Goal: Information Seeking & Learning: Learn about a topic

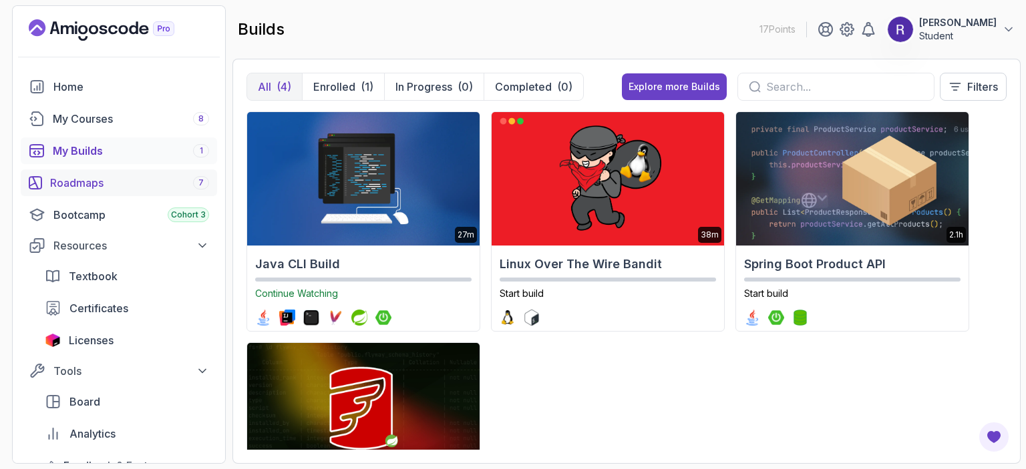
click at [144, 180] on div "Roadmaps 7" at bounding box center [129, 183] width 159 height 16
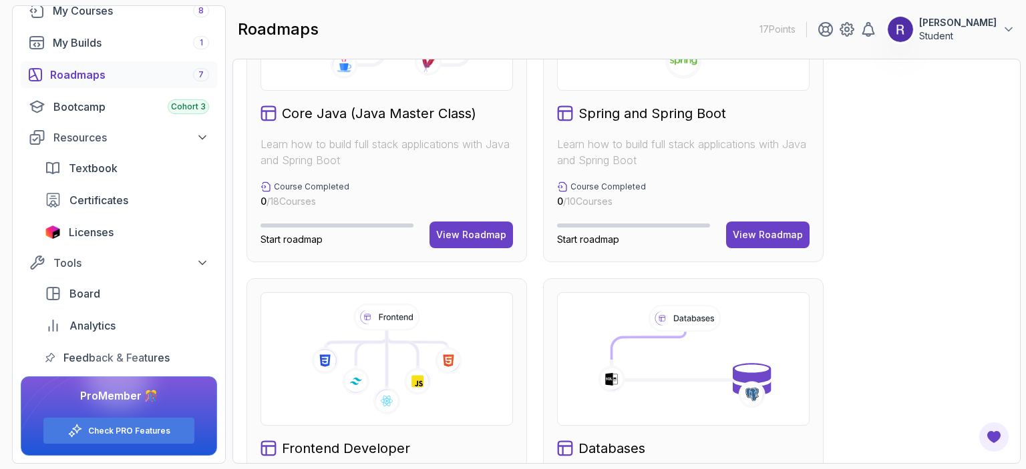
scroll to position [467, 0]
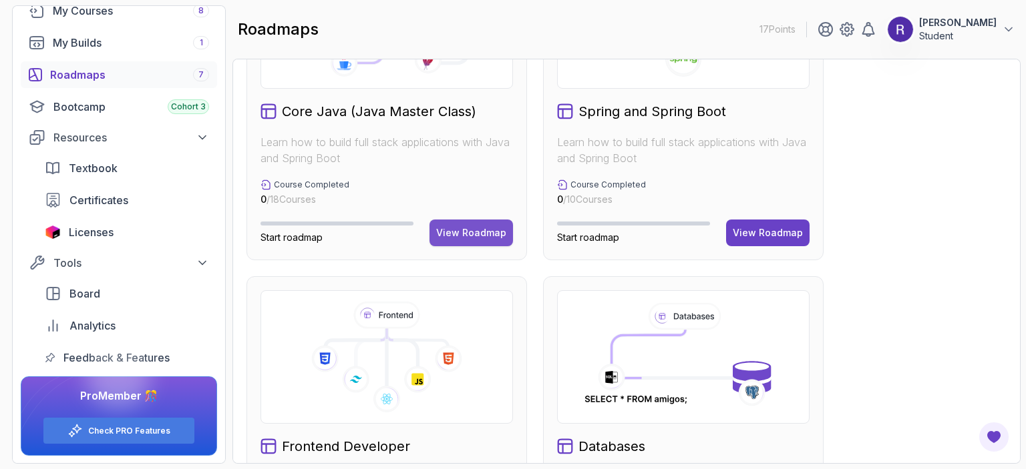
click at [457, 237] on div "View Roadmap" at bounding box center [471, 232] width 70 height 13
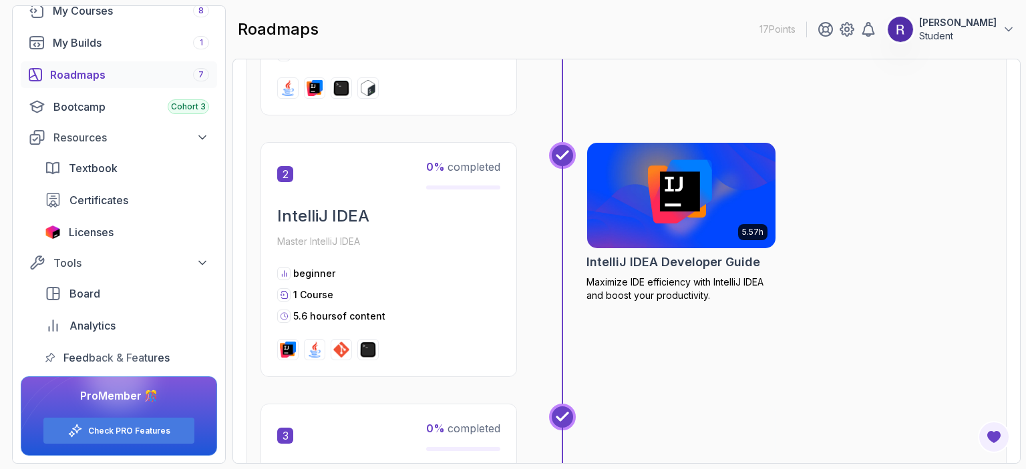
scroll to position [13, 0]
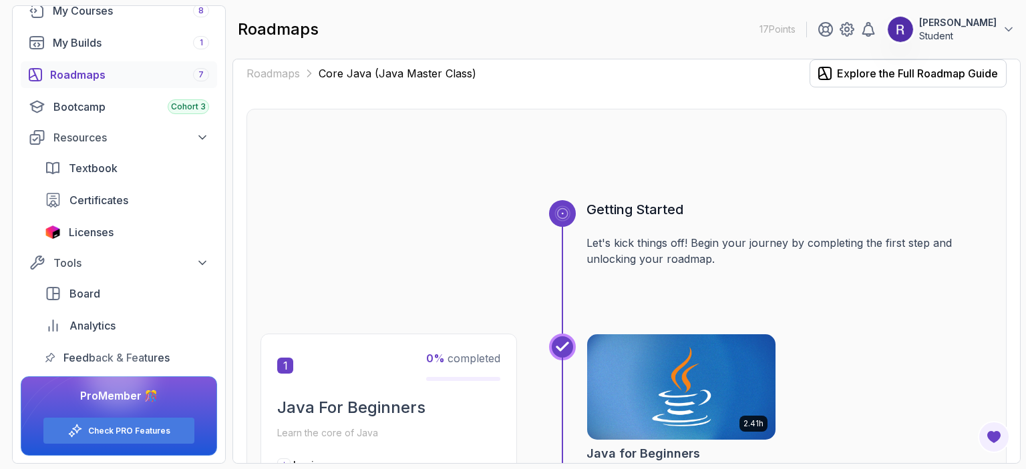
click at [676, 383] on img at bounding box center [681, 387] width 198 height 111
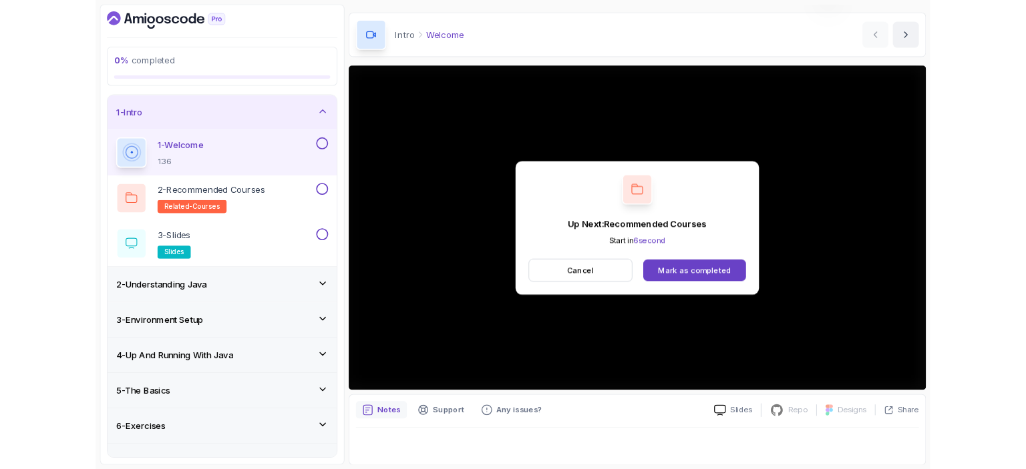
scroll to position [138, 0]
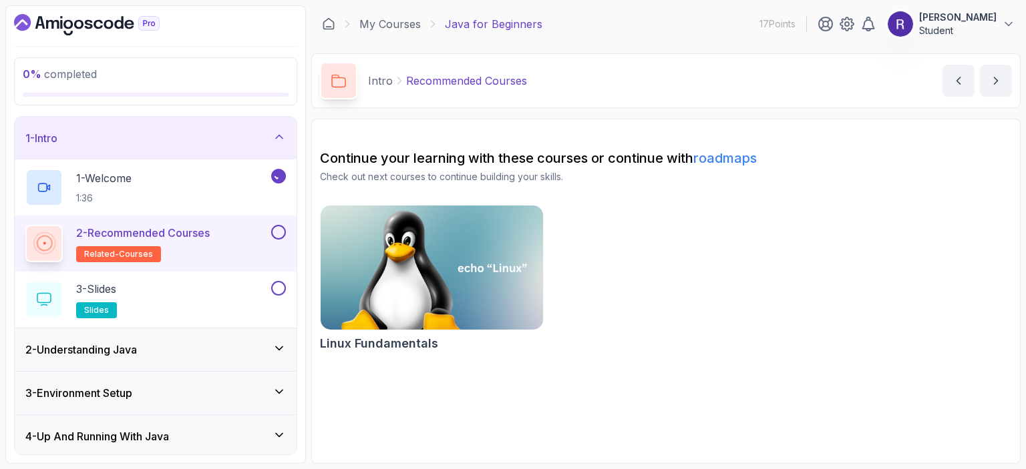
click at [210, 243] on h2 "2 - Recommended Courses related-courses" at bounding box center [143, 243] width 134 height 37
click at [157, 303] on div "3 - Slides slides" at bounding box center [146, 299] width 243 height 37
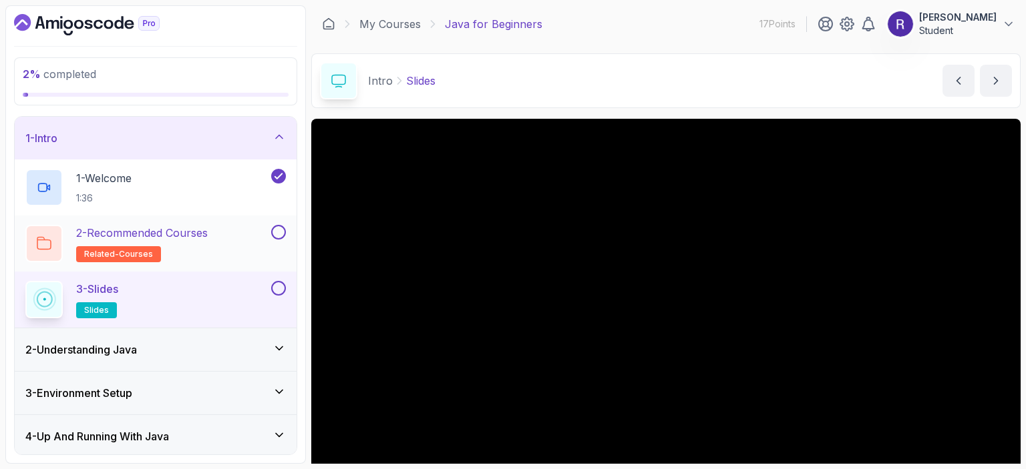
click at [191, 248] on h2 "2 - Recommended Courses related-courses" at bounding box center [142, 243] width 132 height 37
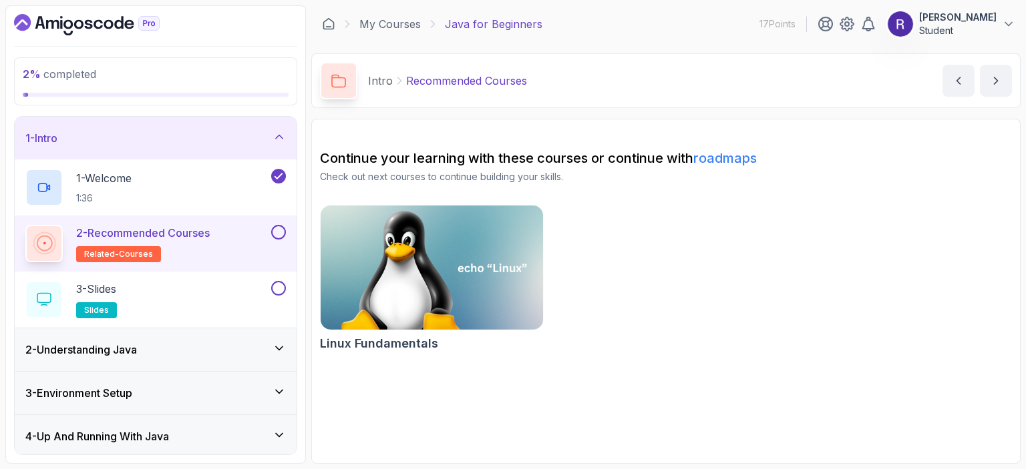
click at [729, 156] on link "roadmaps" at bounding box center [724, 158] width 63 height 16
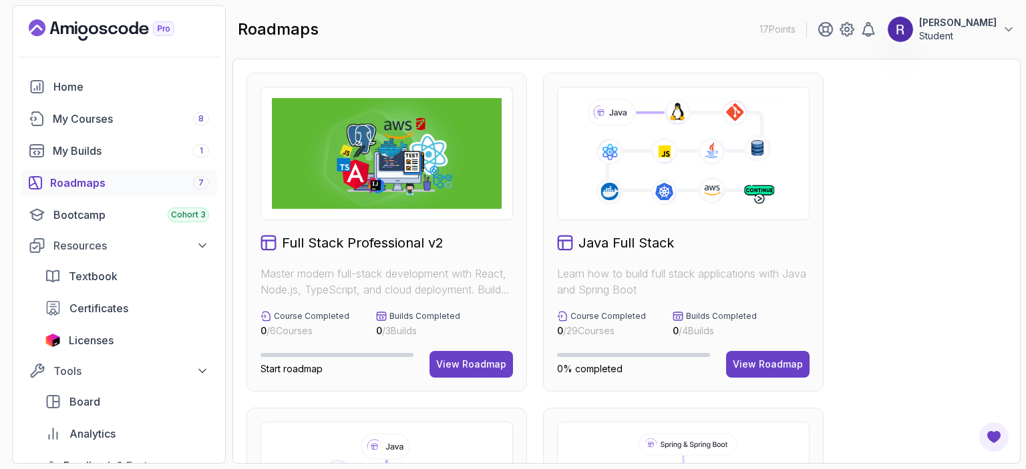
click at [729, 156] on icon at bounding box center [683, 153] width 206 height 115
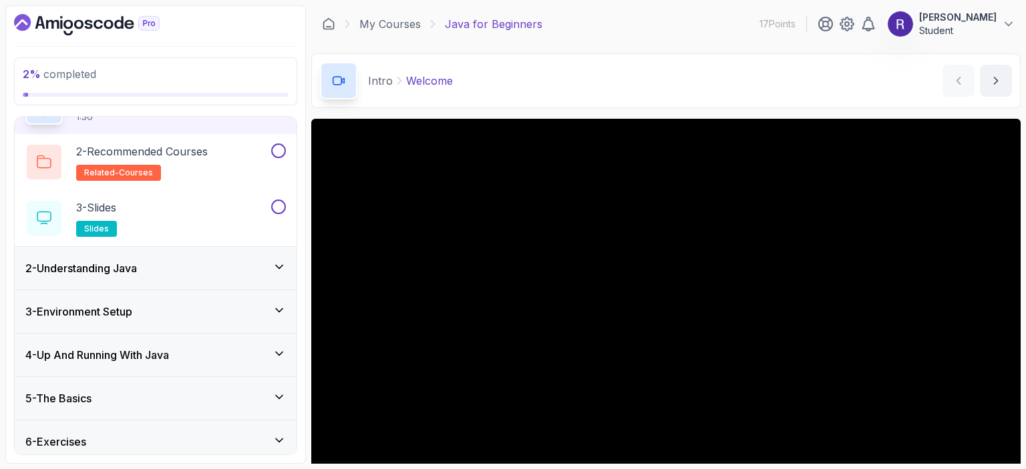
scroll to position [82, 0]
click at [267, 208] on div "3 - Slides slides" at bounding box center [146, 217] width 243 height 37
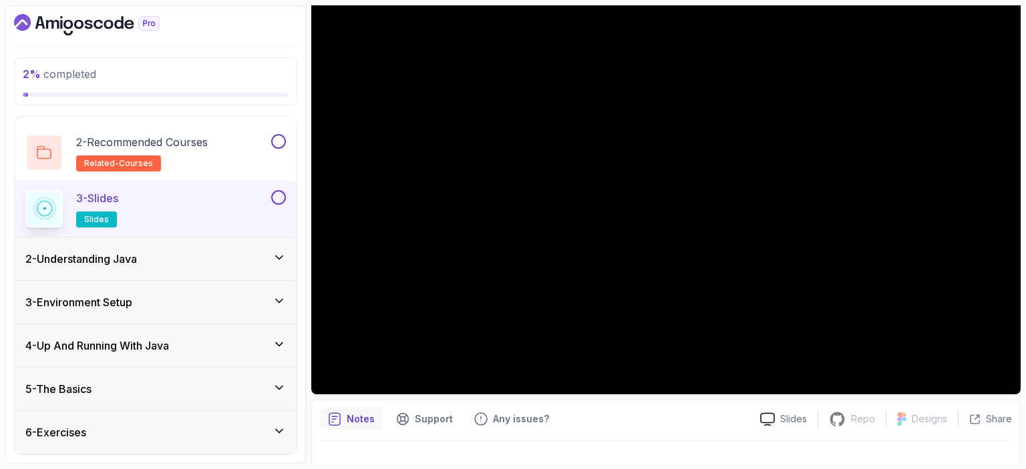
scroll to position [118, 0]
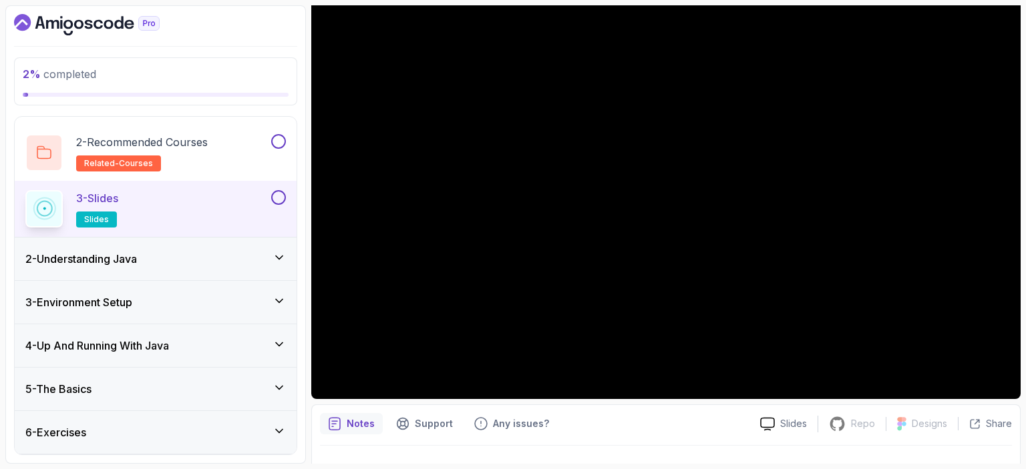
click at [278, 196] on button at bounding box center [278, 197] width 15 height 15
click at [278, 261] on icon at bounding box center [278, 257] width 13 height 13
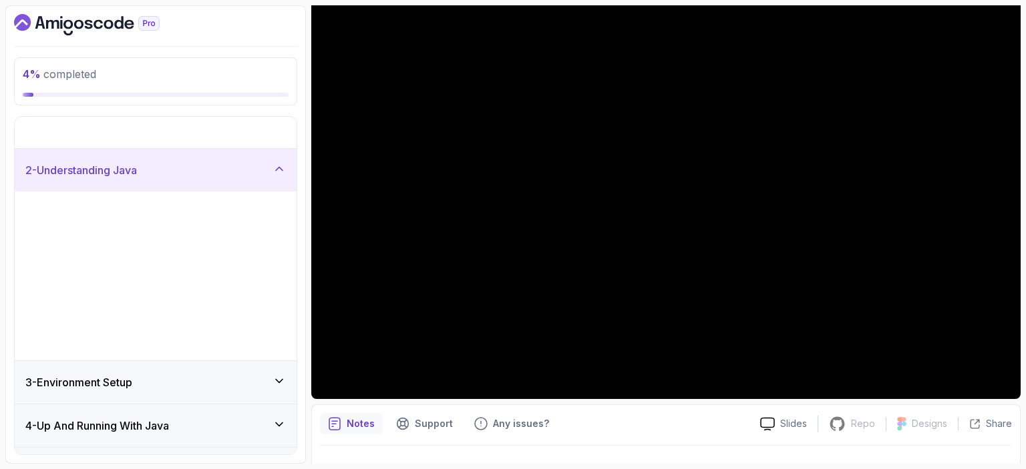
scroll to position [0, 0]
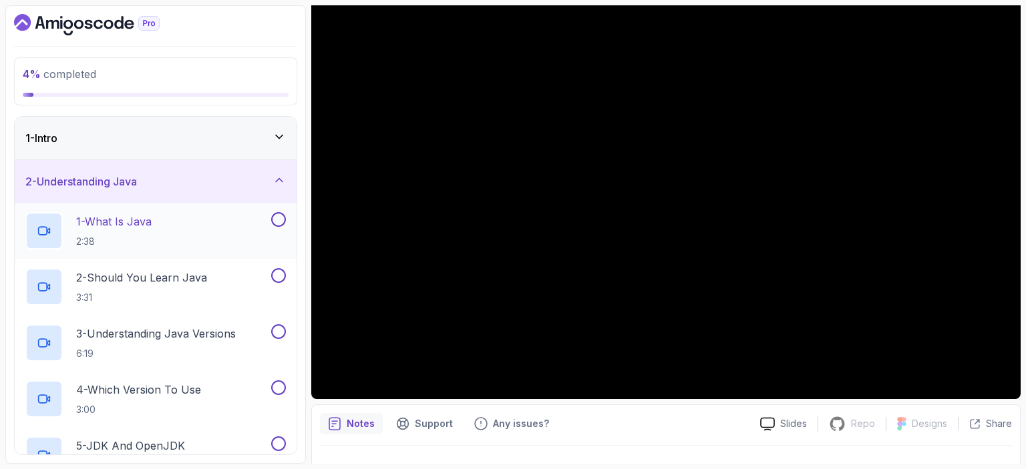
click at [240, 206] on div "1 - What Is Java 2:38" at bounding box center [156, 231] width 282 height 56
click at [232, 240] on div "1 - What Is Java 2:38" at bounding box center [146, 230] width 243 height 37
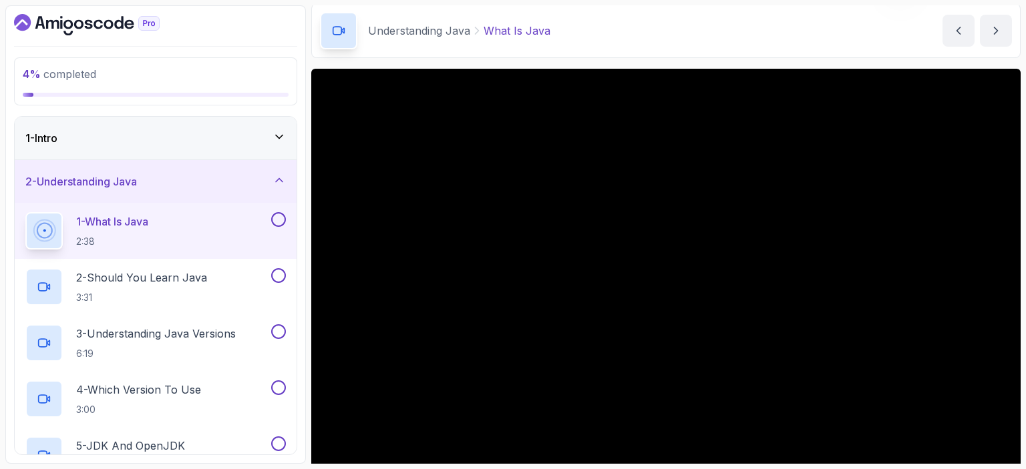
scroll to position [61, 0]
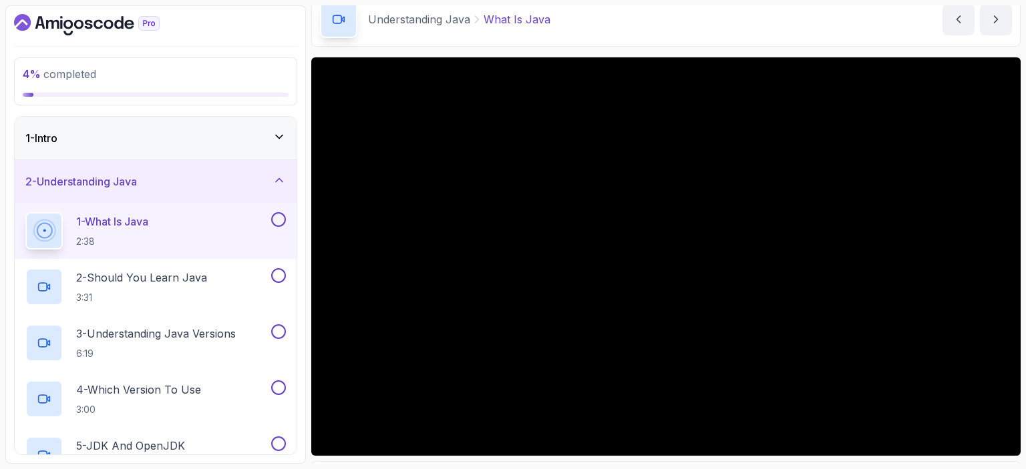
click at [281, 133] on icon at bounding box center [278, 136] width 13 height 13
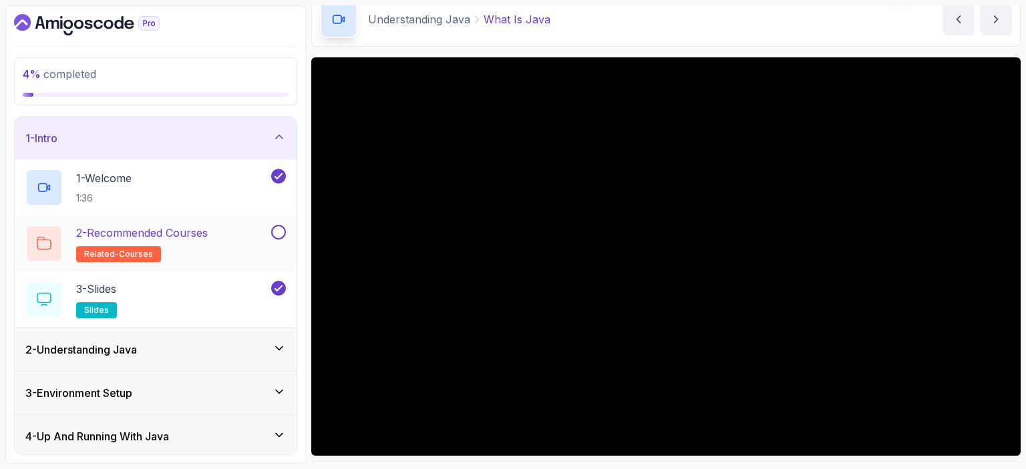
scroll to position [131, 0]
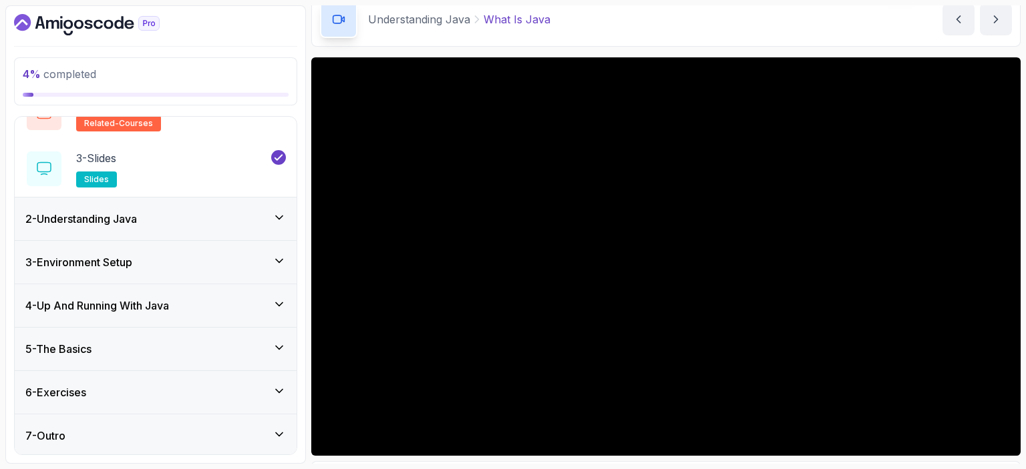
click at [256, 218] on div "2 - Understanding Java" at bounding box center [155, 219] width 260 height 16
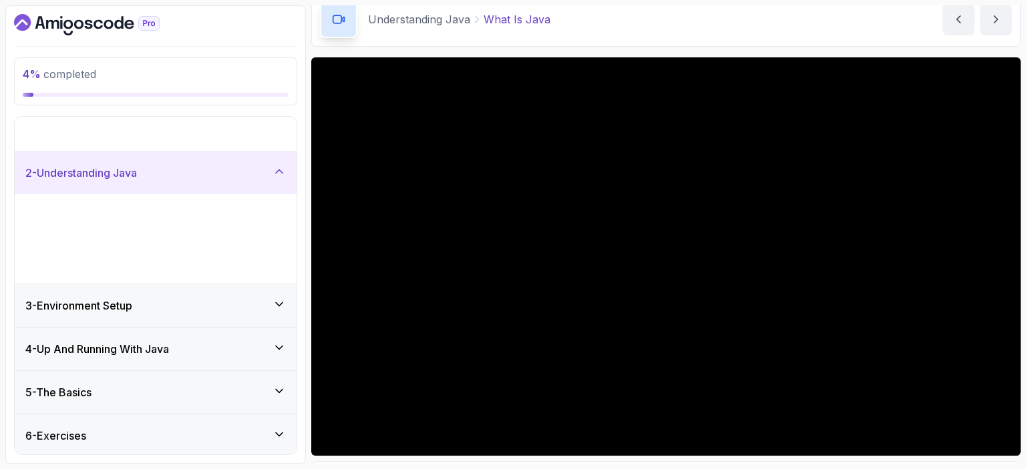
scroll to position [0, 0]
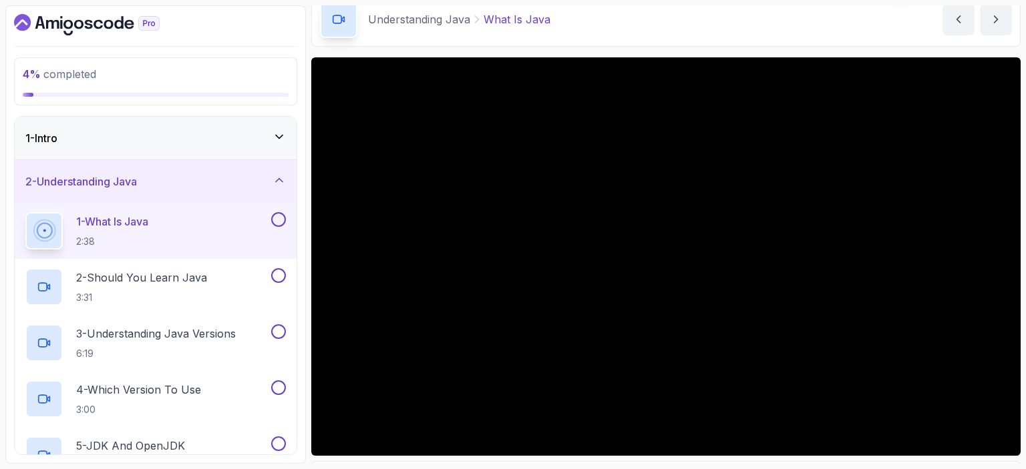
click at [15, 160] on button "2 - Understanding Java" at bounding box center [156, 181] width 282 height 43
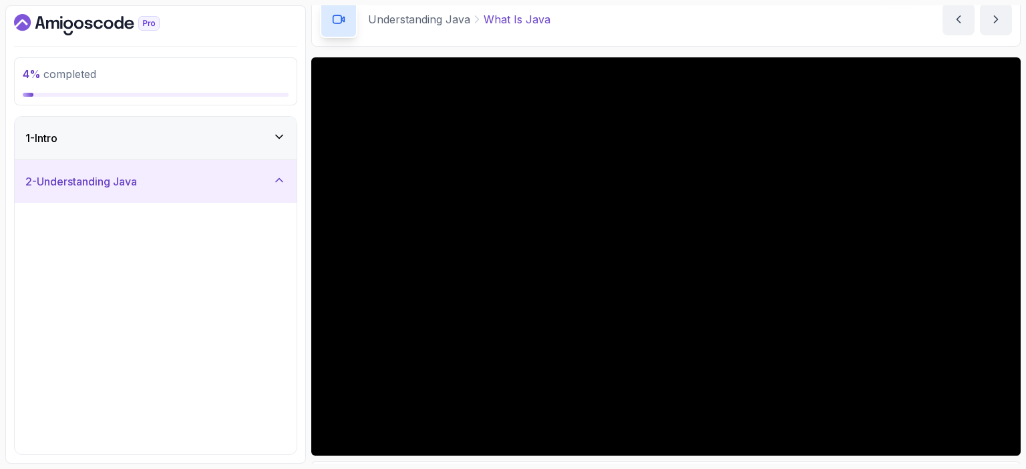
click at [15, 160] on button "2 - Understanding Java" at bounding box center [156, 181] width 282 height 43
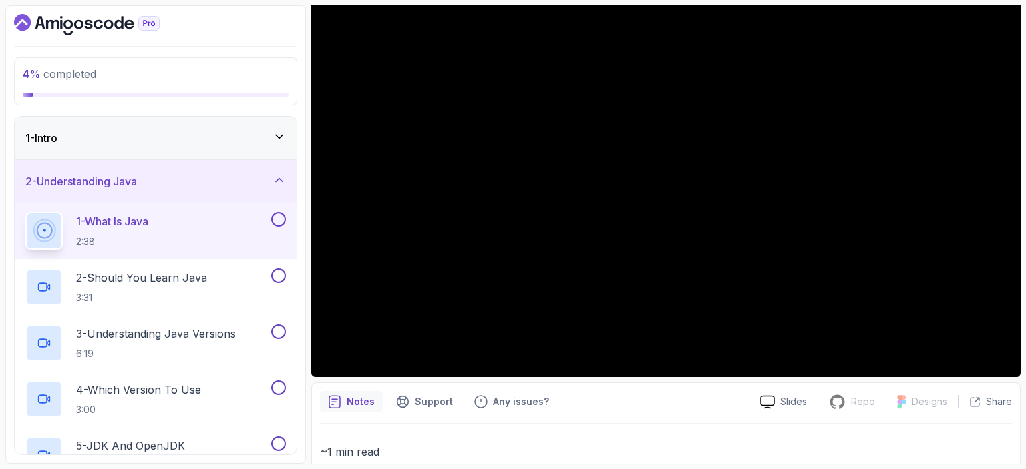
scroll to position [146, 0]
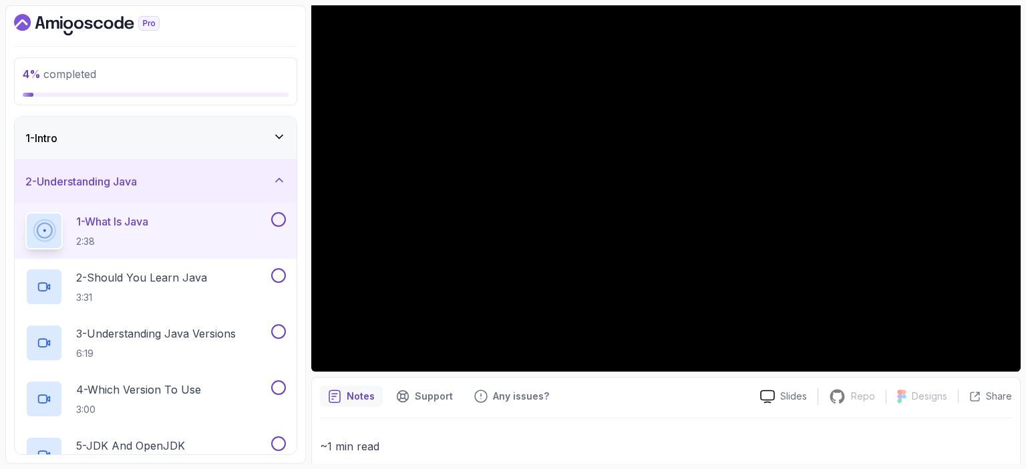
click at [275, 218] on button at bounding box center [278, 219] width 15 height 15
click at [239, 274] on div "2 - Should You Learn Java 3:31" at bounding box center [146, 286] width 243 height 37
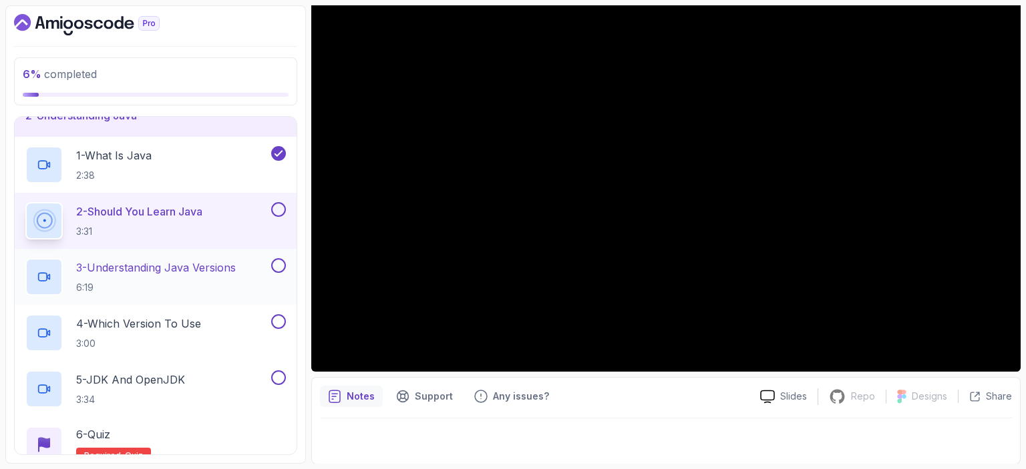
scroll to position [67, 0]
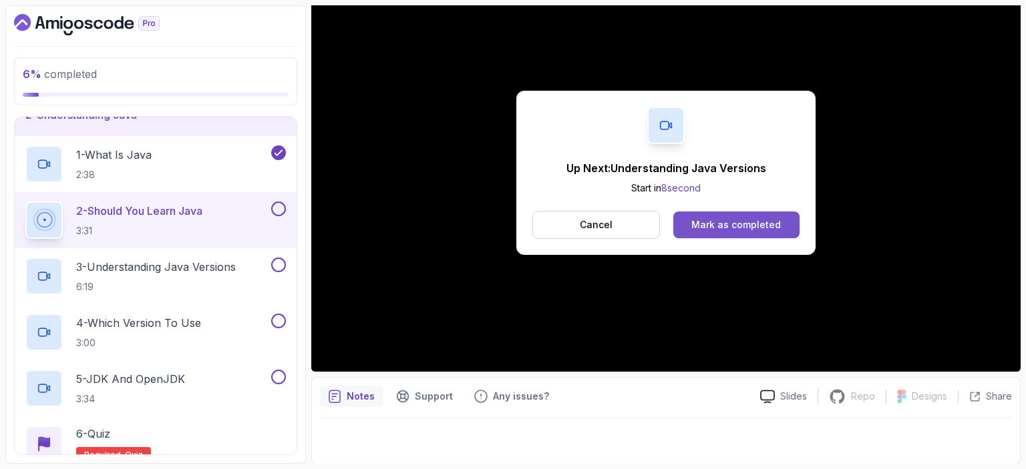
click at [759, 221] on div "Mark as completed" at bounding box center [735, 224] width 89 height 13
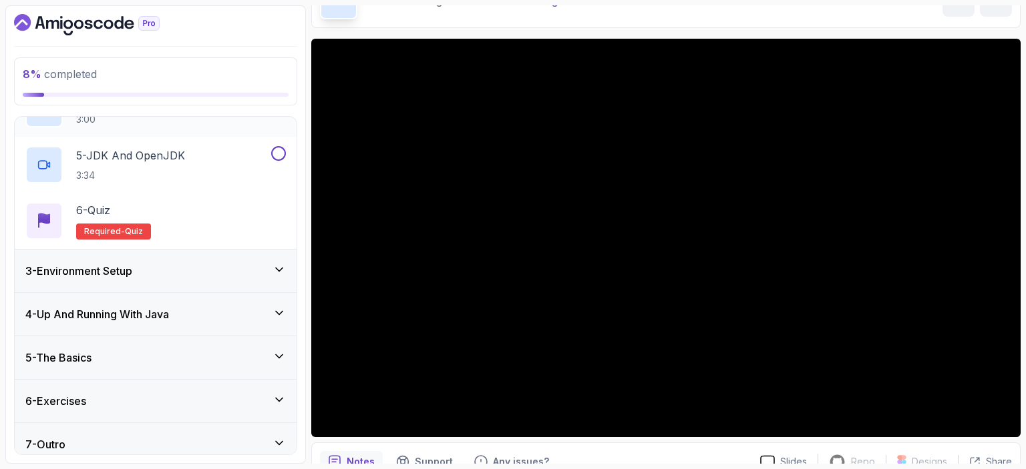
scroll to position [299, 0]
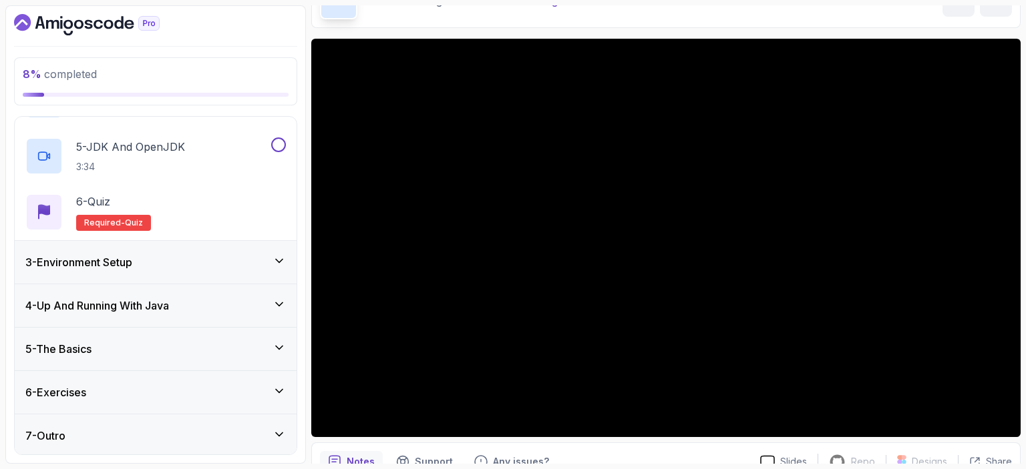
click at [138, 388] on div "6 - Exercises" at bounding box center [155, 393] width 260 height 16
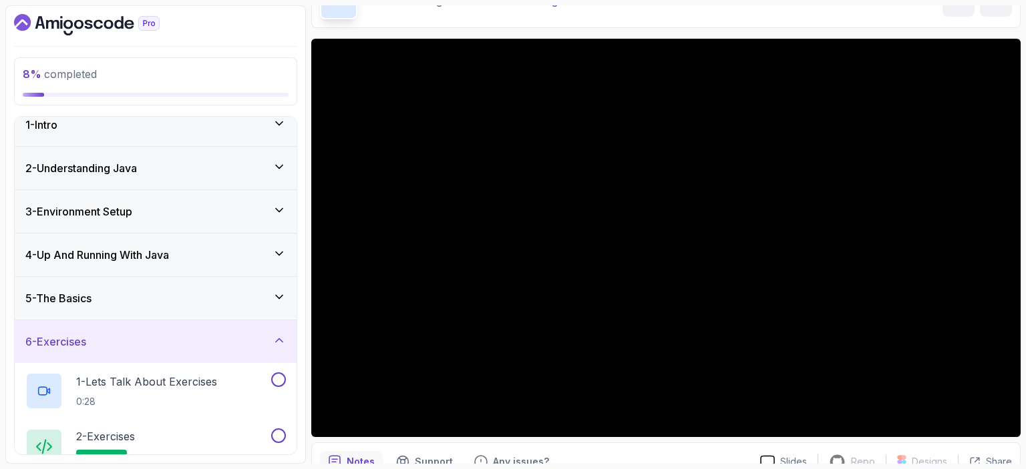
scroll to position [0, 0]
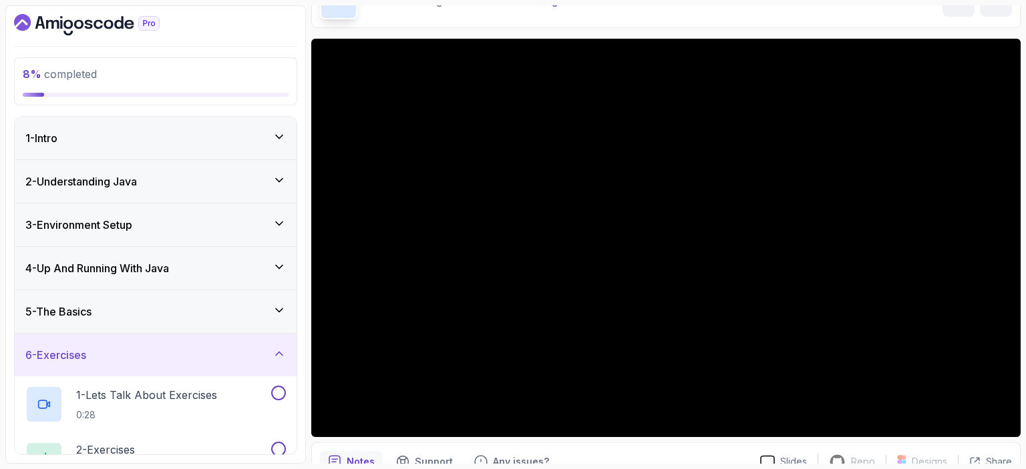
click at [214, 306] on div "5 - The Basics" at bounding box center [155, 312] width 260 height 16
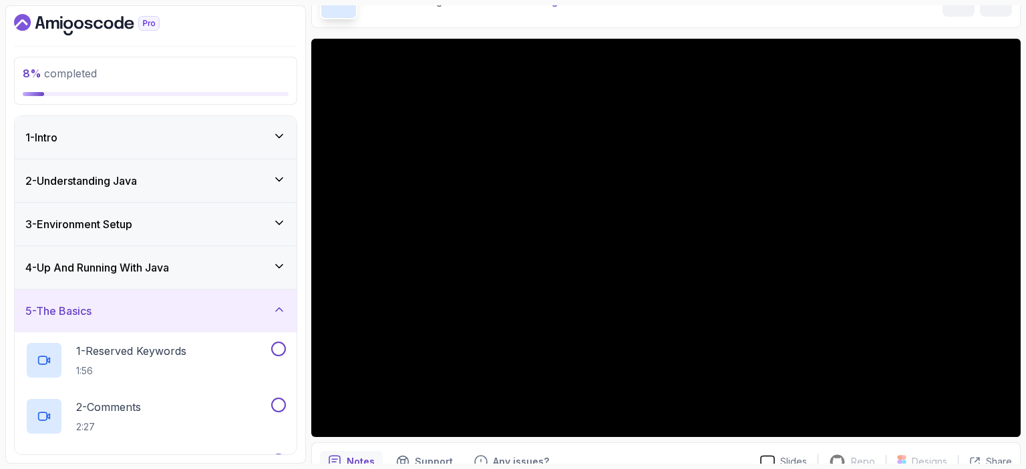
click at [273, 266] on icon at bounding box center [278, 266] width 13 height 13
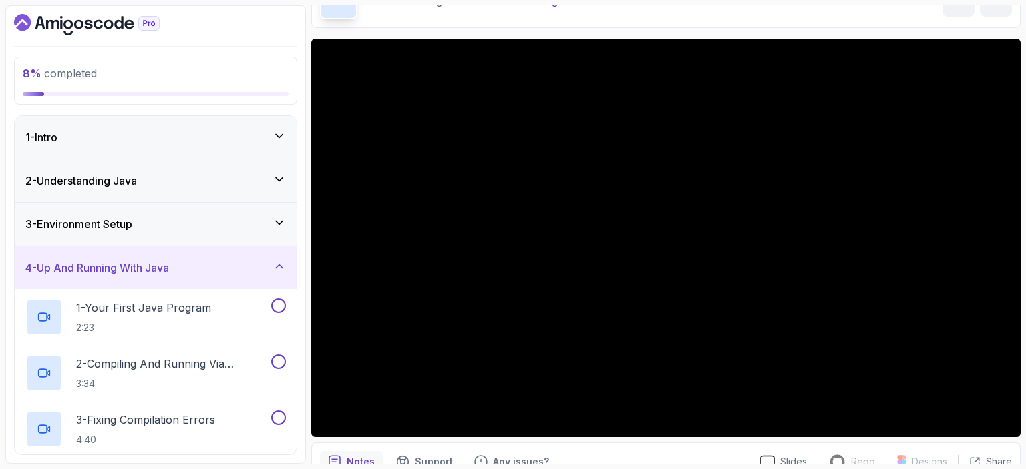
click at [246, 209] on div "3 - Environment Setup" at bounding box center [156, 224] width 282 height 43
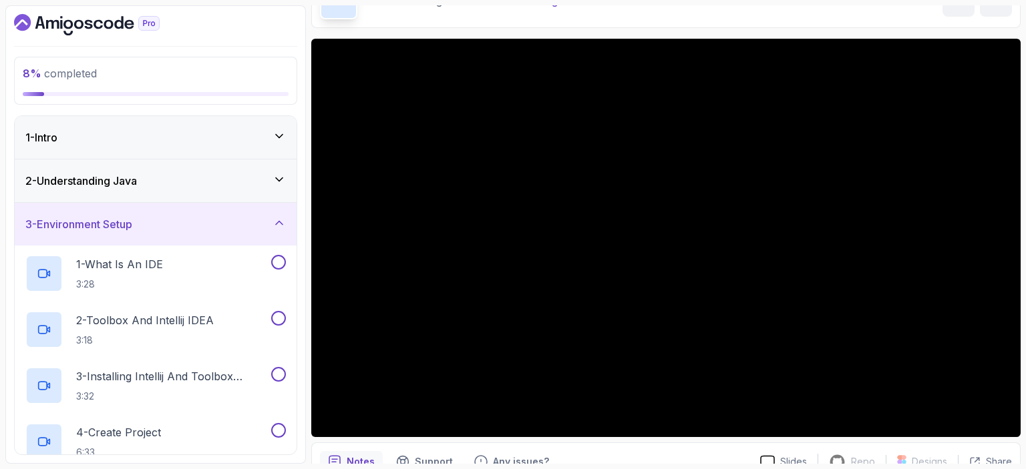
click at [250, 160] on div "2 - Understanding Java" at bounding box center [156, 181] width 282 height 43
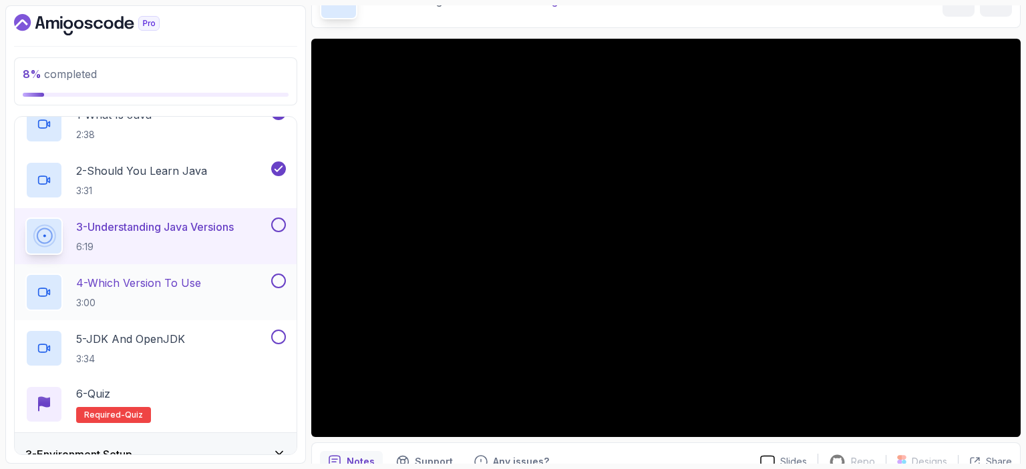
scroll to position [112, 0]
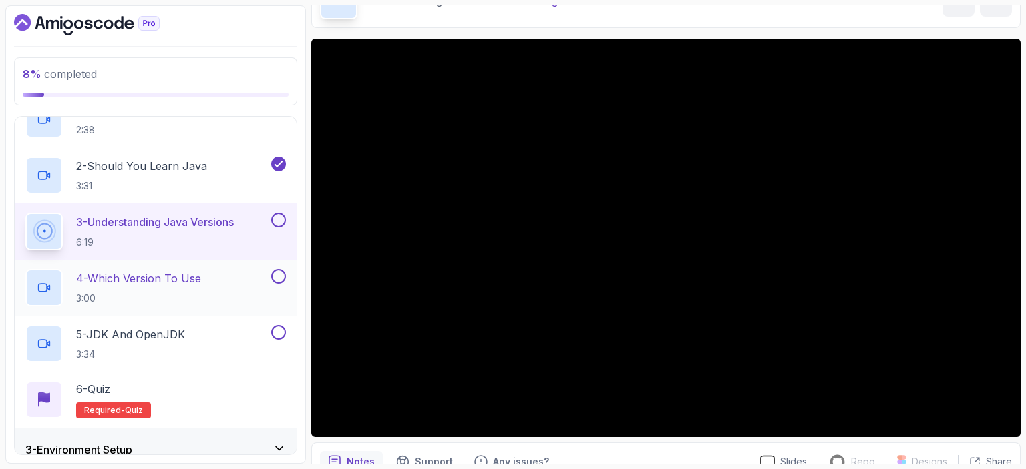
click at [256, 273] on div "4 - Which Version To Use 3:00" at bounding box center [146, 287] width 243 height 37
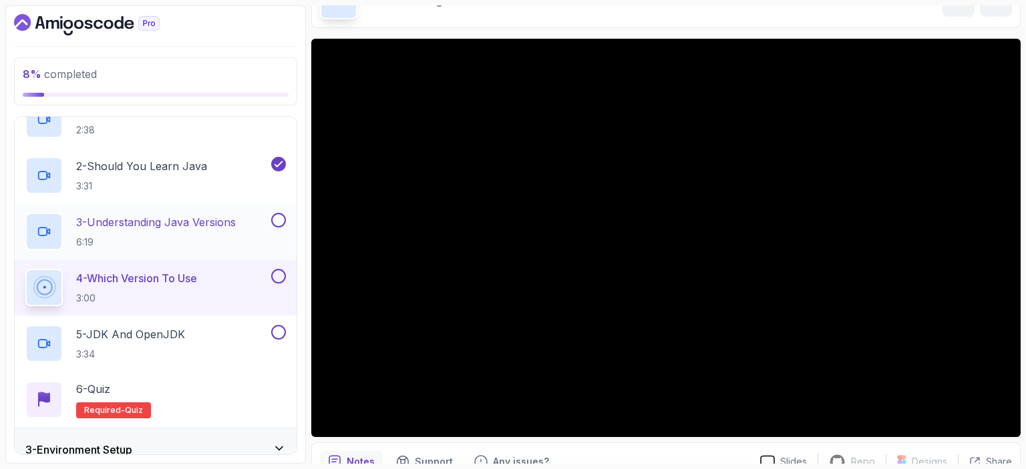
click at [285, 219] on button at bounding box center [278, 220] width 15 height 15
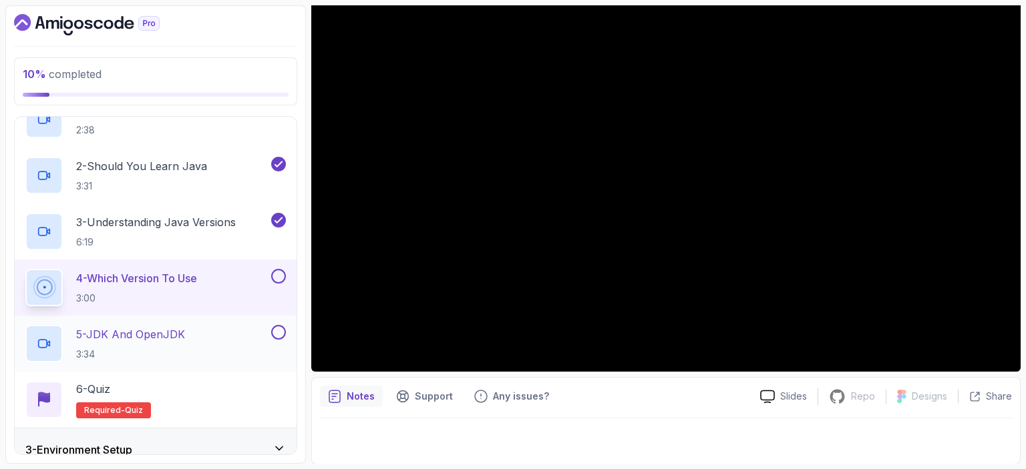
click at [210, 338] on div "5 - JDK And OpenJDK 3:34" at bounding box center [146, 343] width 243 height 37
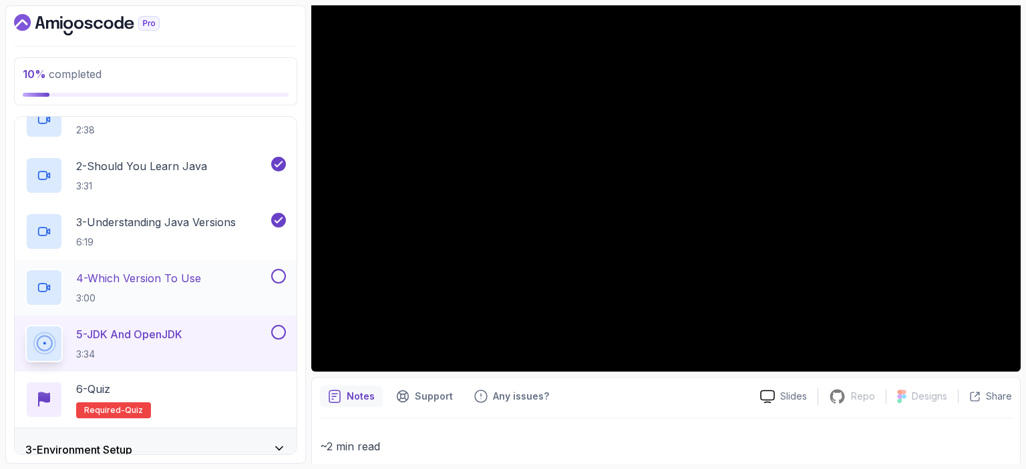
click at [275, 280] on button at bounding box center [278, 276] width 15 height 15
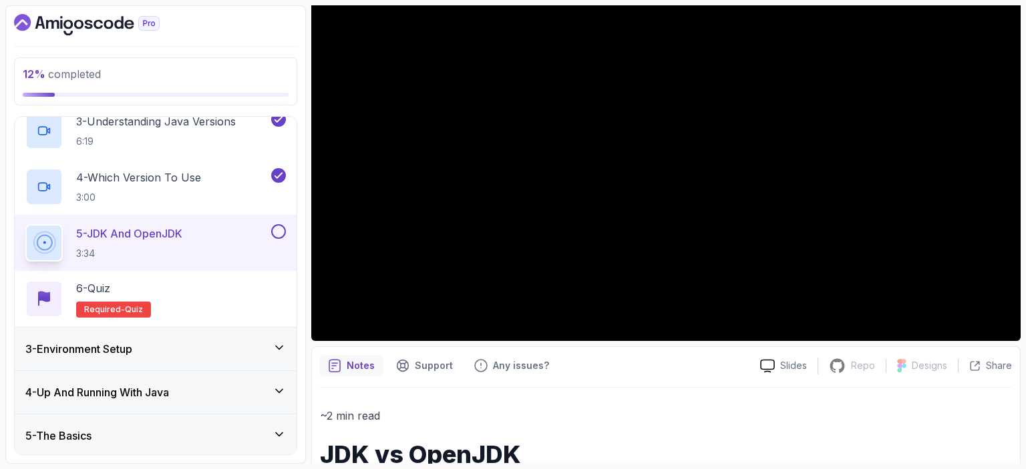
scroll to position [176, 0]
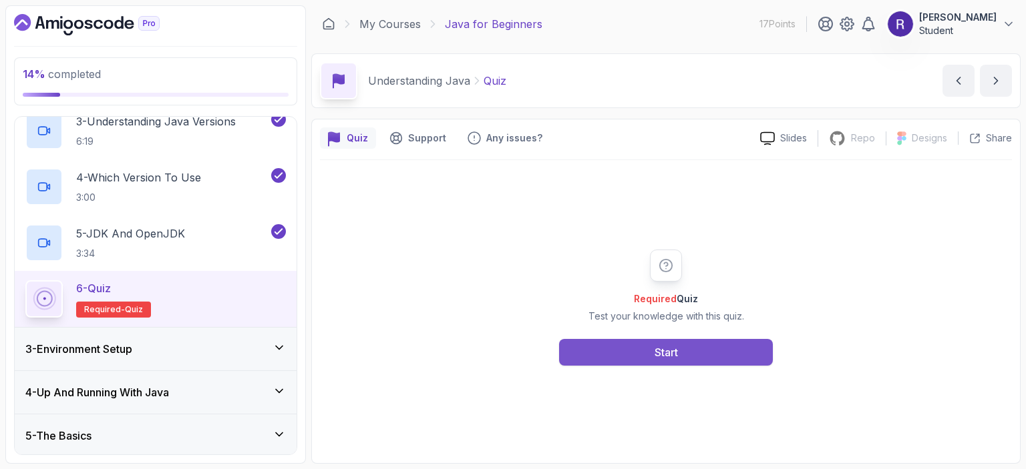
click at [665, 355] on div "Start" at bounding box center [665, 353] width 23 height 16
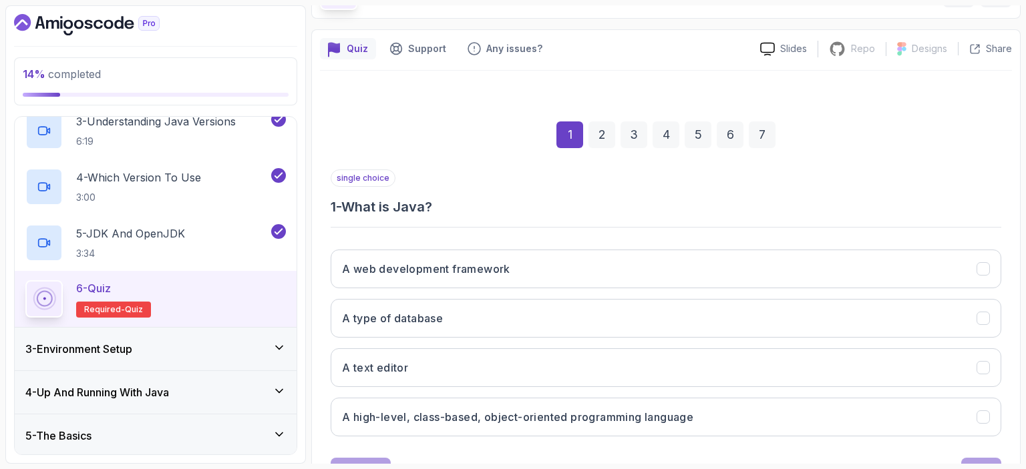
scroll to position [146, 0]
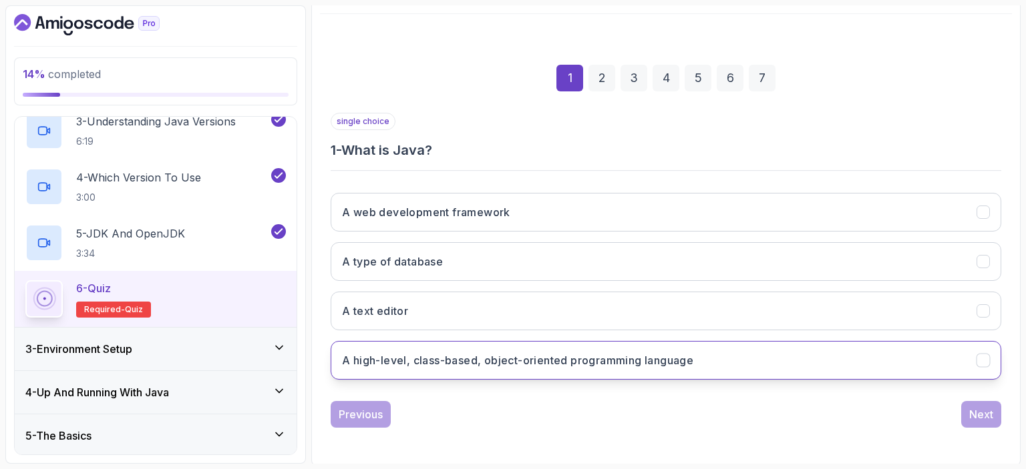
click at [670, 353] on h3 "A high-level, class-based, object-oriented programming language" at bounding box center [517, 361] width 351 height 16
click at [990, 408] on div "Next" at bounding box center [981, 415] width 24 height 16
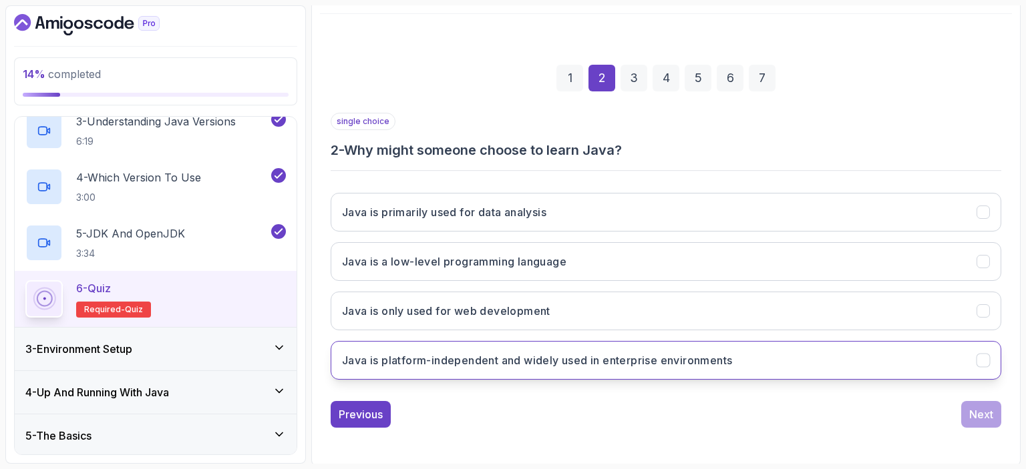
click at [817, 366] on button "Java is platform-independent and widely used in enterprise environments" at bounding box center [666, 360] width 670 height 39
click at [966, 405] on button "Next" at bounding box center [981, 414] width 40 height 27
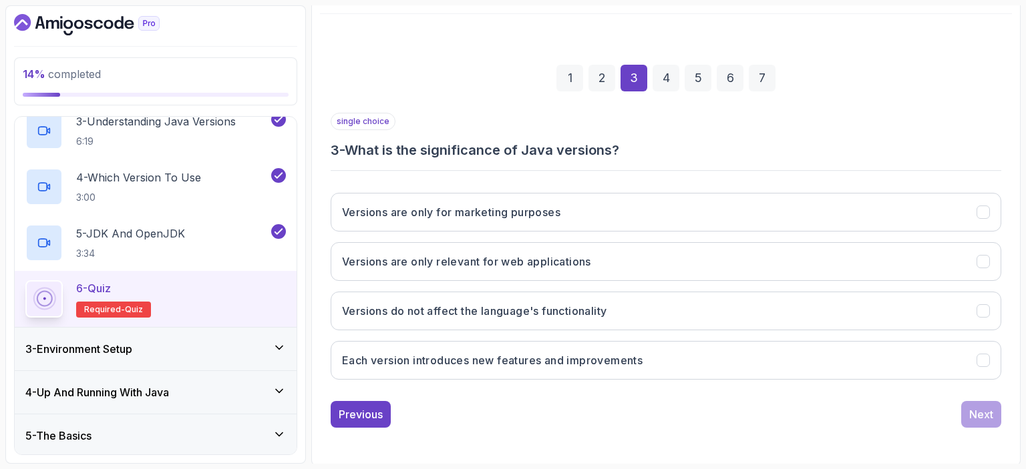
click at [970, 417] on div "single choice 3 - What is the significance of Java versions? Versions are only …" at bounding box center [666, 270] width 670 height 315
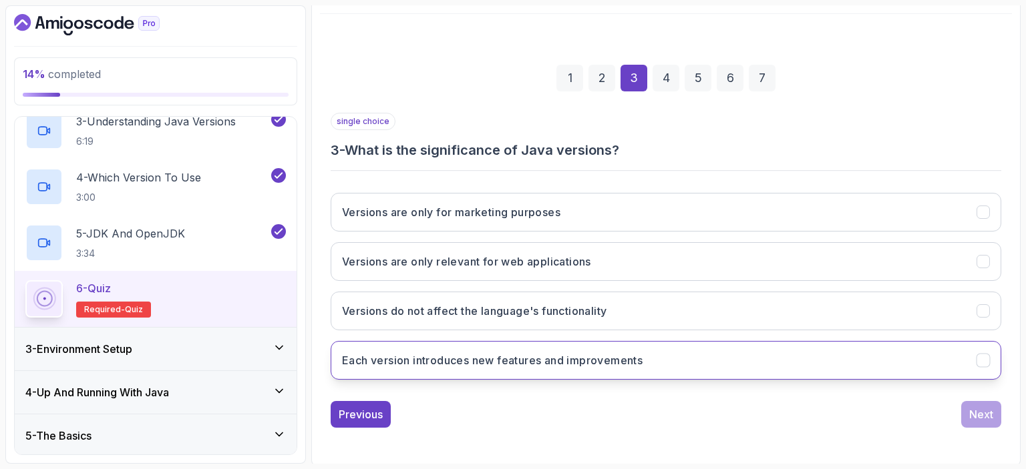
click at [947, 365] on button "Each version introduces new features and improvements" at bounding box center [666, 360] width 670 height 39
click at [980, 407] on div "Next" at bounding box center [981, 415] width 24 height 16
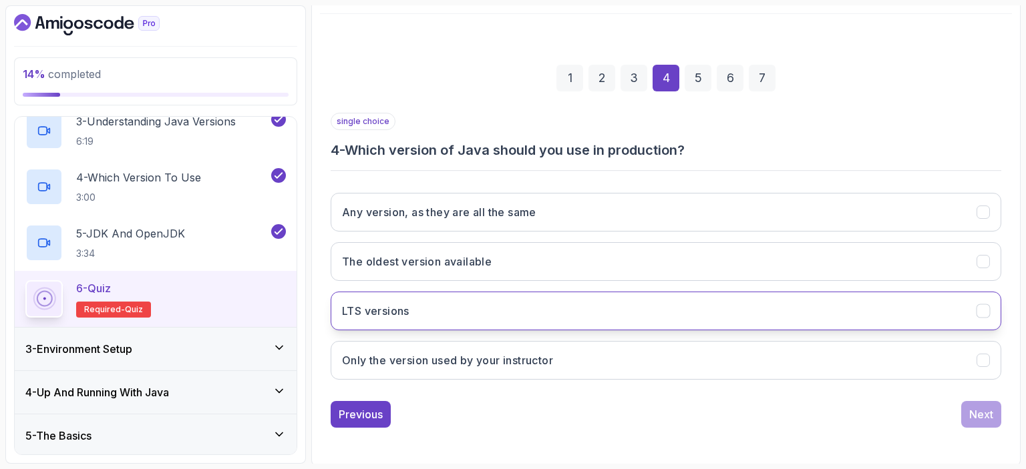
click at [548, 307] on button "LTS versions" at bounding box center [666, 311] width 670 height 39
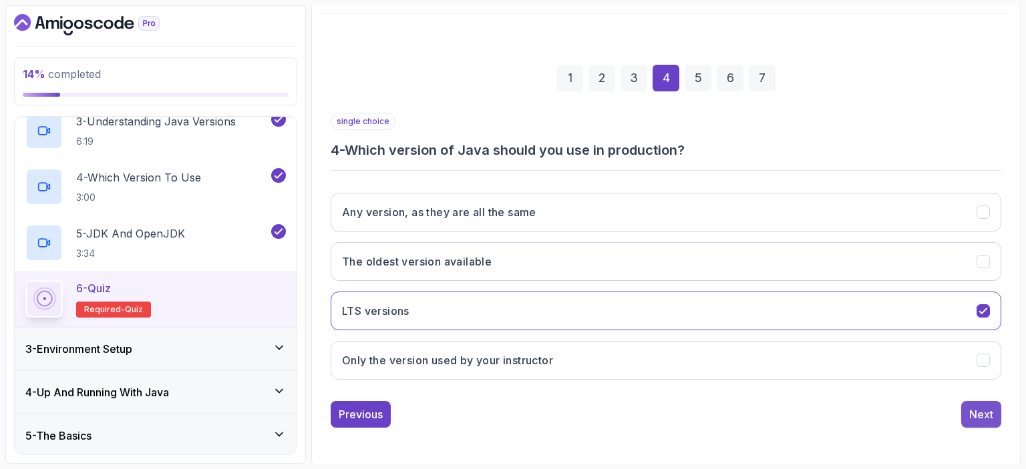
click at [980, 411] on div "Next" at bounding box center [981, 415] width 24 height 16
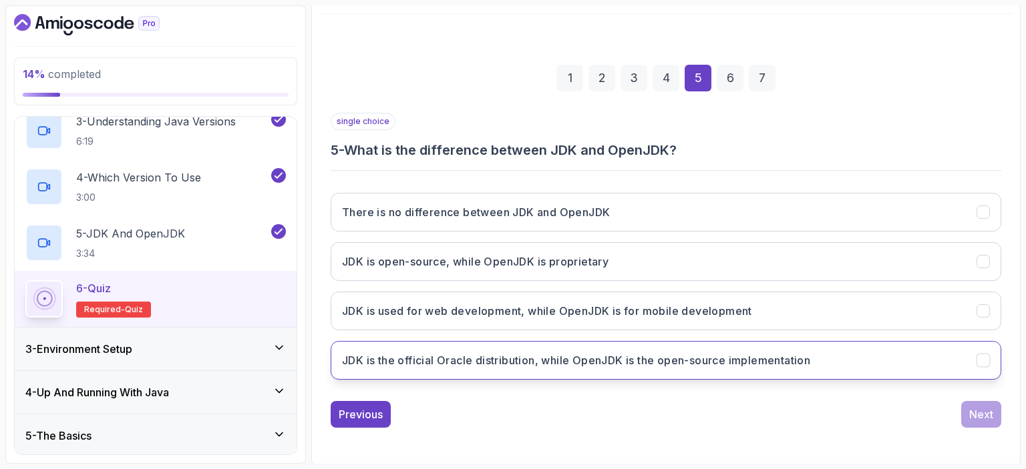
click at [673, 350] on button "JDK is the official Oracle distribution, while OpenJDK is the open-source imple…" at bounding box center [666, 360] width 670 height 39
click at [984, 412] on div "Next" at bounding box center [981, 415] width 24 height 16
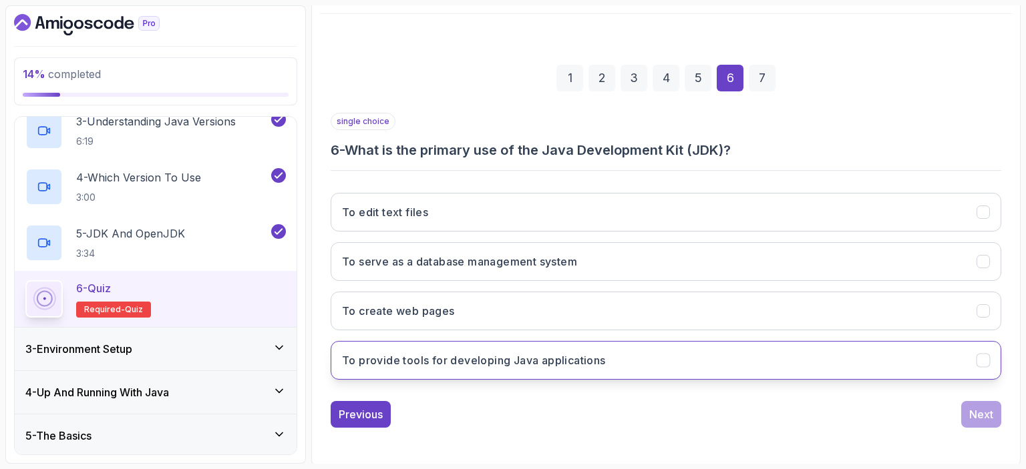
click at [709, 363] on button "To provide tools for developing Java applications" at bounding box center [666, 360] width 670 height 39
click at [976, 412] on div "Next" at bounding box center [981, 415] width 24 height 16
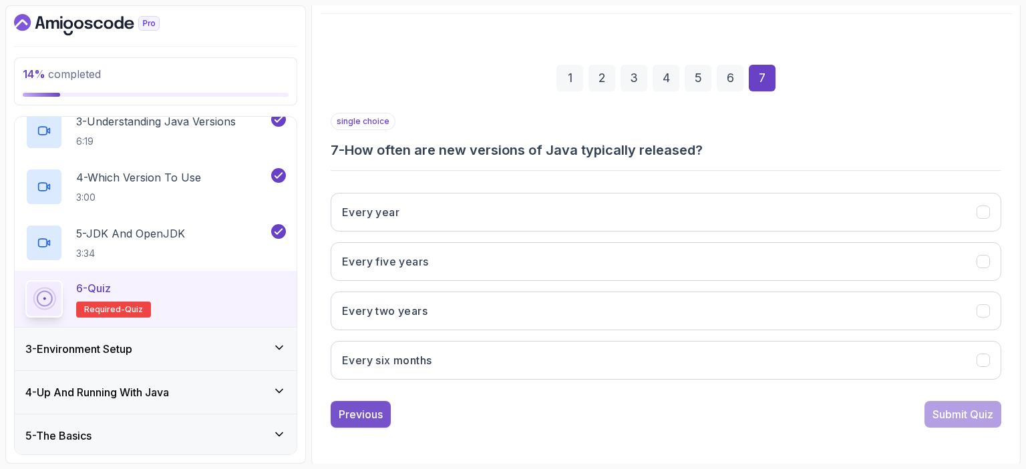
click at [355, 407] on div "Previous" at bounding box center [361, 415] width 44 height 16
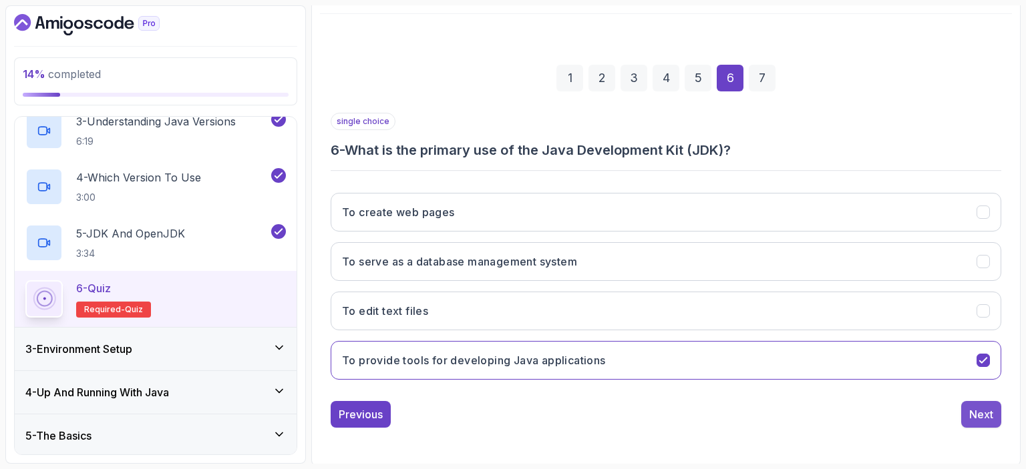
click at [963, 409] on button "Next" at bounding box center [981, 414] width 40 height 27
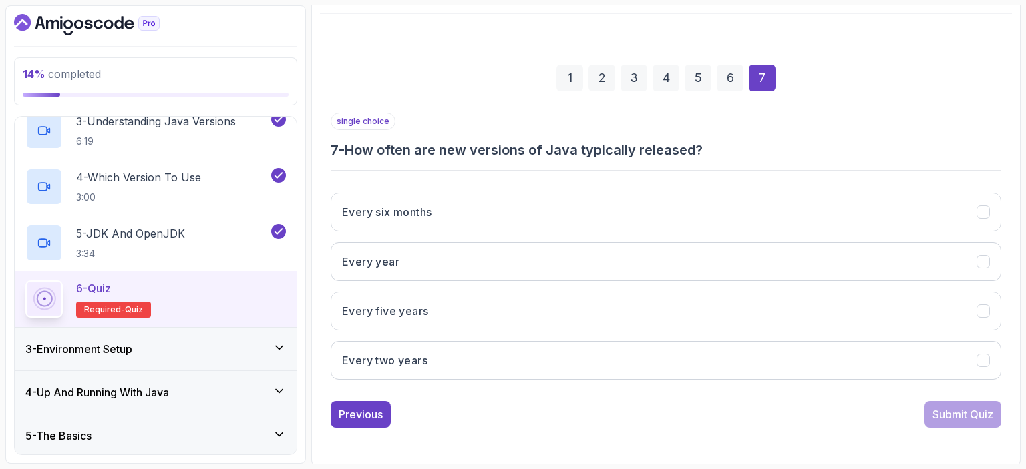
click at [443, 234] on div "Every six months Every year Every five years Every two years" at bounding box center [666, 286] width 670 height 208
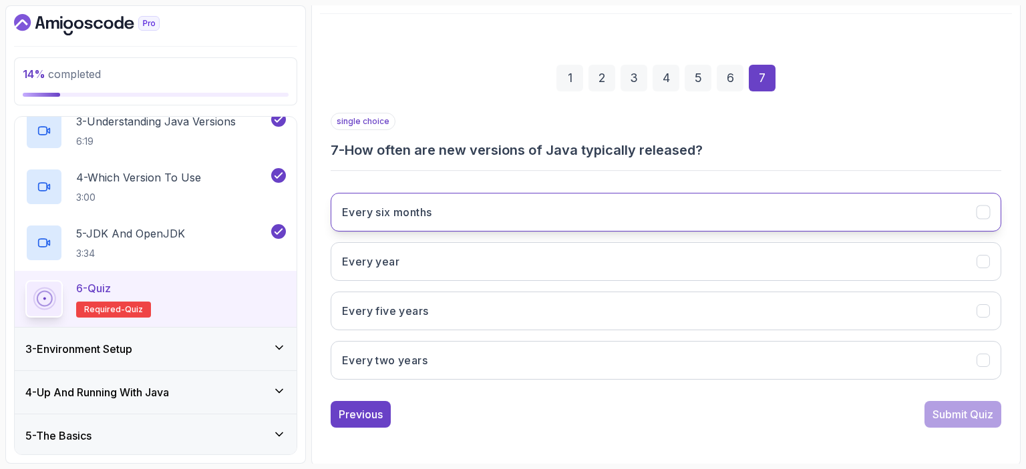
click at [453, 222] on button "Every six months" at bounding box center [666, 212] width 670 height 39
click at [954, 417] on div "Submit Quiz" at bounding box center [962, 415] width 61 height 16
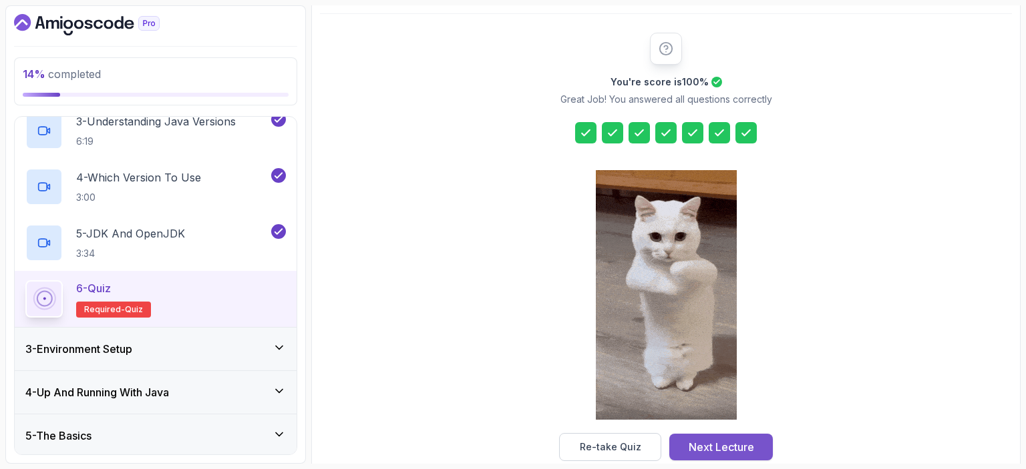
click at [689, 443] on div "Next Lecture" at bounding box center [721, 447] width 65 height 16
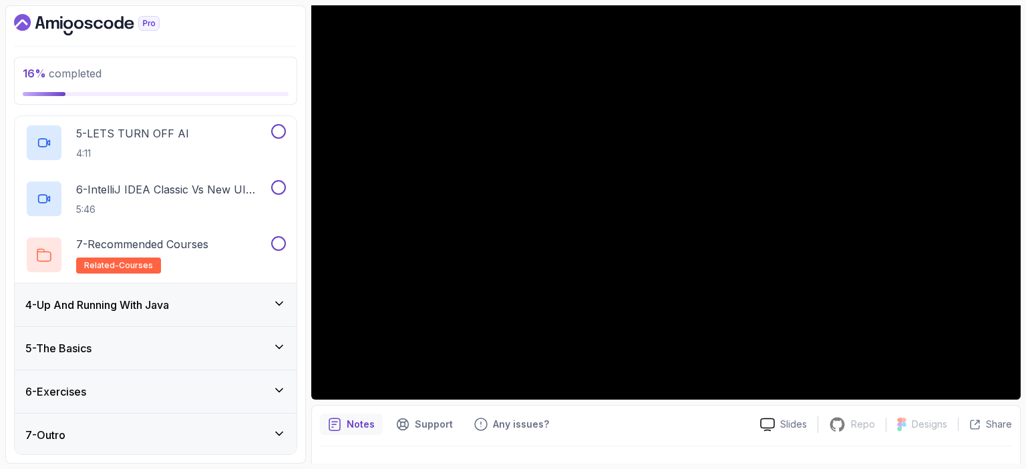
scroll to position [120, 0]
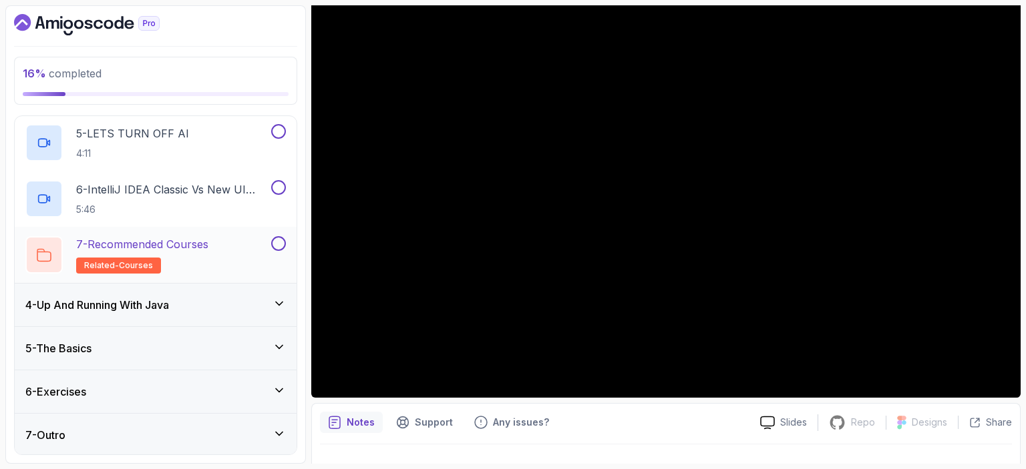
click at [148, 248] on p "7 - Recommended Courses" at bounding box center [142, 244] width 132 height 16
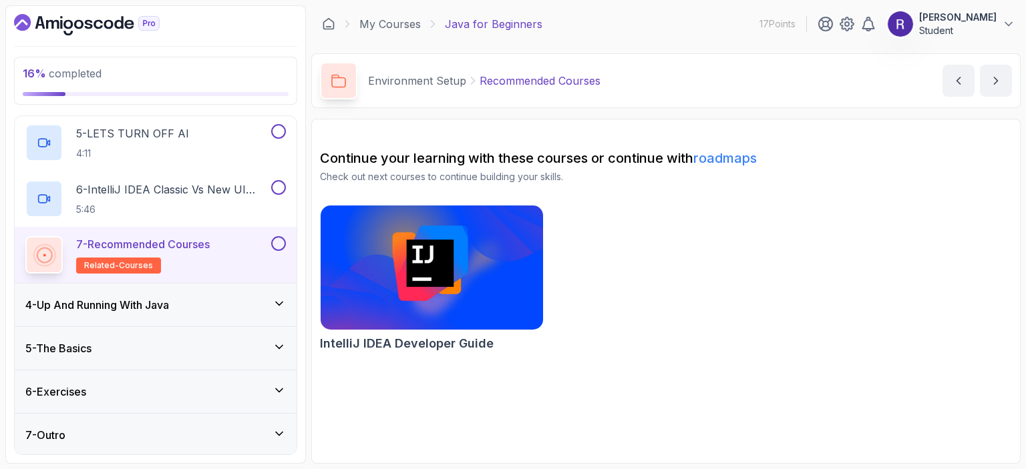
click at [200, 311] on div "4 - Up And Running With Java" at bounding box center [155, 305] width 260 height 16
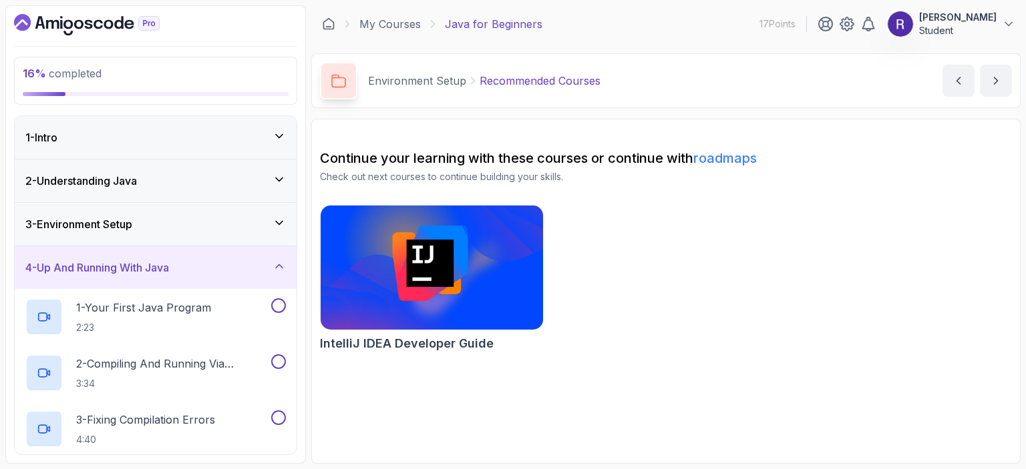
click at [254, 257] on div "4 - Up And Running With Java" at bounding box center [156, 267] width 282 height 43
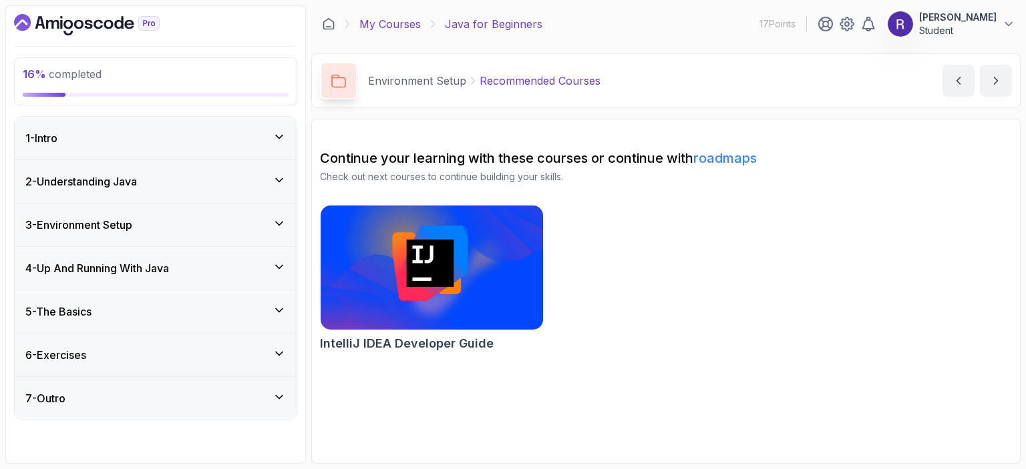
click at [397, 27] on link "My Courses" at bounding box center [389, 24] width 61 height 16
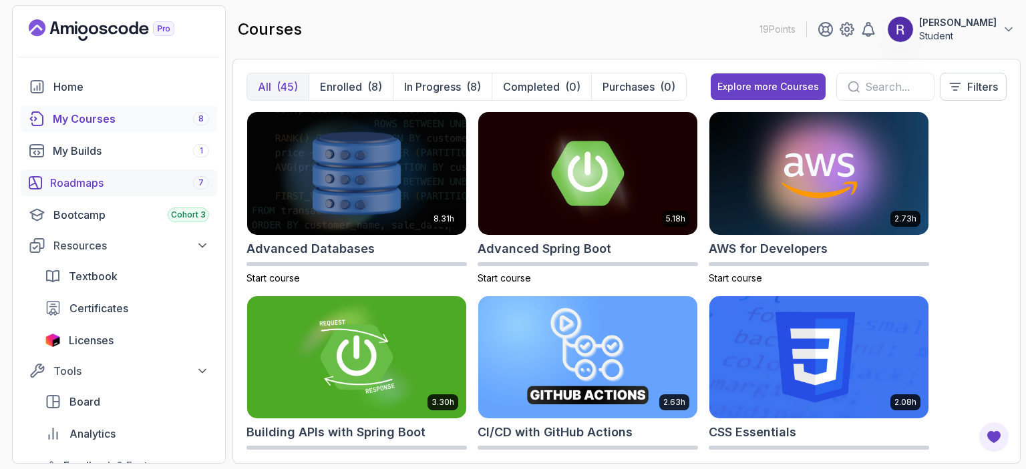
click at [120, 181] on div "Roadmaps 7" at bounding box center [129, 183] width 159 height 16
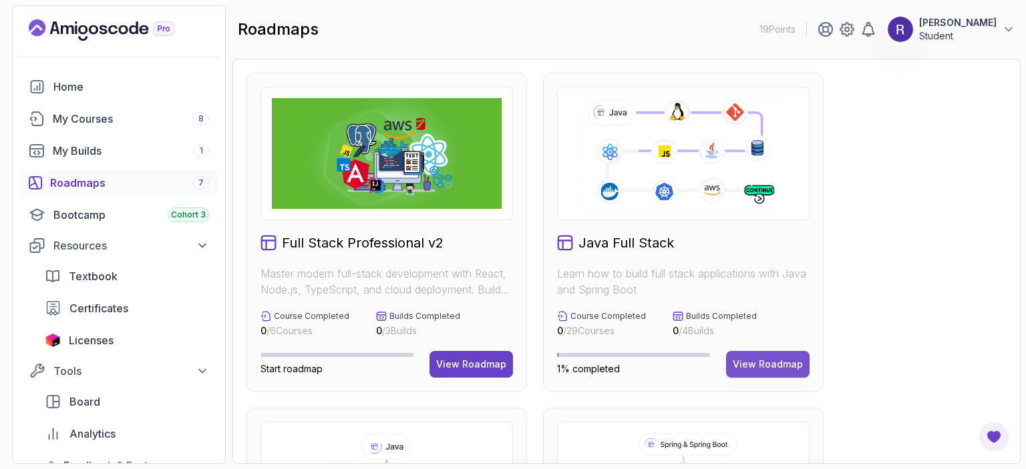
click at [761, 362] on div "View Roadmap" at bounding box center [768, 364] width 70 height 13
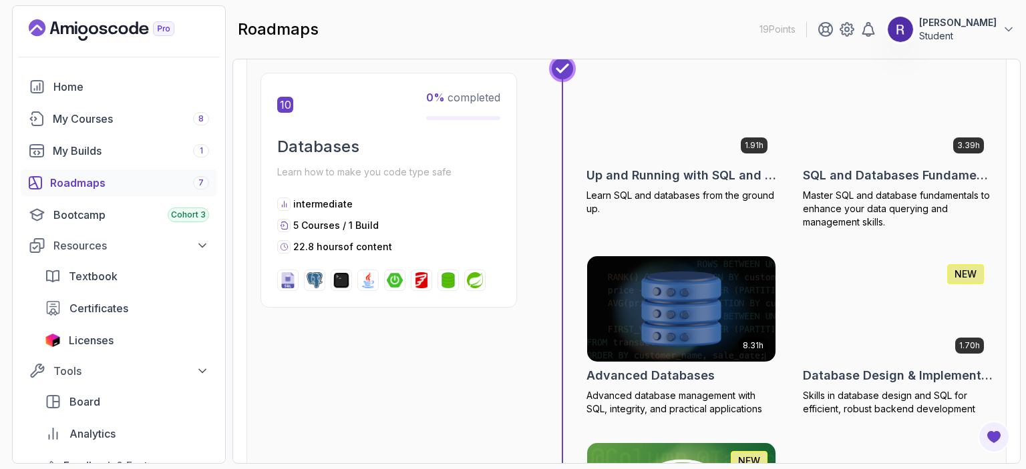
scroll to position [2938, 0]
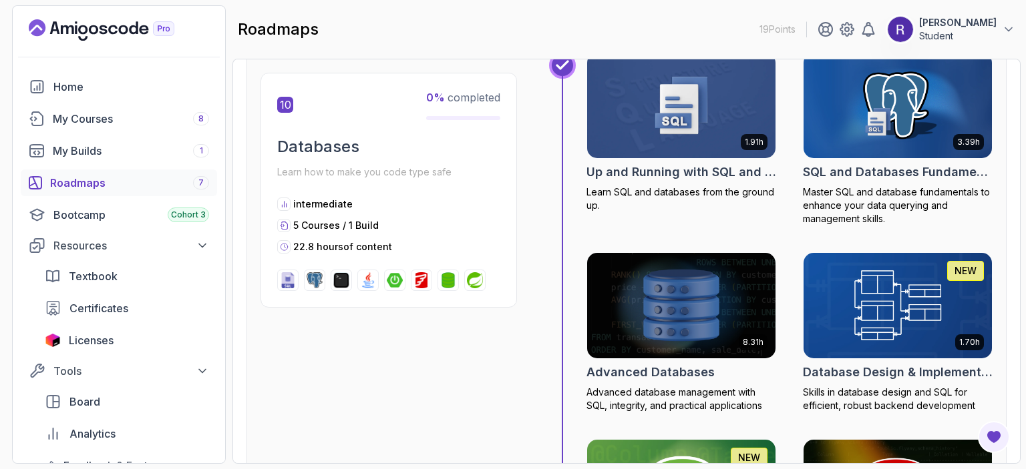
click at [128, 171] on link "Roadmaps 7" at bounding box center [119, 183] width 196 height 27
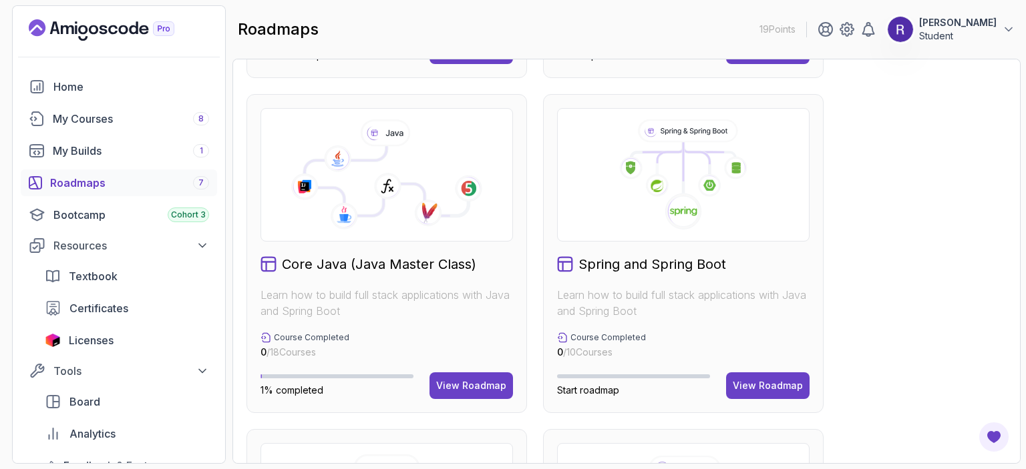
scroll to position [317, 0]
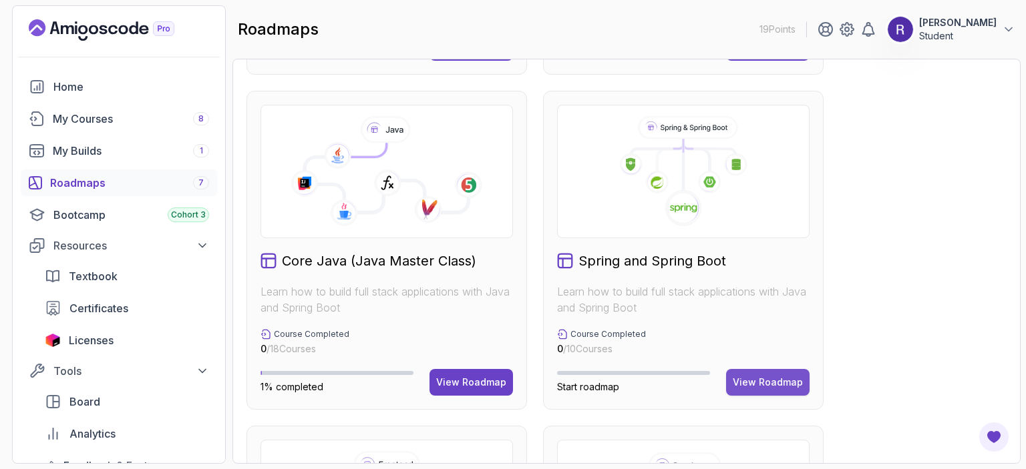
click at [771, 381] on div "View Roadmap" at bounding box center [768, 382] width 70 height 13
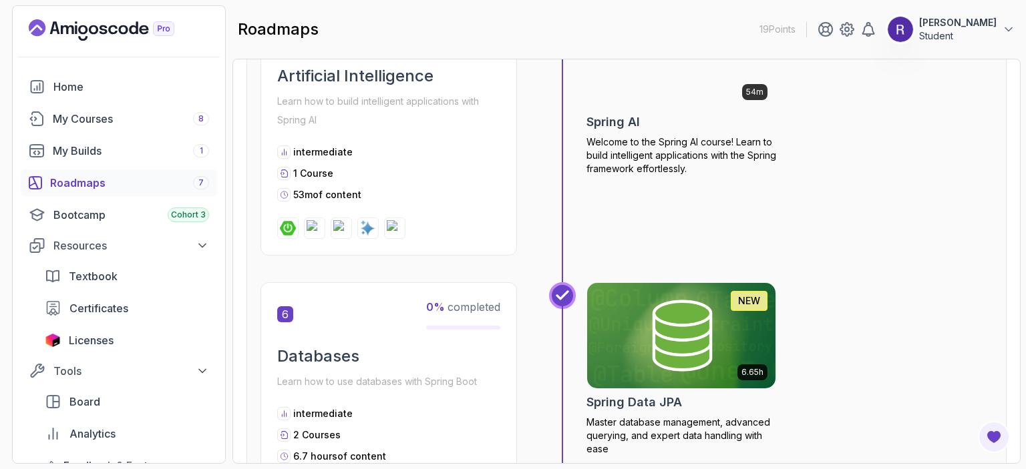
scroll to position [1440, 0]
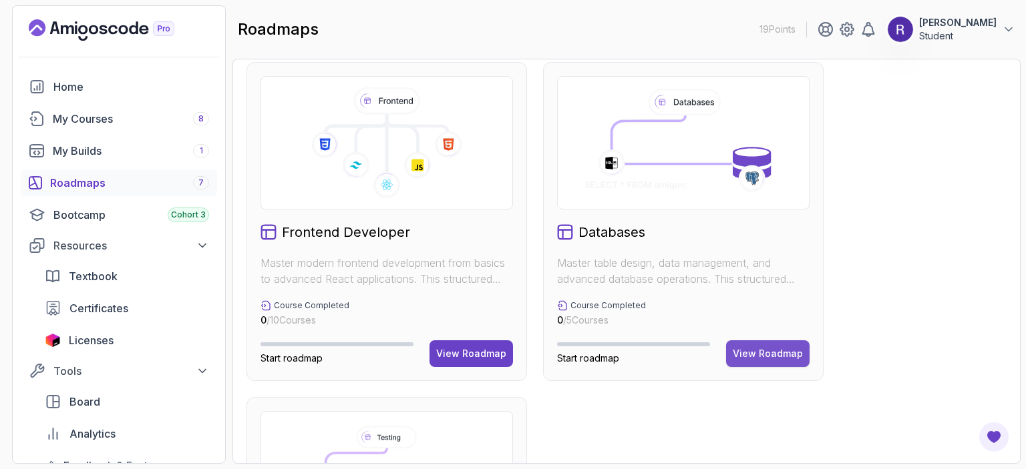
scroll to position [681, 0]
click at [780, 347] on div "View Roadmap" at bounding box center [768, 353] width 70 height 13
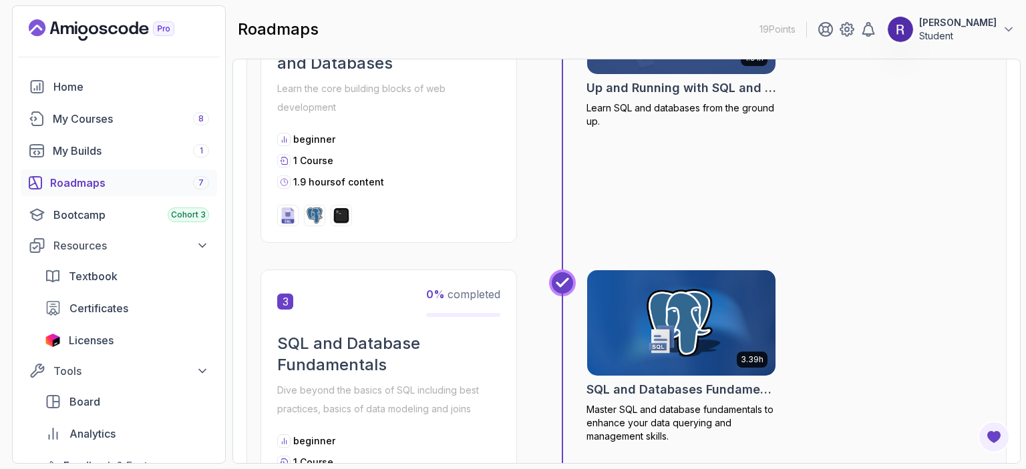
scroll to position [244, 0]
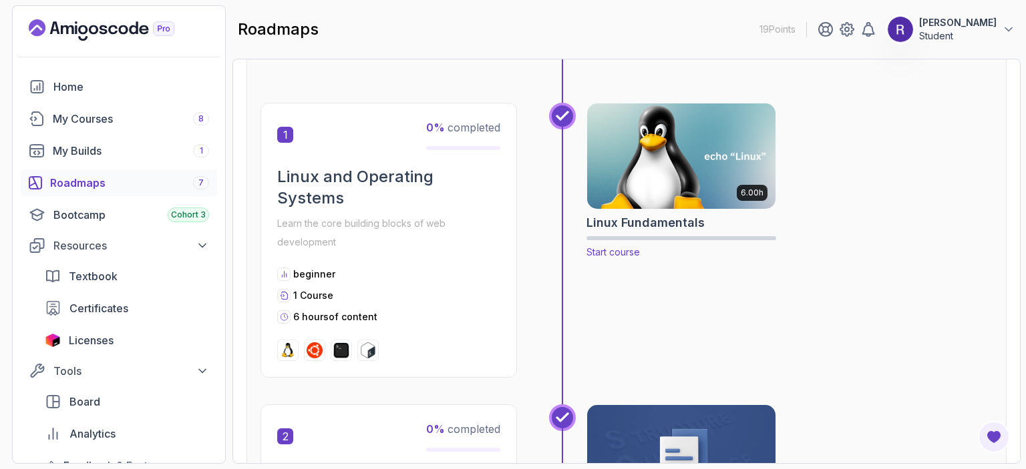
click at [641, 132] on img at bounding box center [681, 156] width 198 height 111
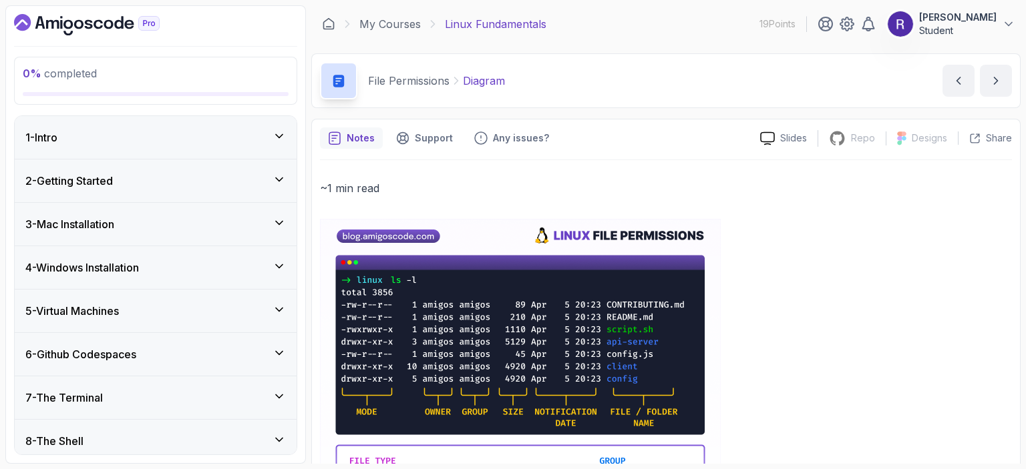
click at [243, 134] on div "1 - Intro" at bounding box center [155, 138] width 260 height 16
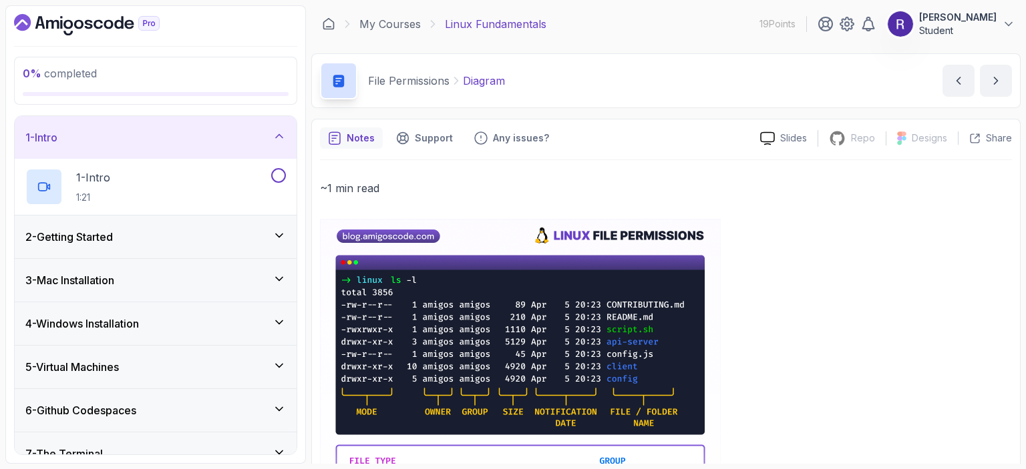
click at [256, 251] on div "2 - Getting Started" at bounding box center [156, 237] width 282 height 43
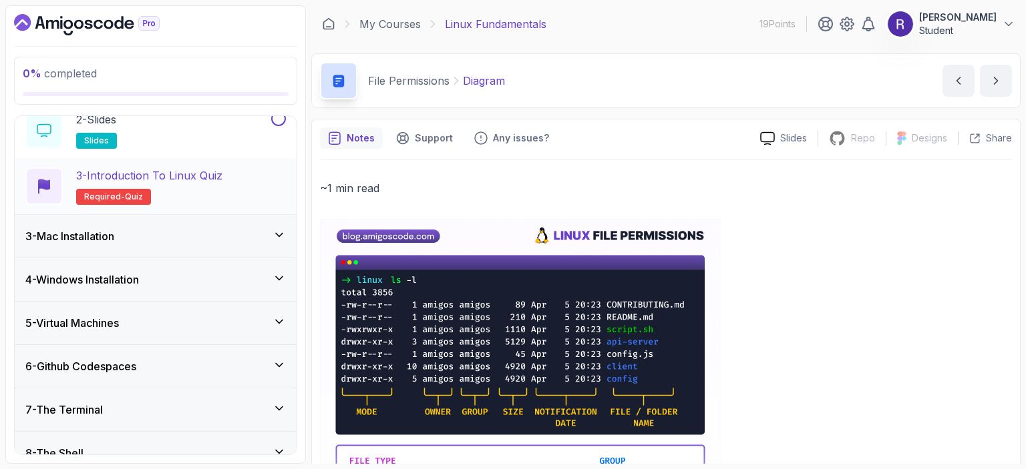
scroll to position [157, 0]
click at [216, 223] on div "3 - Mac Installation" at bounding box center [156, 235] width 282 height 43
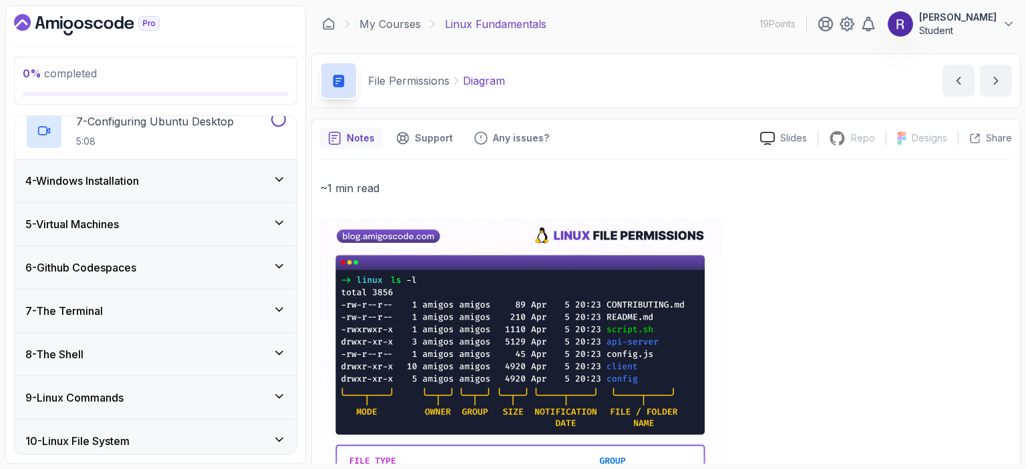
scroll to position [480, 0]
click at [224, 181] on div "4 - Windows Installation" at bounding box center [155, 180] width 260 height 16
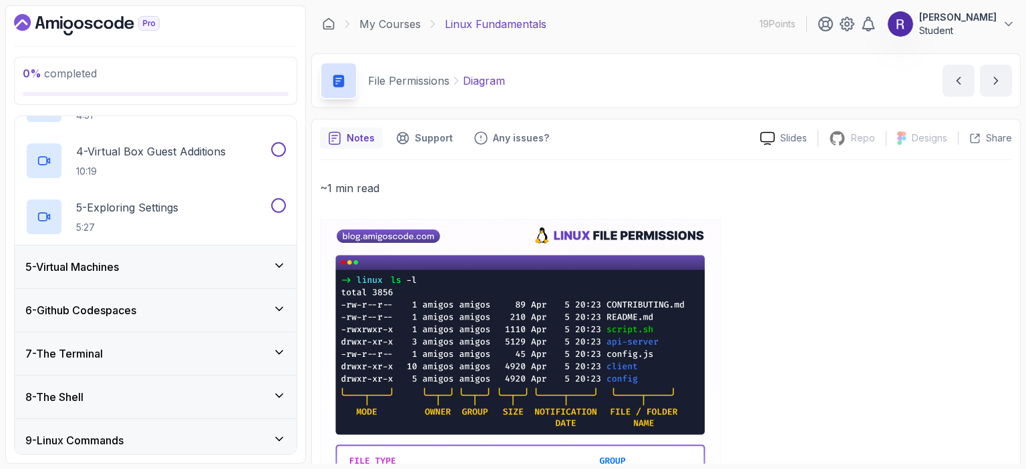
scroll to position [294, 0]
click at [209, 266] on div "5 - Virtual Machines" at bounding box center [155, 266] width 260 height 16
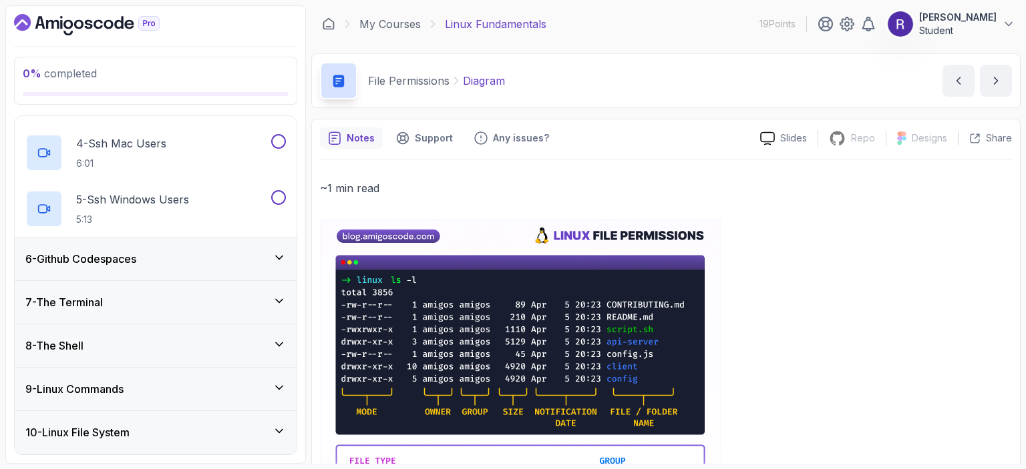
click at [168, 262] on div "6 - Github Codespaces" at bounding box center [155, 259] width 260 height 16
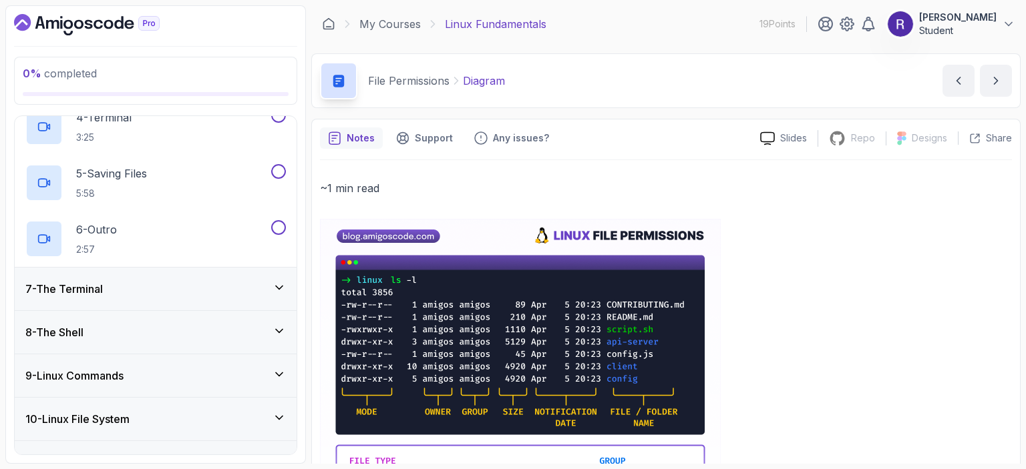
scroll to position [446, 0]
click at [184, 284] on div "7 - The Terminal" at bounding box center [155, 288] width 260 height 16
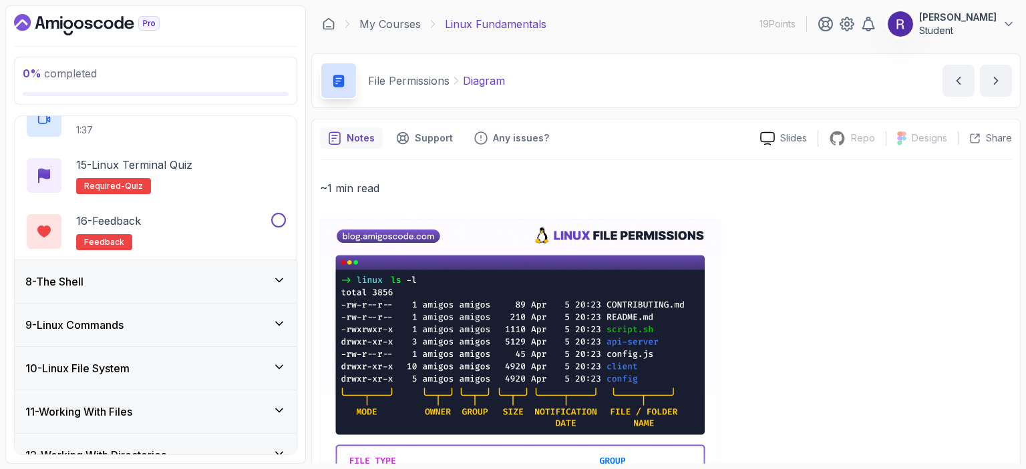
scroll to position [1066, 0]
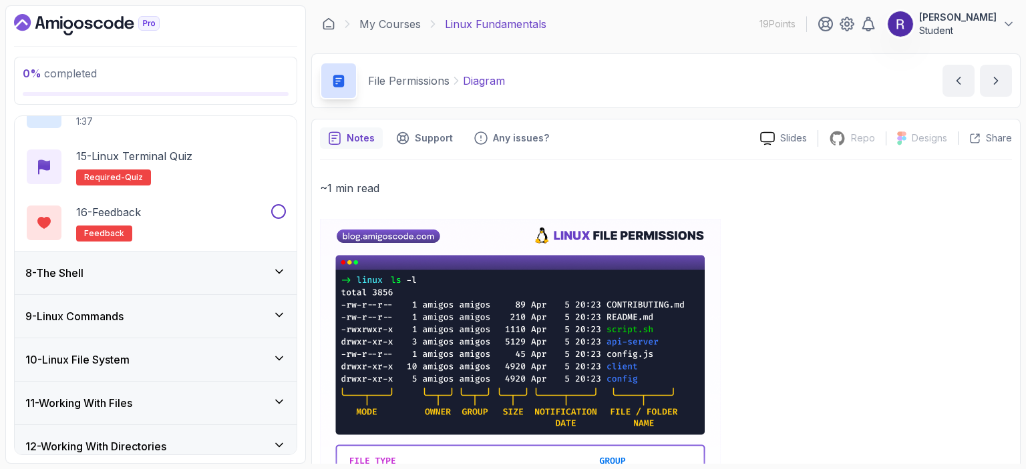
click at [243, 266] on div "8 - The Shell" at bounding box center [155, 273] width 260 height 16
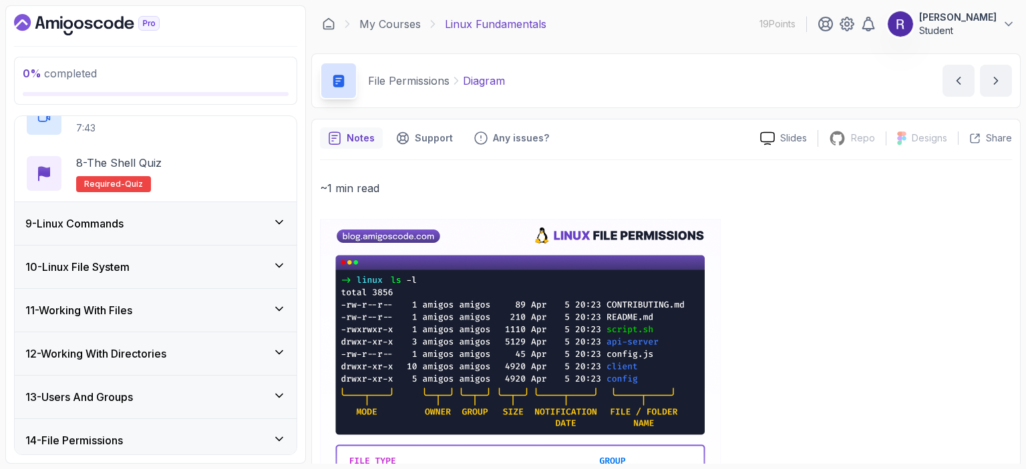
scroll to position [711, 0]
click at [247, 230] on div "9 - Linux Commands" at bounding box center [156, 223] width 282 height 43
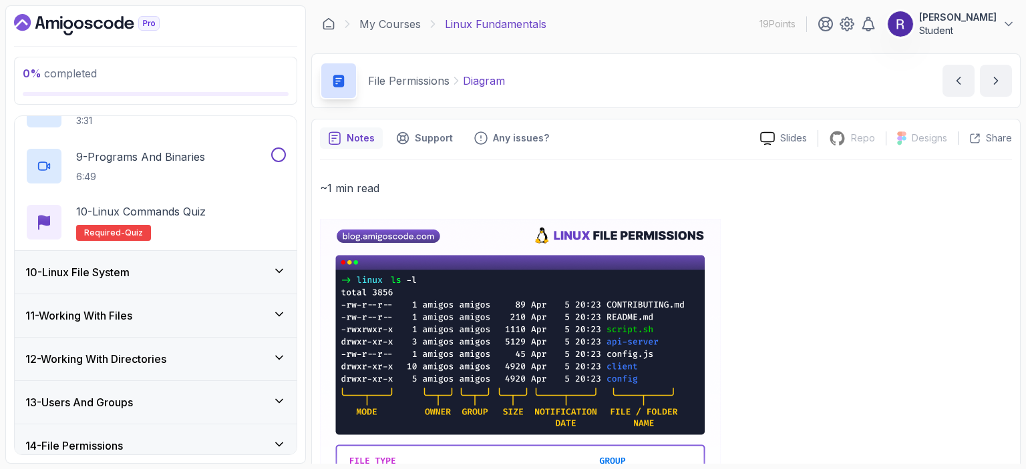
scroll to position [818, 0]
click at [217, 272] on div "10 - Linux File System" at bounding box center [155, 271] width 260 height 16
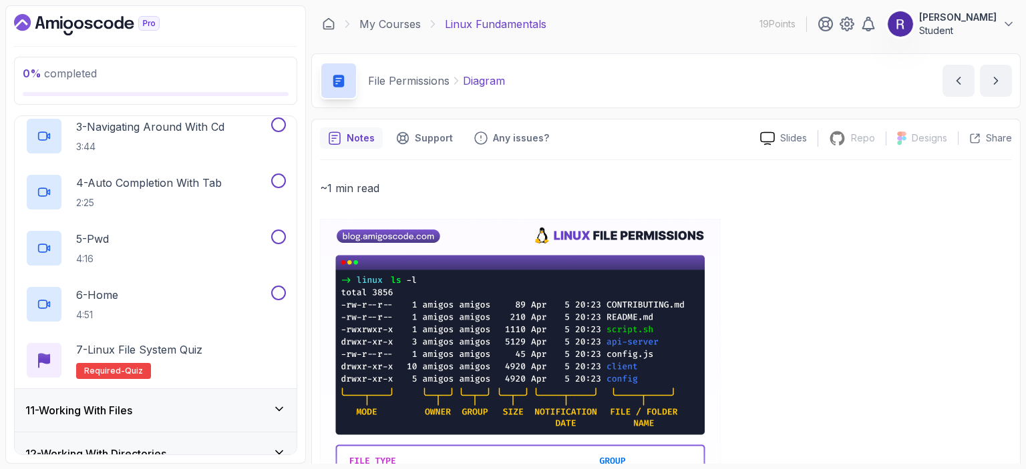
scroll to position [702, 0]
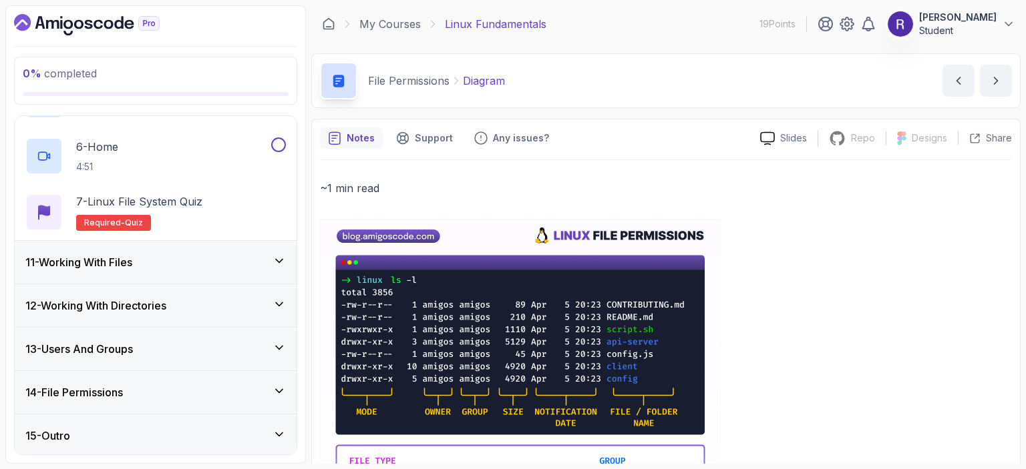
click at [214, 249] on div "11 - Working With Files" at bounding box center [156, 262] width 282 height 43
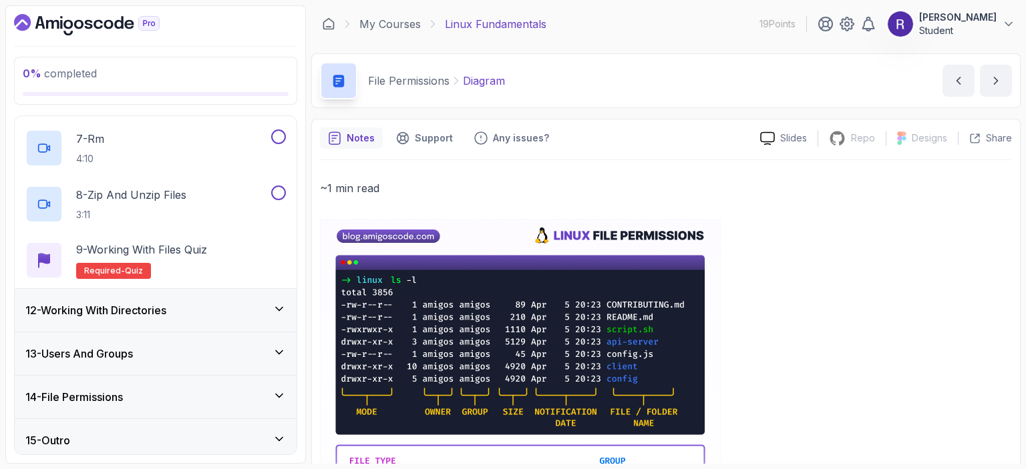
scroll to position [814, 0]
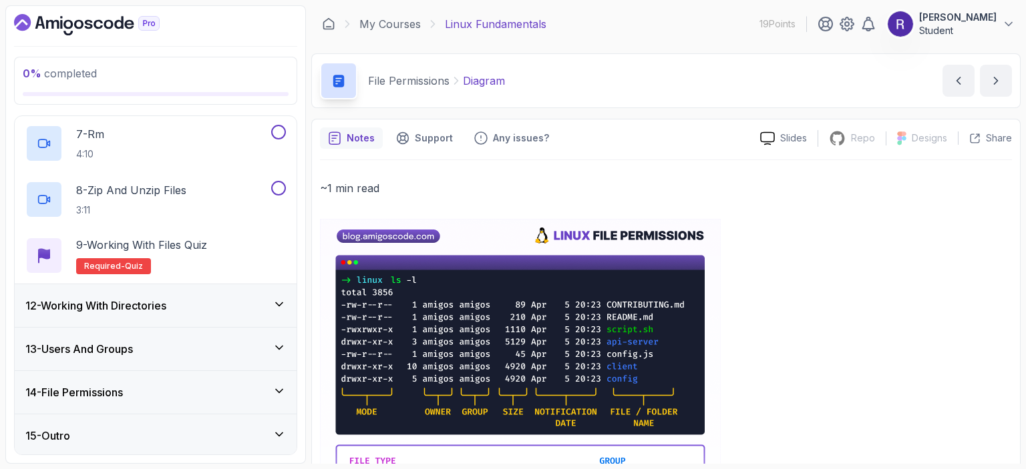
click at [195, 307] on div "12 - Working With Directories" at bounding box center [155, 306] width 260 height 16
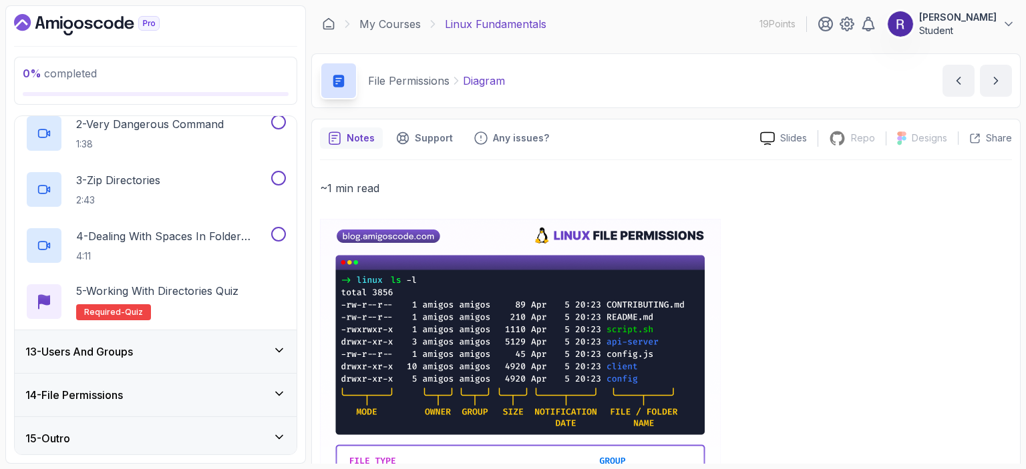
scroll to position [590, 0]
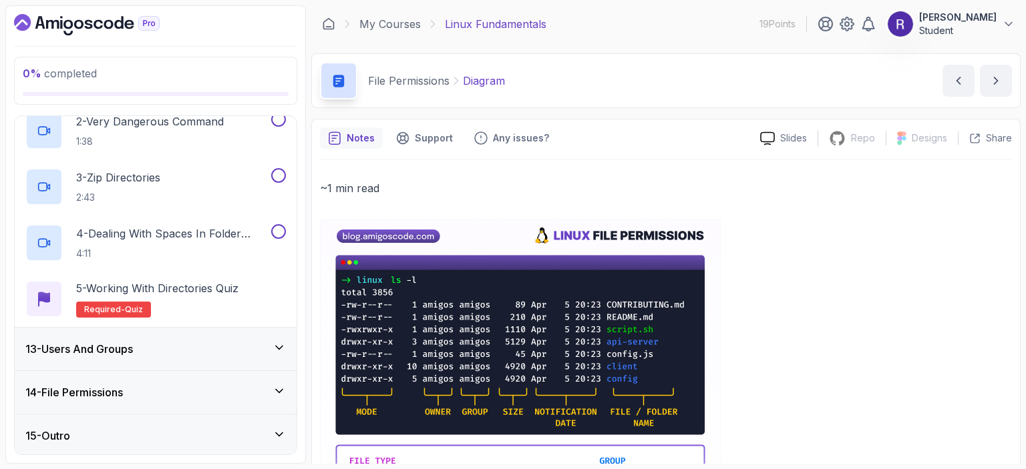
click at [230, 342] on div "13 - Users And Groups" at bounding box center [155, 349] width 260 height 16
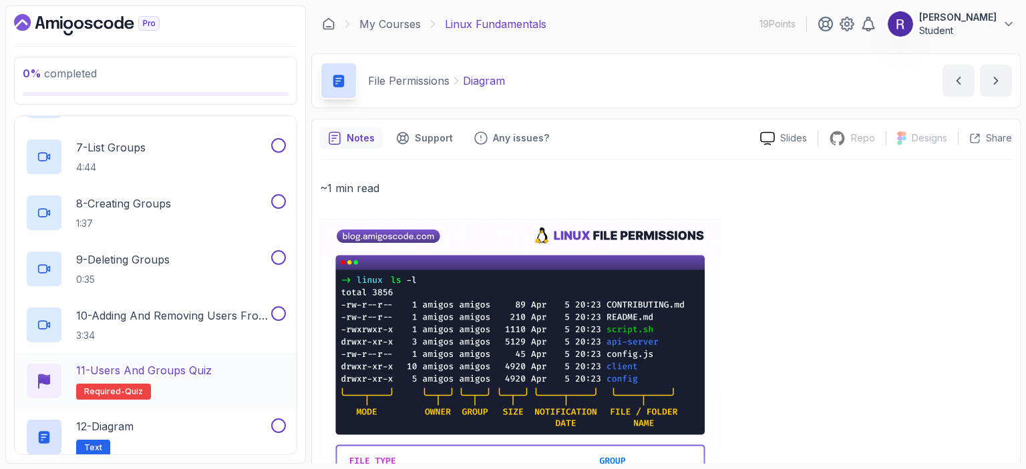
scroll to position [982, 0]
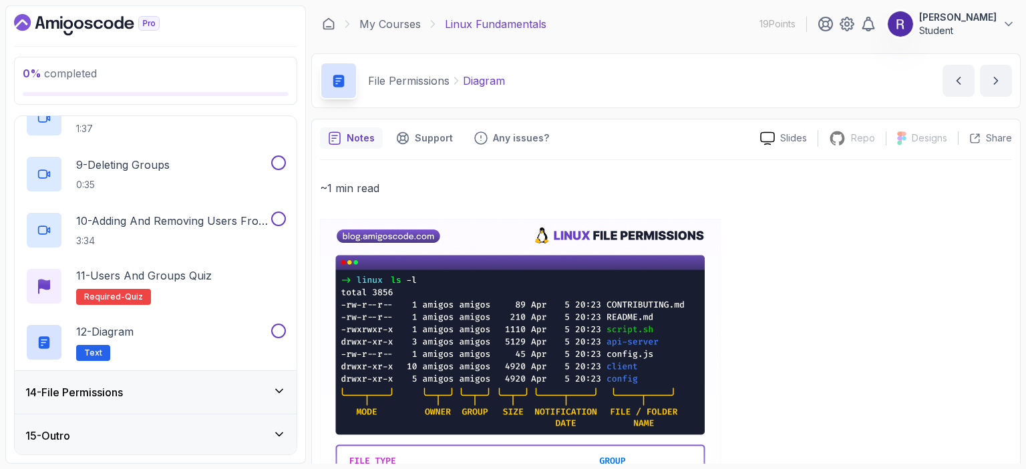
click at [225, 385] on div "14 - File Permissions" at bounding box center [155, 393] width 260 height 16
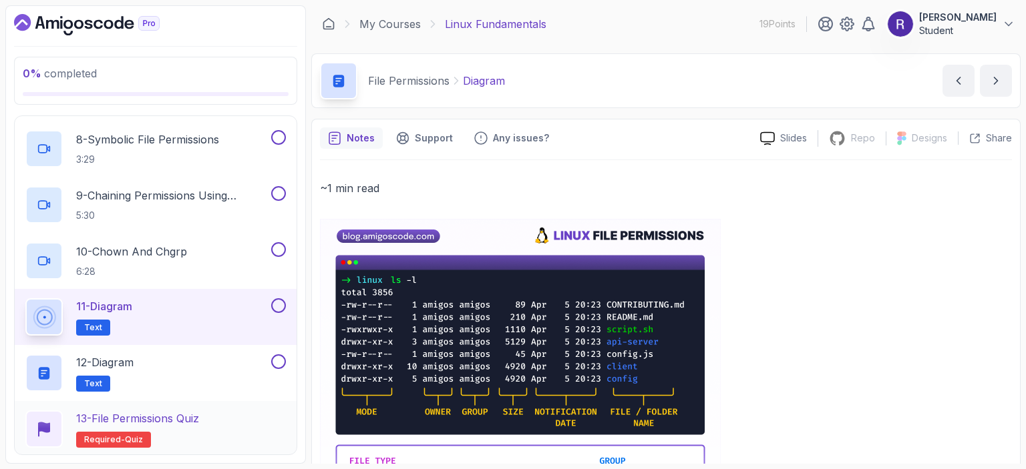
scroll to position [1038, 0]
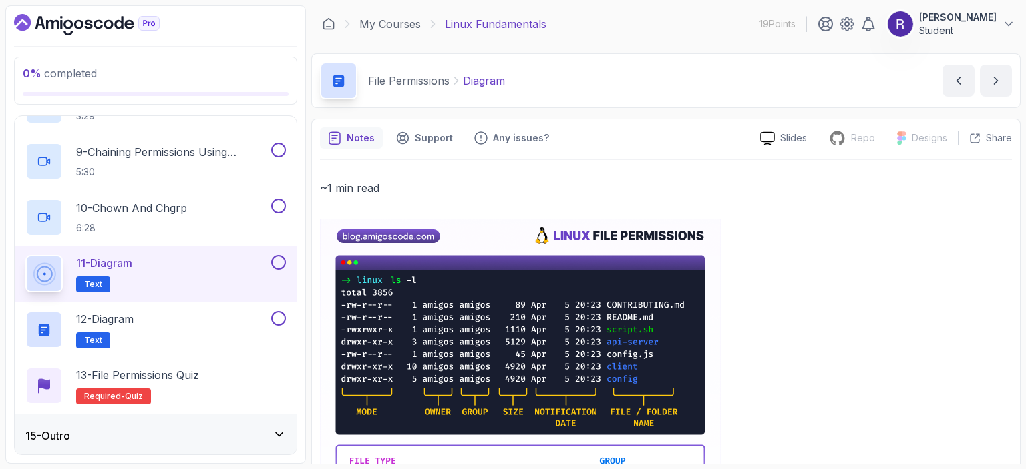
click at [234, 439] on div "15 - Outro" at bounding box center [155, 436] width 260 height 16
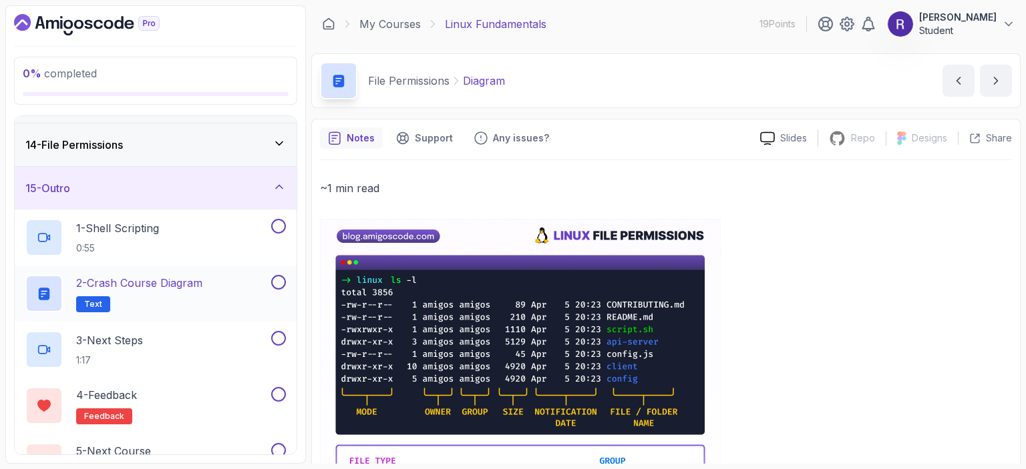
scroll to position [590, 0]
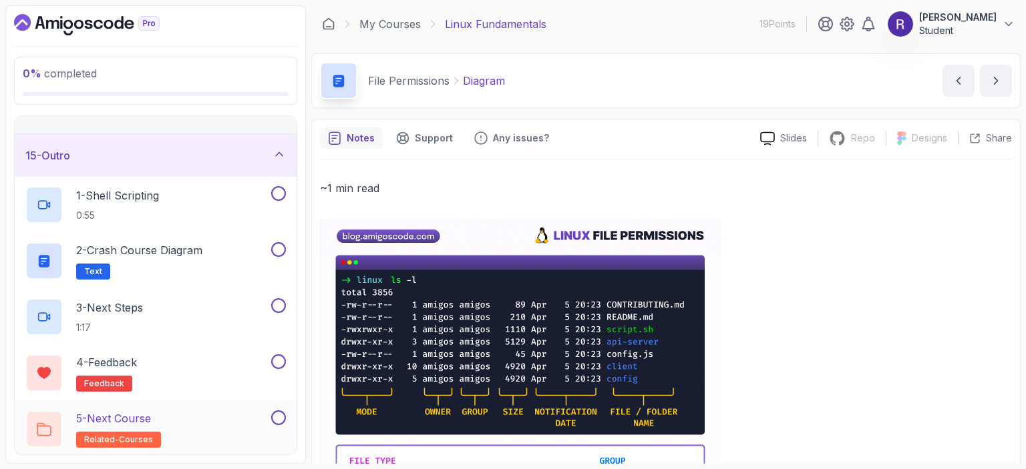
click at [235, 415] on div "5 - Next Course related-courses" at bounding box center [146, 429] width 243 height 37
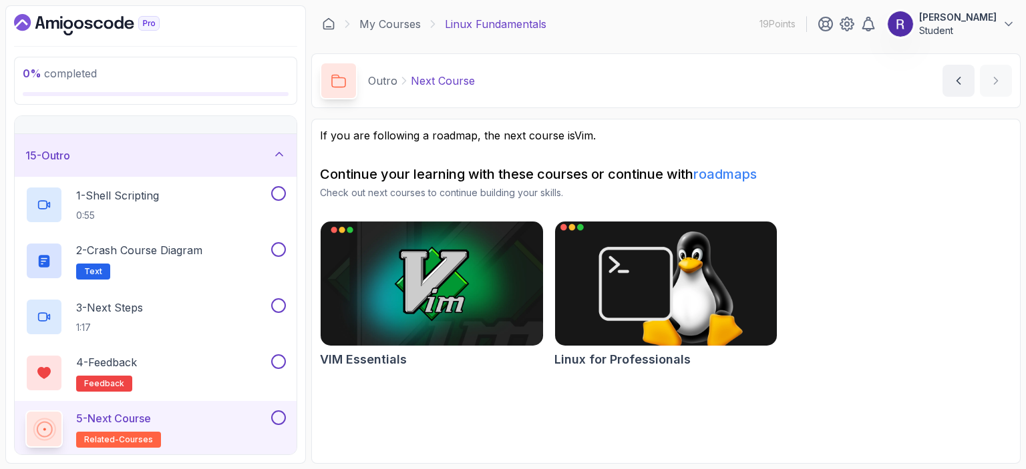
click at [644, 250] on img at bounding box center [665, 283] width 233 height 131
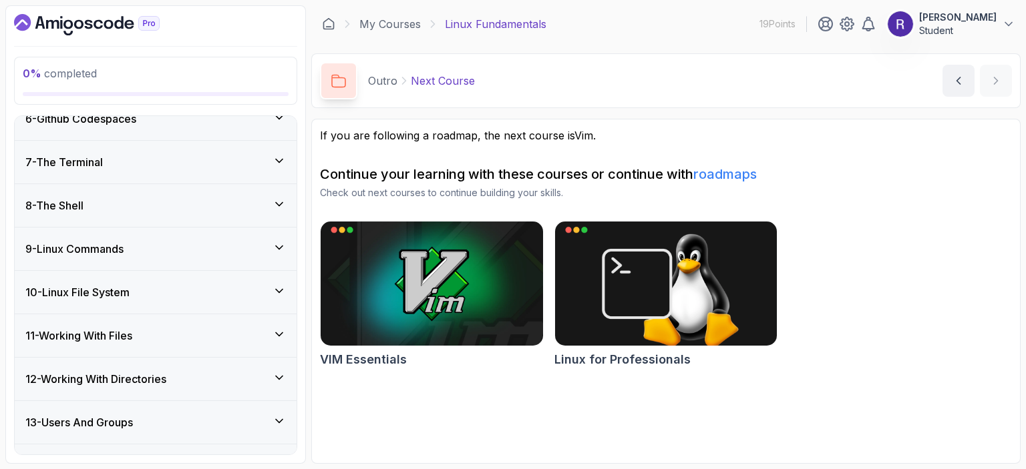
scroll to position [232, 0]
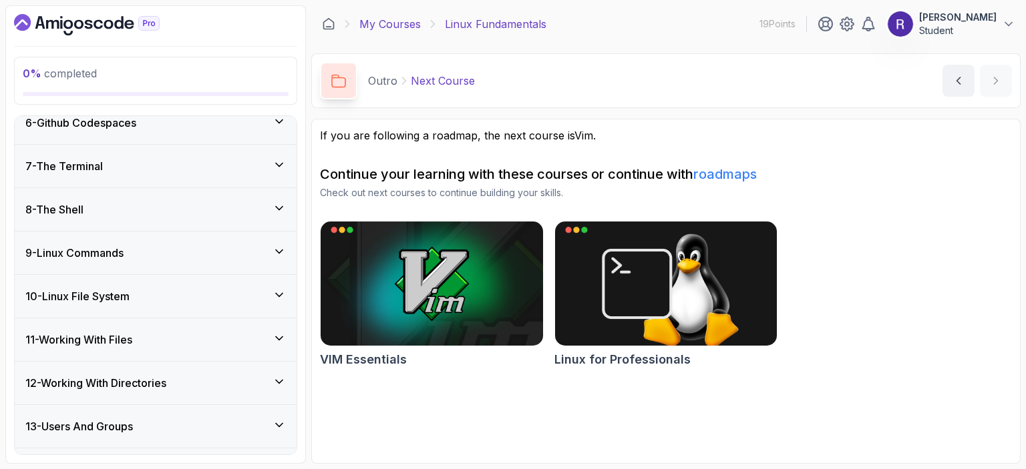
click at [413, 26] on link "My Courses" at bounding box center [389, 24] width 61 height 16
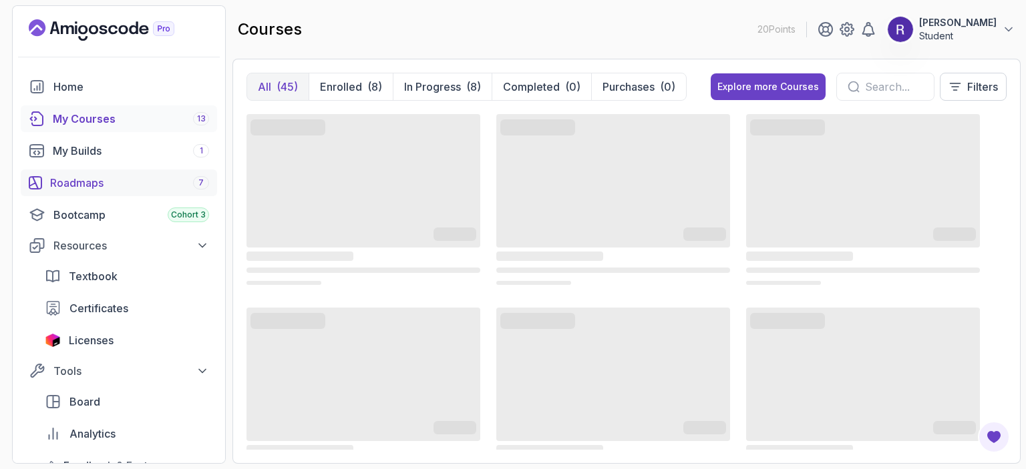
click at [124, 192] on link "Roadmaps 7" at bounding box center [119, 183] width 196 height 27
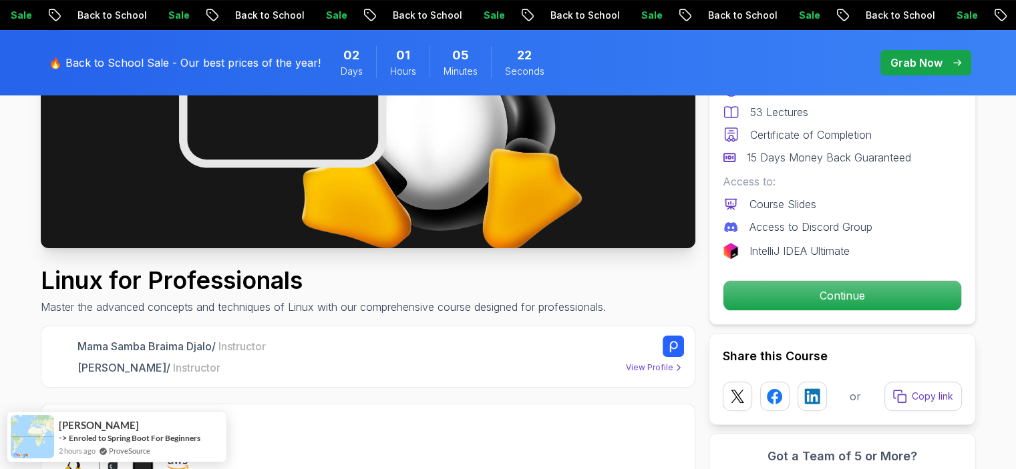
scroll to position [297, 0]
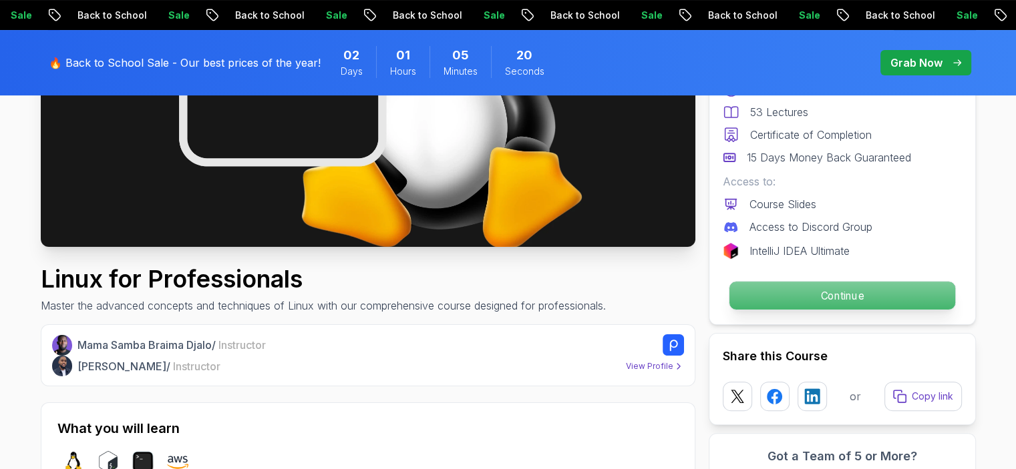
click at [775, 291] on p "Continue" at bounding box center [842, 296] width 226 height 28
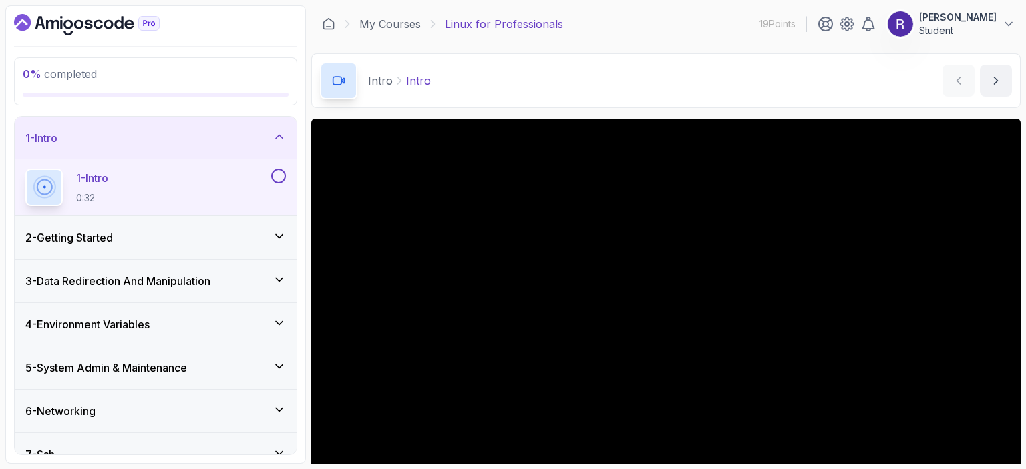
click at [264, 236] on div "2 - Getting Started" at bounding box center [155, 238] width 260 height 16
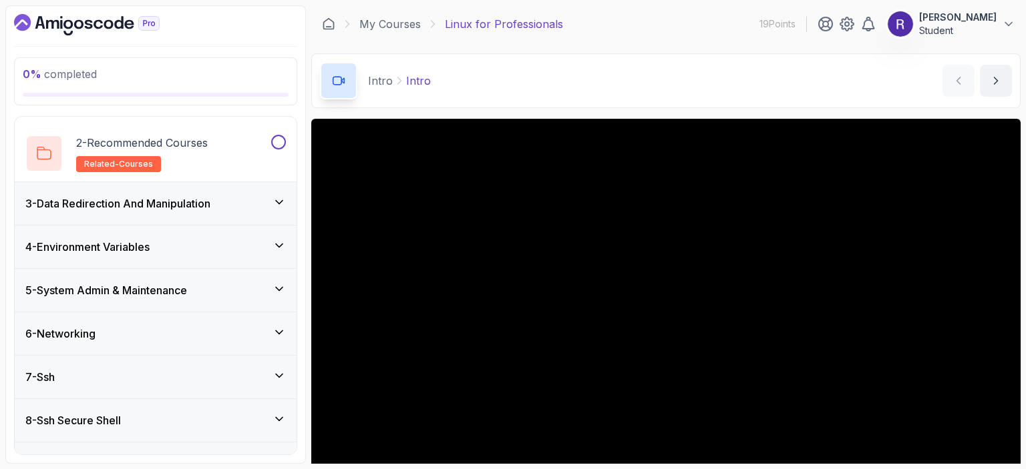
scroll to position [154, 0]
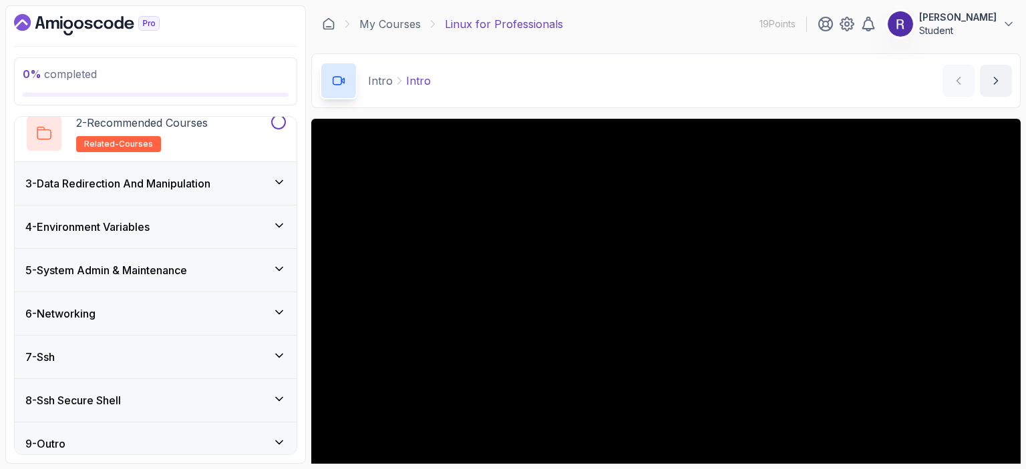
click at [247, 188] on div "3 - Data Redirection And Manipulation" at bounding box center [155, 184] width 260 height 16
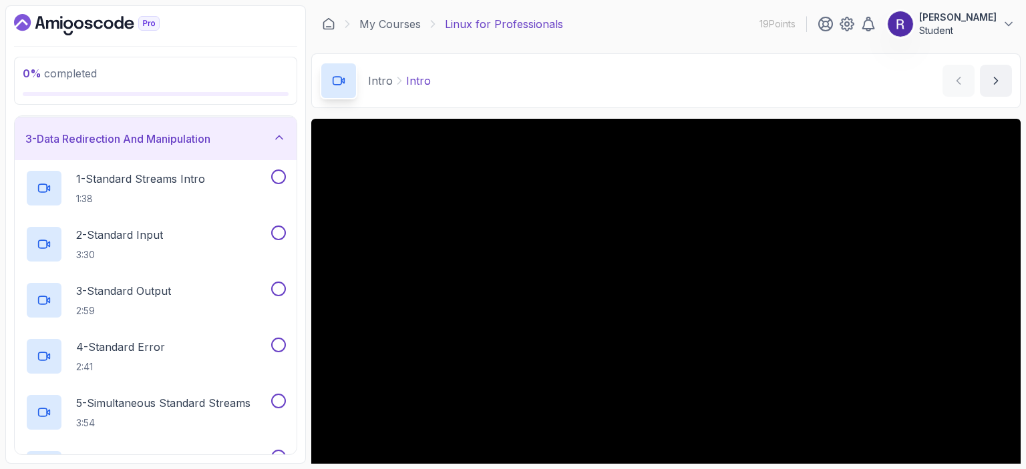
scroll to position [0, 0]
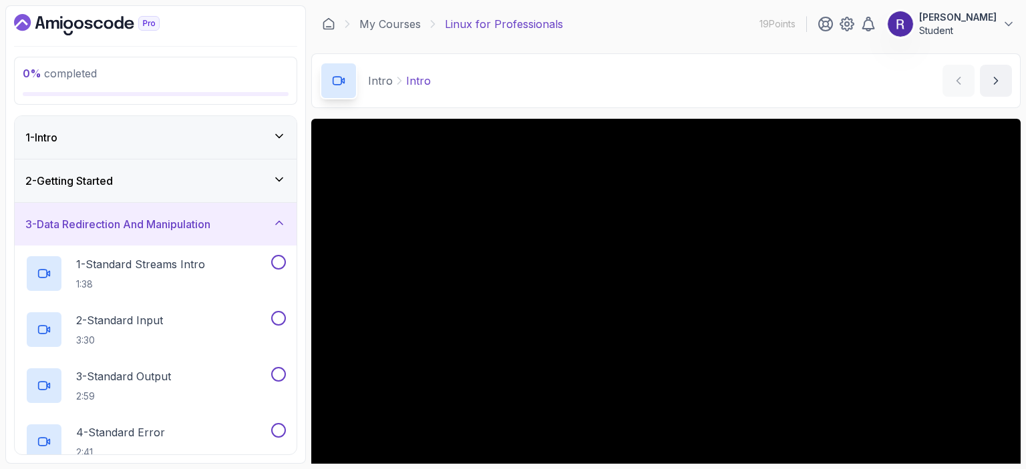
click at [206, 184] on div "2 - Getting Started" at bounding box center [155, 181] width 260 height 16
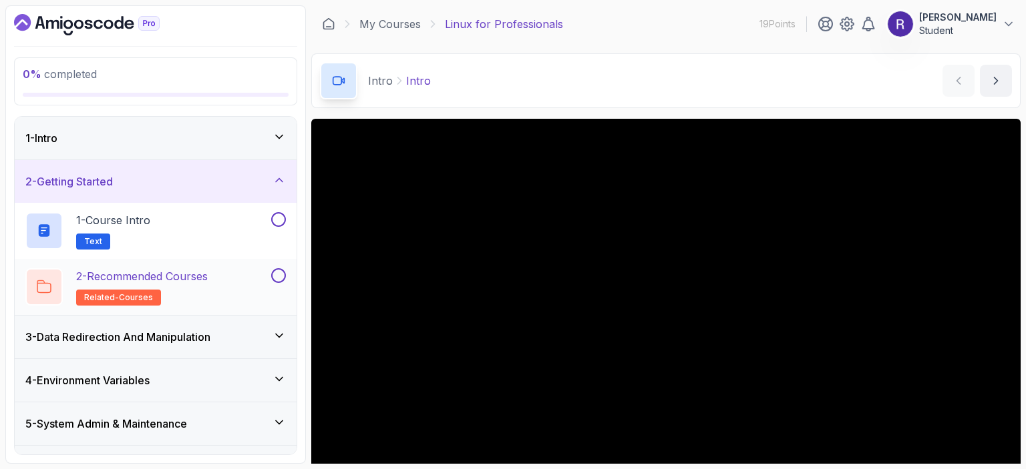
click at [208, 270] on p "2 - Recommended Courses" at bounding box center [142, 276] width 132 height 16
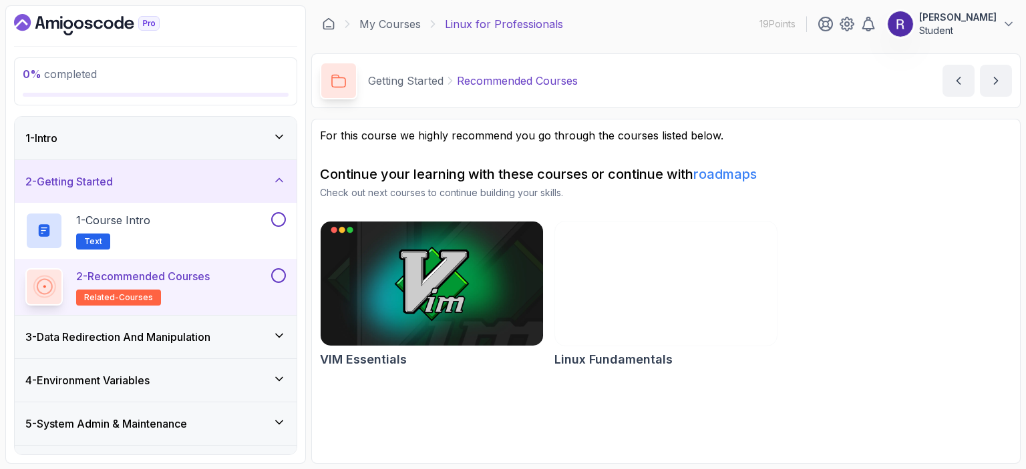
scroll to position [162, 0]
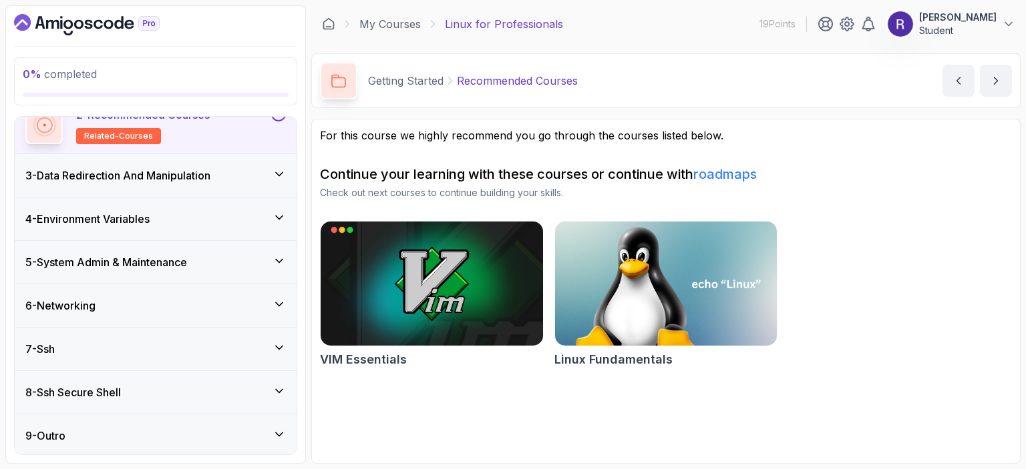
click at [192, 222] on div "4 - Environment Variables" at bounding box center [155, 219] width 260 height 16
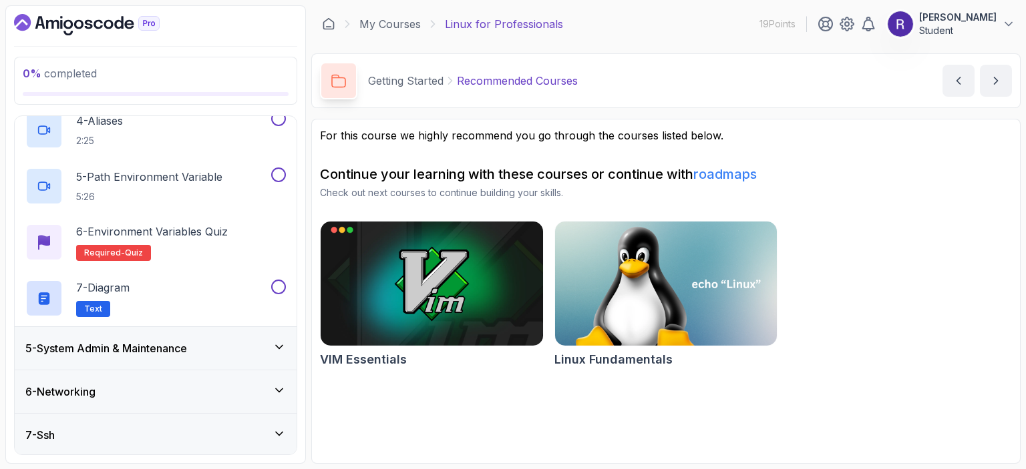
scroll to position [442, 0]
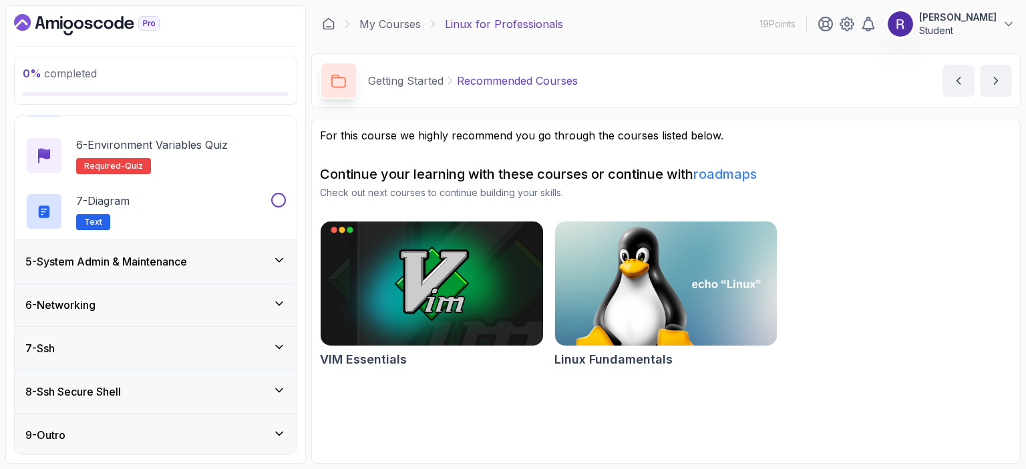
click at [164, 266] on h3 "5 - System Admin & Maintenance" at bounding box center [106, 262] width 162 height 16
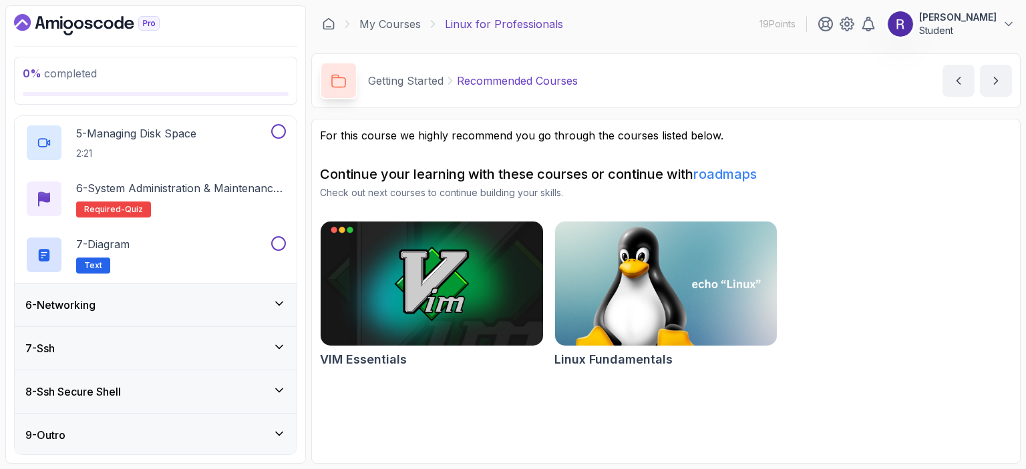
click at [136, 304] on div "6 - Networking" at bounding box center [155, 305] width 260 height 16
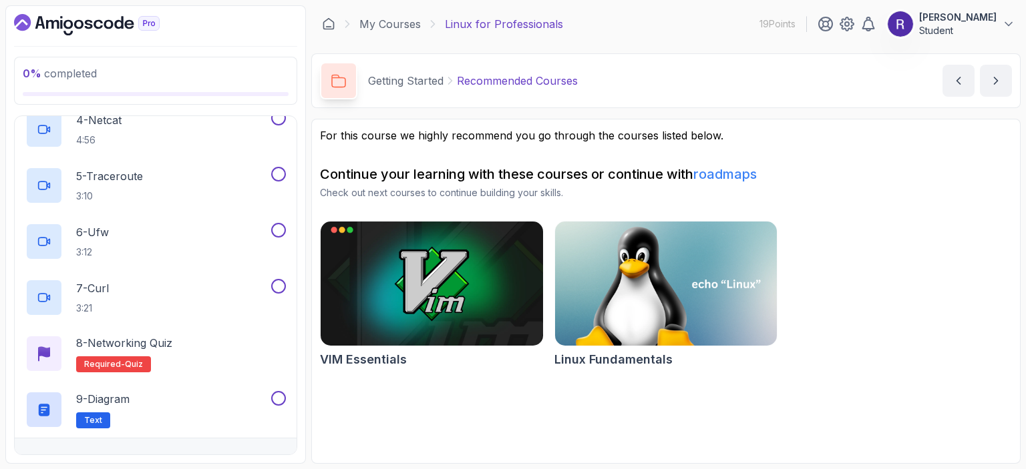
scroll to position [554, 0]
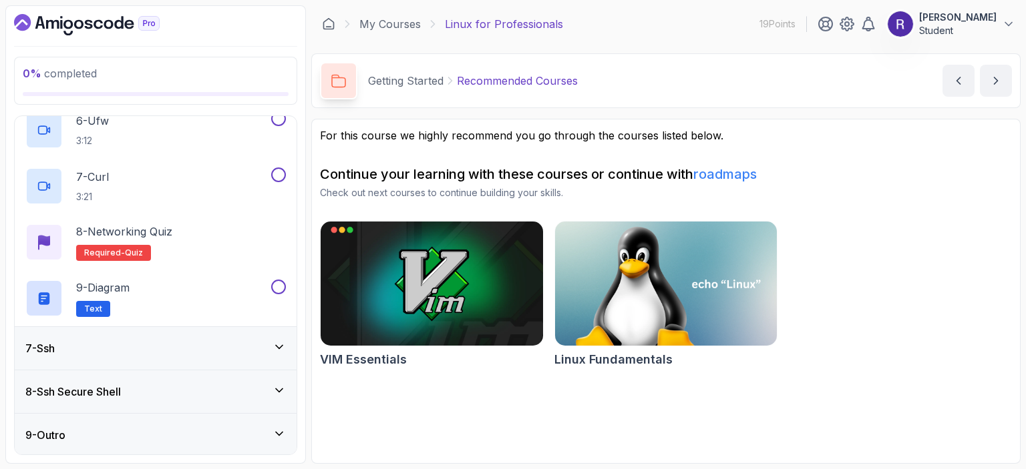
click at [116, 352] on div "7 - Ssh" at bounding box center [155, 349] width 260 height 16
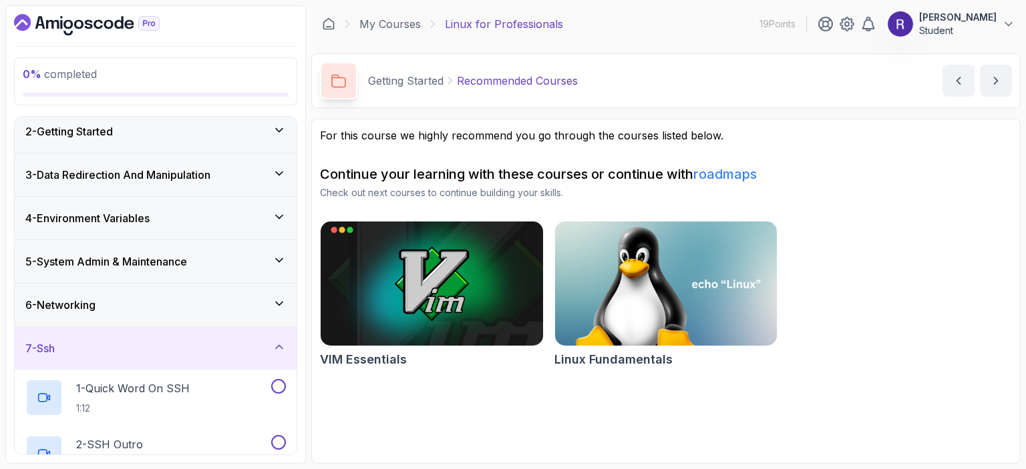
scroll to position [162, 0]
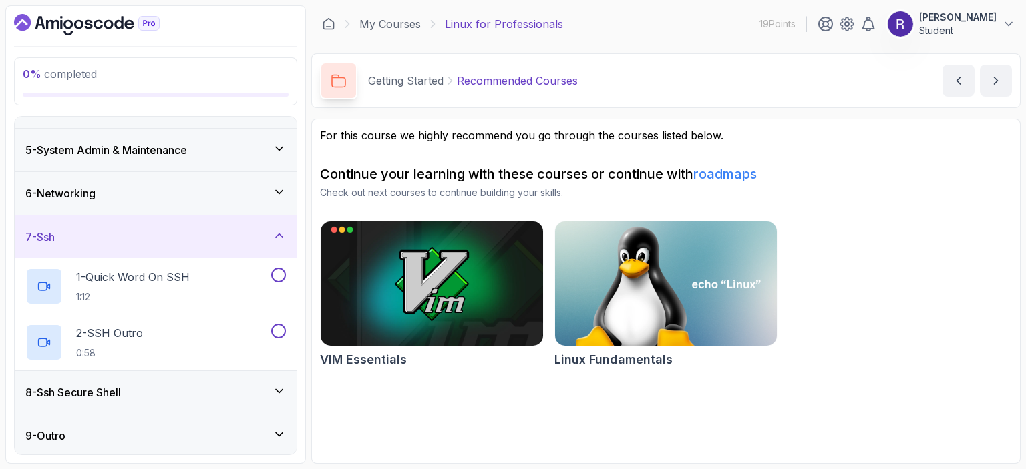
click at [109, 381] on div "8 - Ssh Secure Shell" at bounding box center [156, 392] width 282 height 43
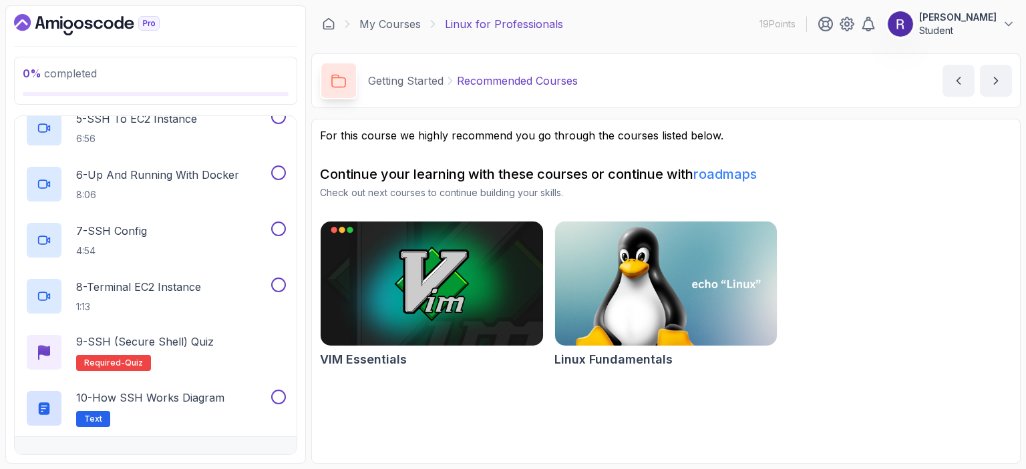
scroll to position [610, 0]
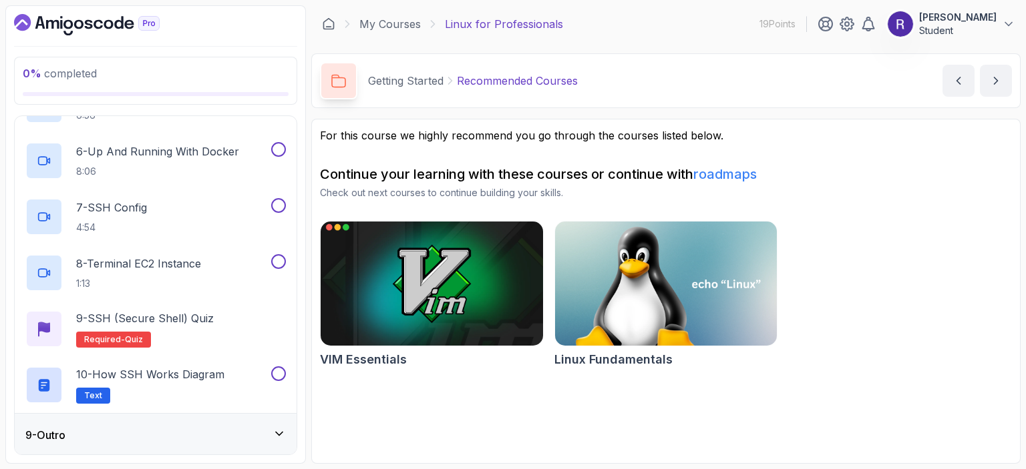
click at [395, 317] on img at bounding box center [431, 283] width 233 height 131
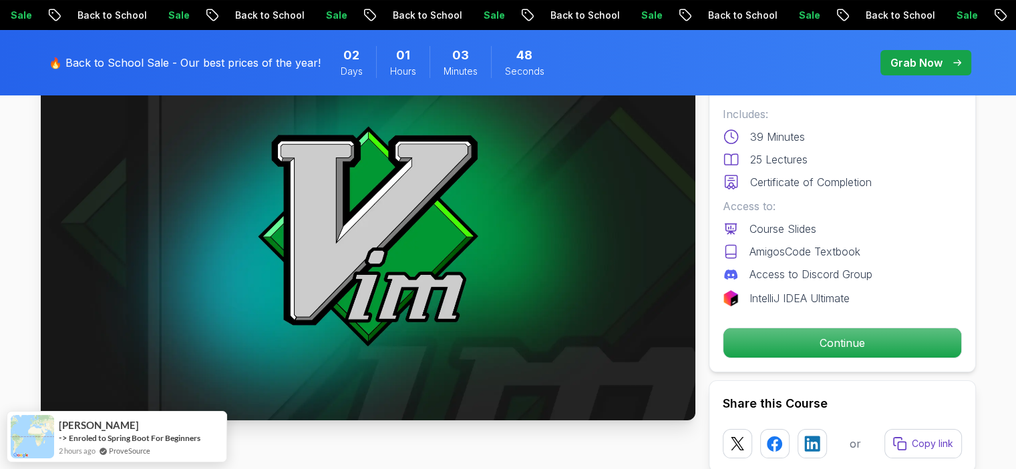
scroll to position [134, 0]
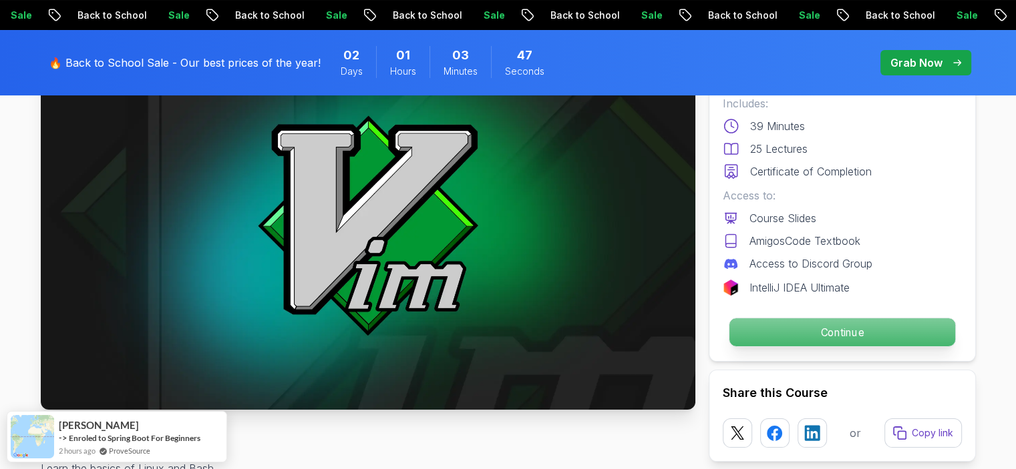
click at [794, 335] on p "Continue" at bounding box center [842, 333] width 226 height 28
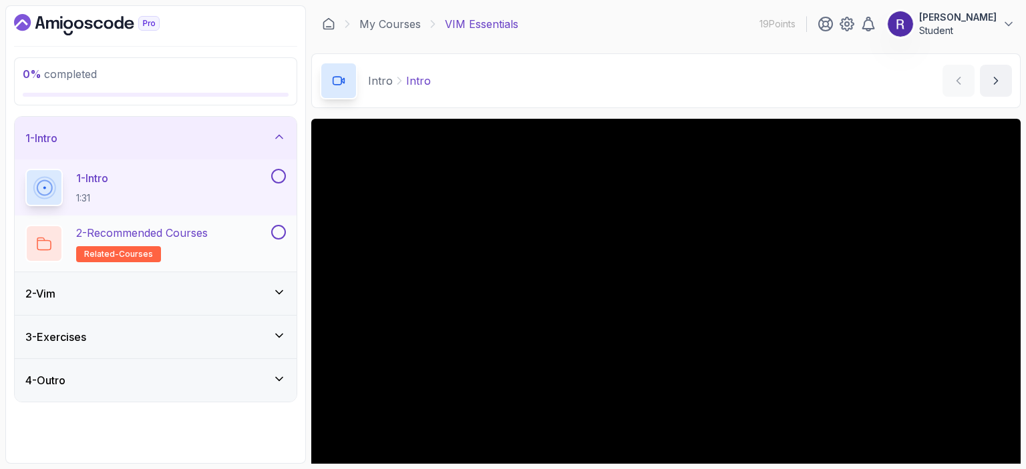
click at [233, 240] on div "2 - Recommended Courses related-courses" at bounding box center [146, 243] width 243 height 37
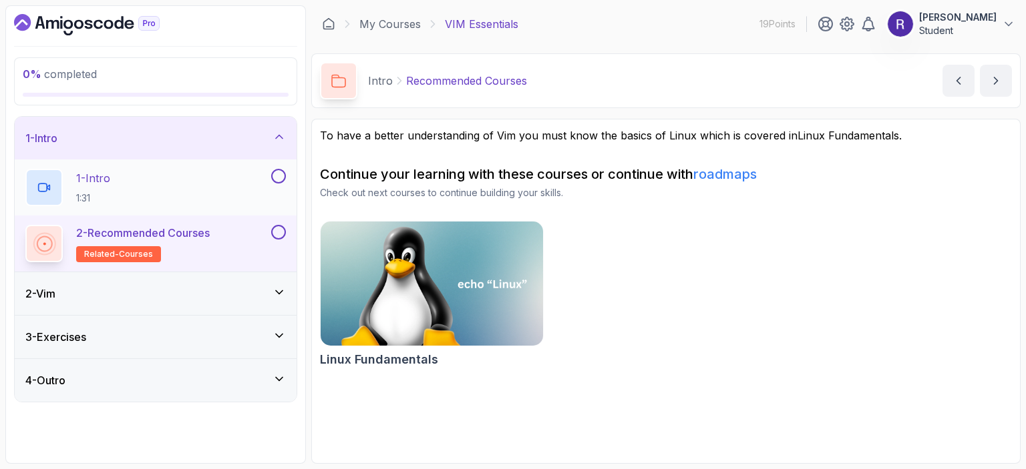
click at [211, 172] on div "1 - Intro 1:31" at bounding box center [146, 187] width 243 height 37
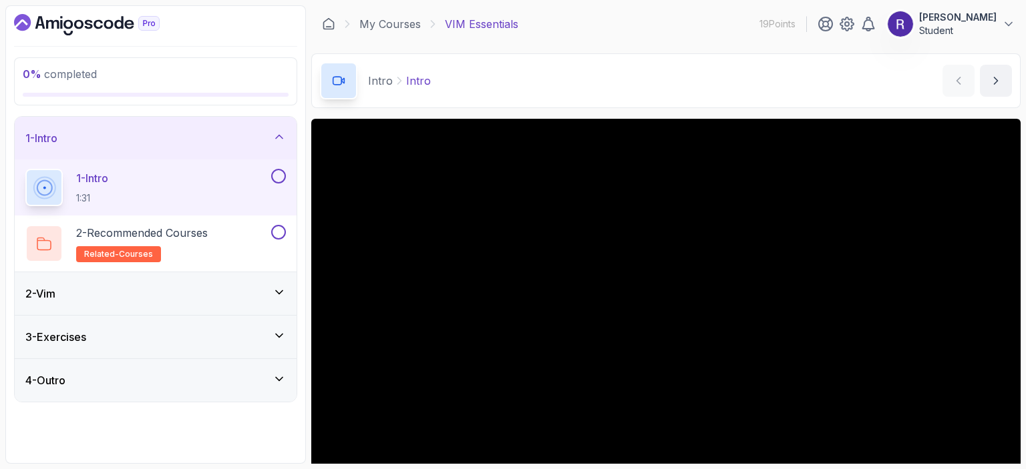
click at [251, 288] on div "2 - Vim" at bounding box center [155, 294] width 260 height 16
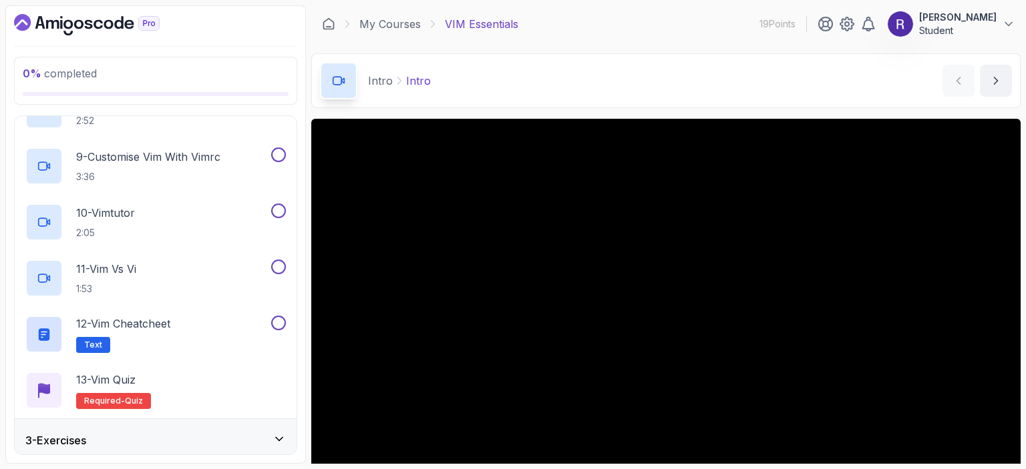
scroll to position [562, 0]
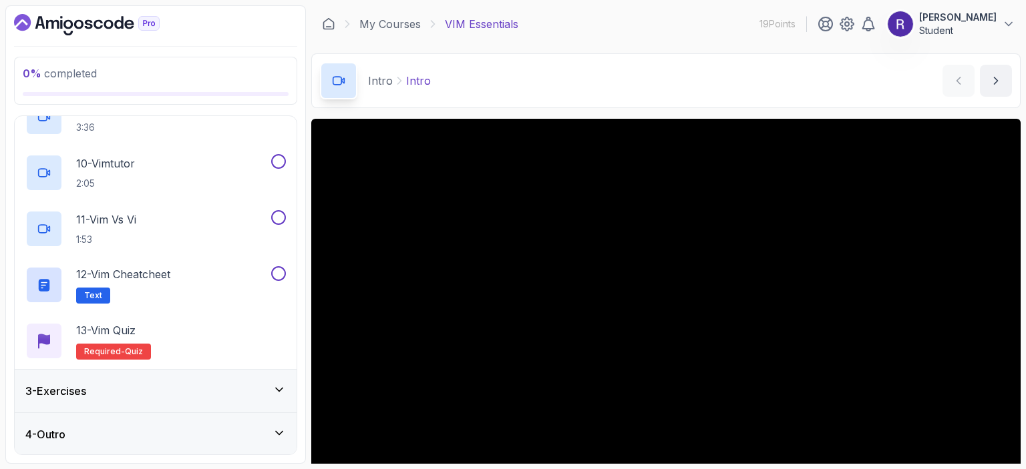
click at [184, 391] on div "3 - Exercises" at bounding box center [155, 391] width 260 height 16
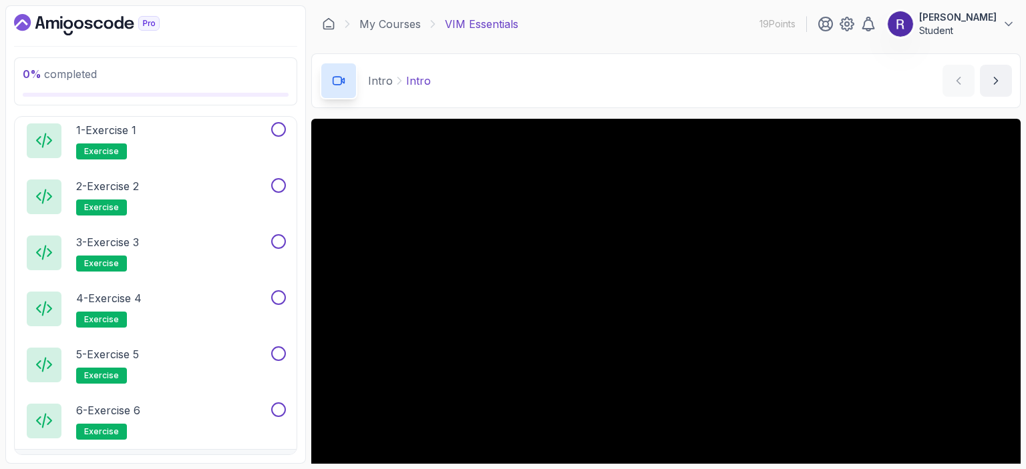
scroll to position [170, 0]
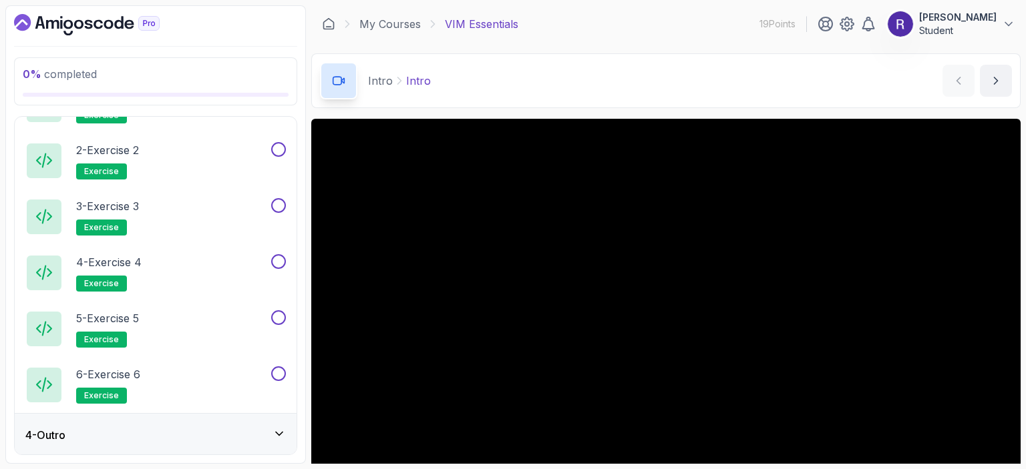
click at [168, 443] on div "4 - Outro" at bounding box center [156, 435] width 282 height 43
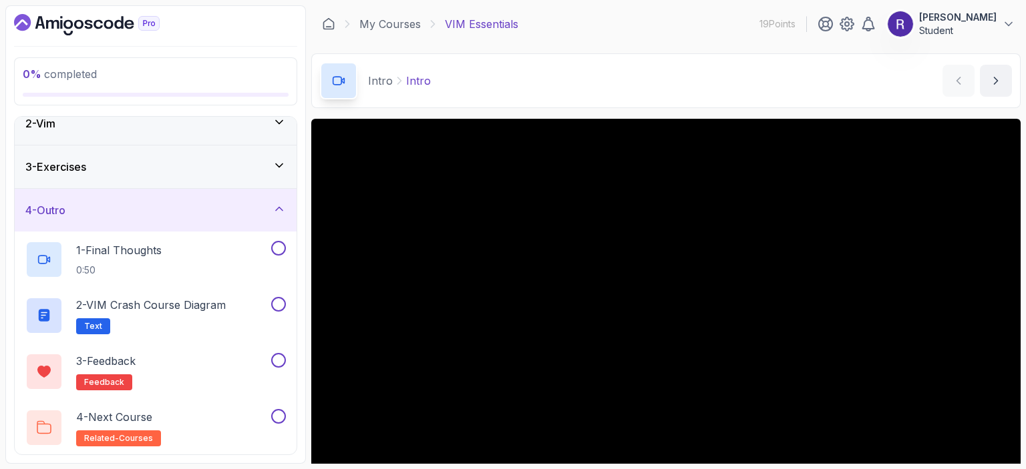
scroll to position [0, 0]
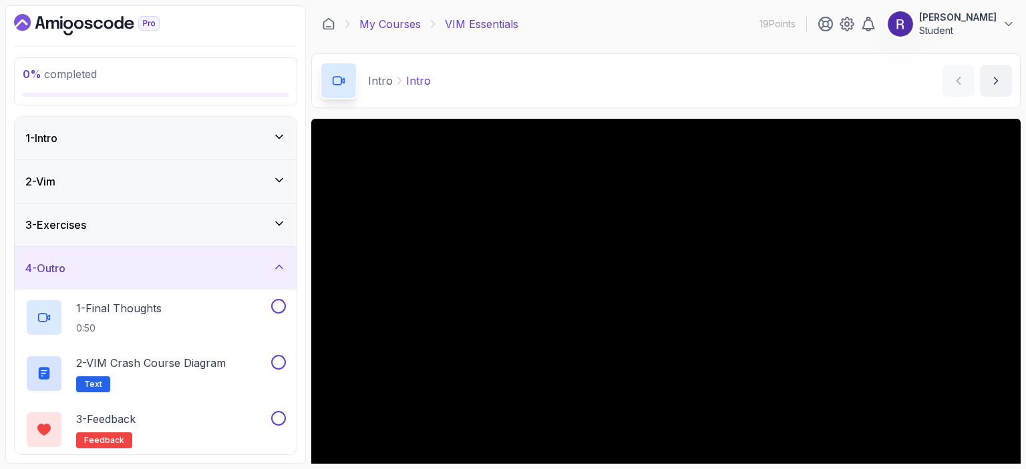
click at [399, 31] on link "My Courses" at bounding box center [389, 24] width 61 height 16
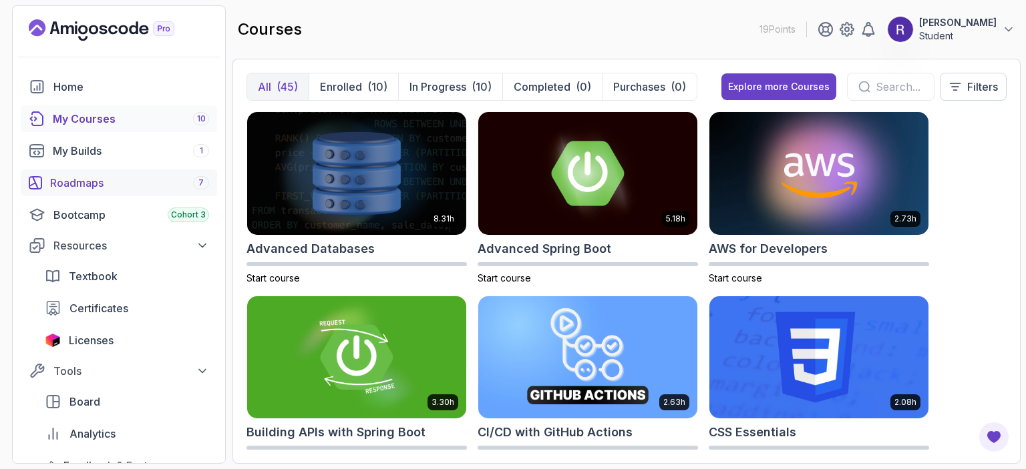
click at [100, 184] on div "Roadmaps 7" at bounding box center [129, 183] width 159 height 16
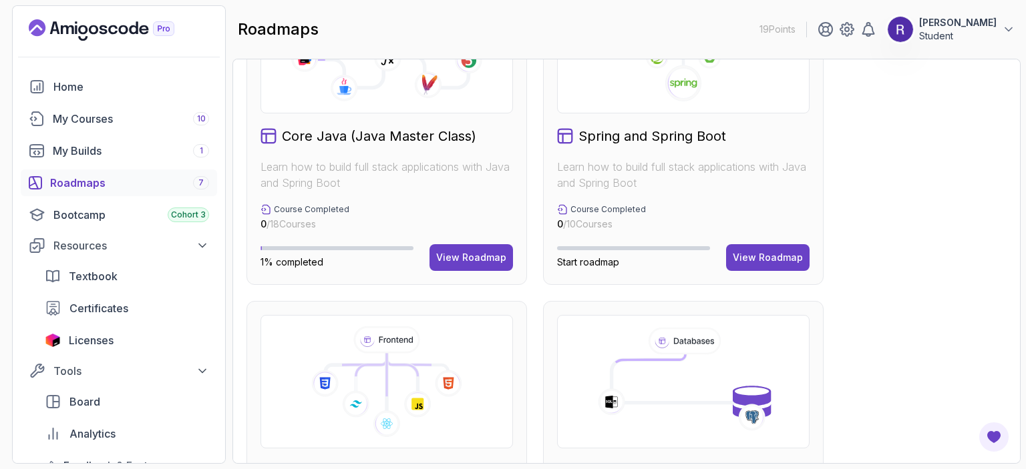
scroll to position [638, 0]
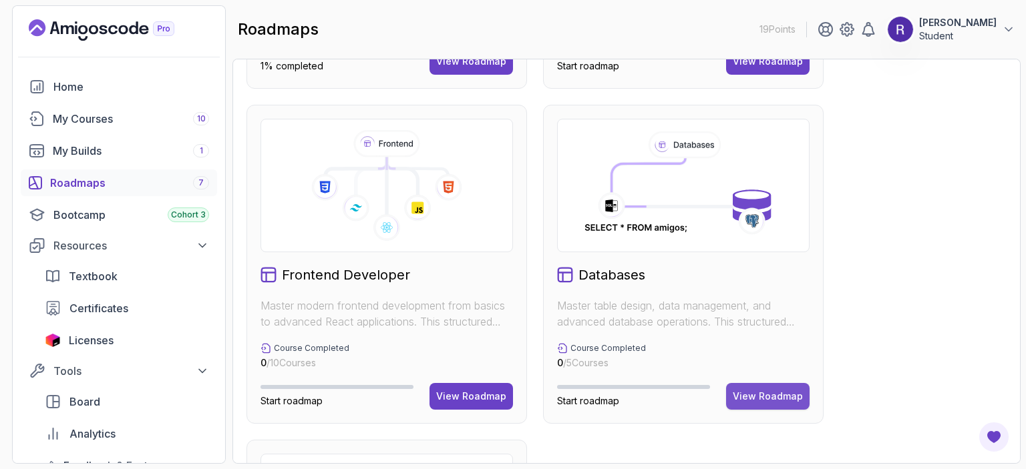
click at [766, 391] on div "View Roadmap" at bounding box center [768, 396] width 70 height 13
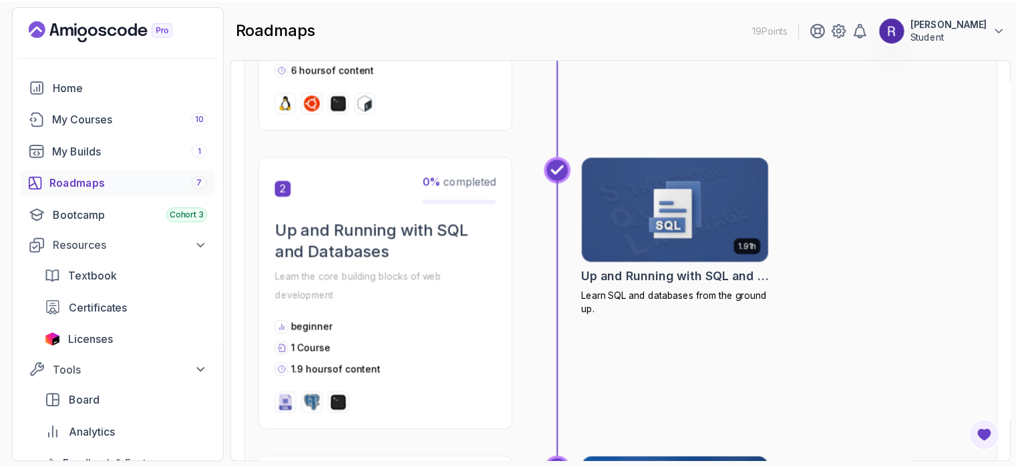
scroll to position [505, 0]
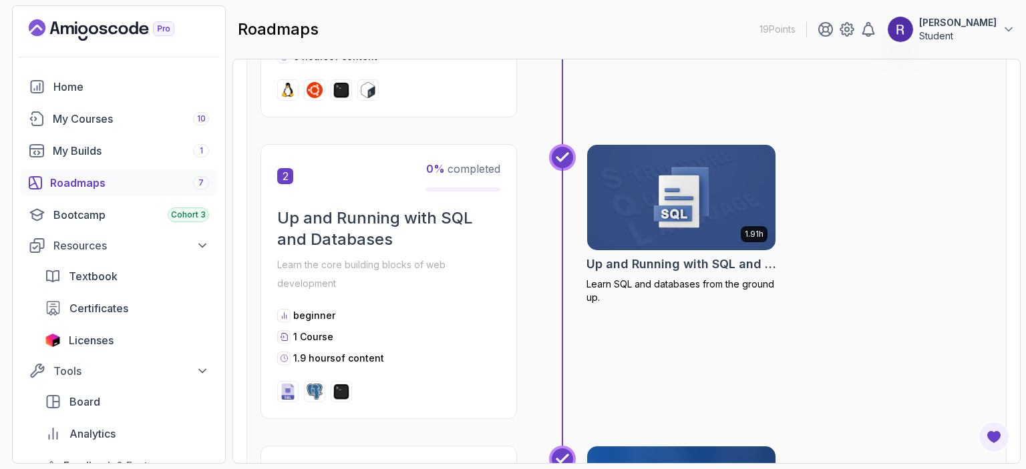
click at [689, 198] on img at bounding box center [681, 197] width 198 height 111
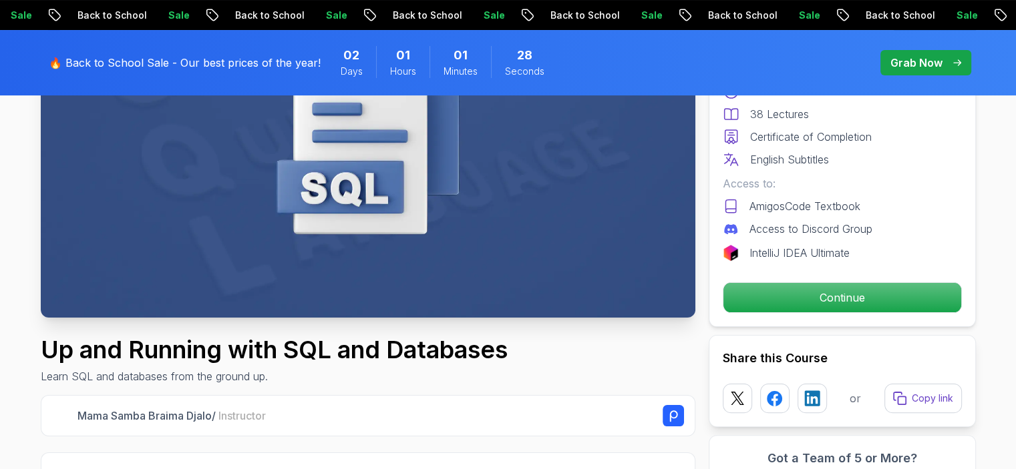
scroll to position [227, 0]
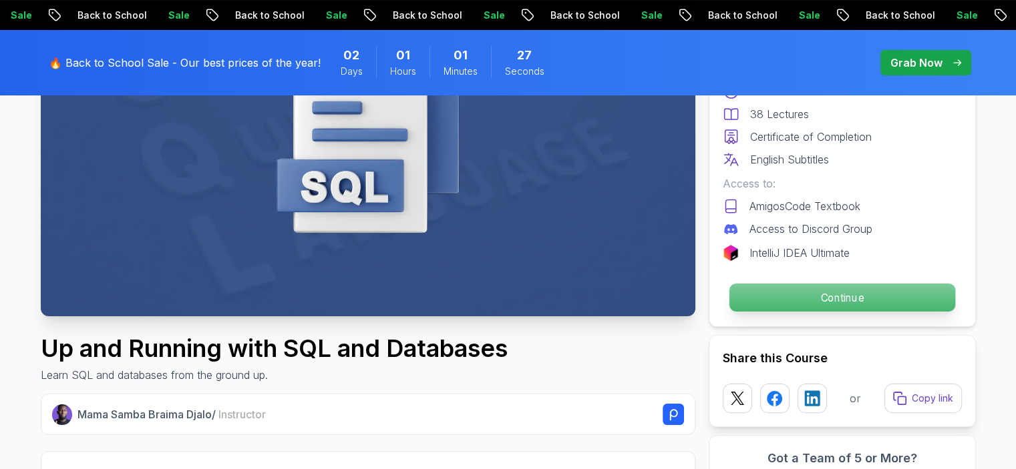
click at [765, 306] on p "Continue" at bounding box center [842, 298] width 226 height 28
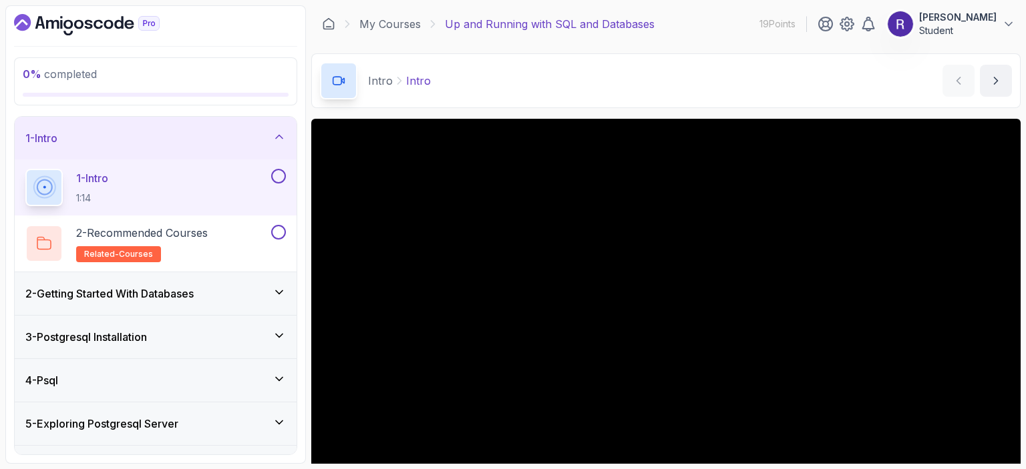
click at [270, 297] on div "2 - Getting Started With Databases" at bounding box center [155, 294] width 260 height 16
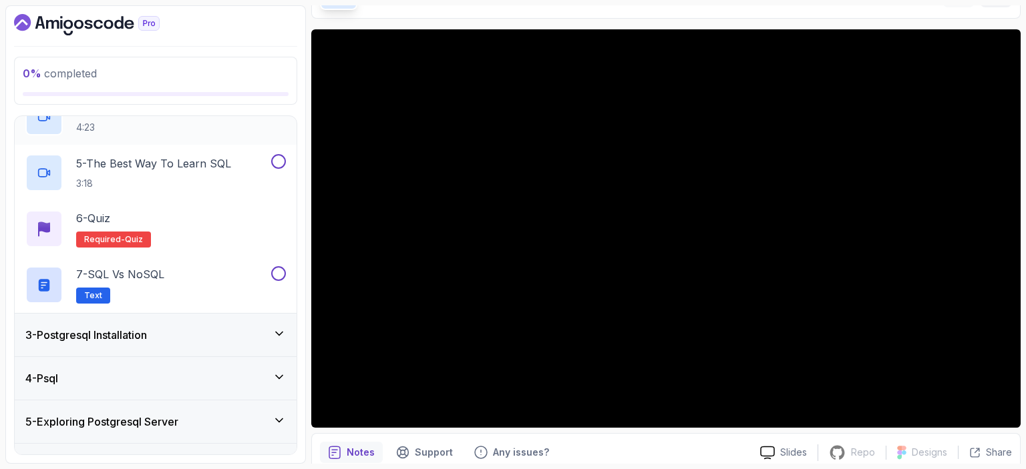
scroll to position [305, 0]
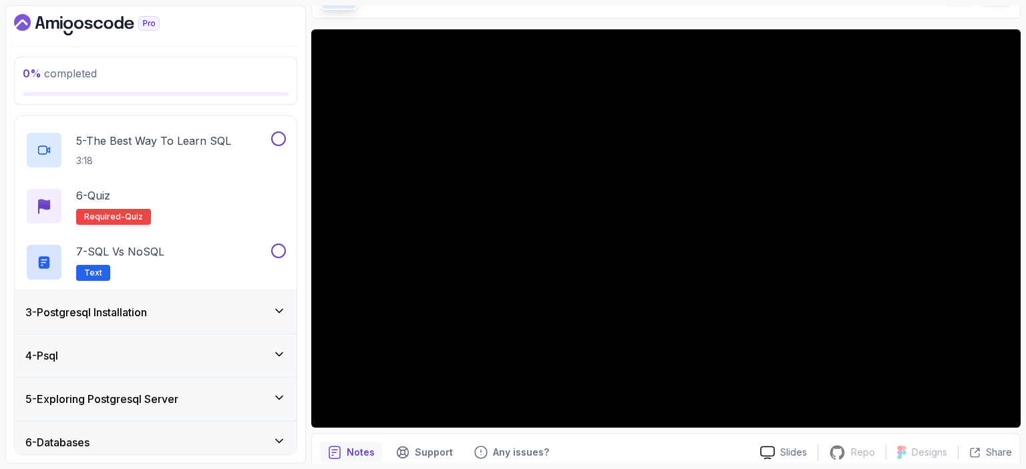
click at [248, 315] on div "3 - Postgresql Installation" at bounding box center [155, 313] width 260 height 16
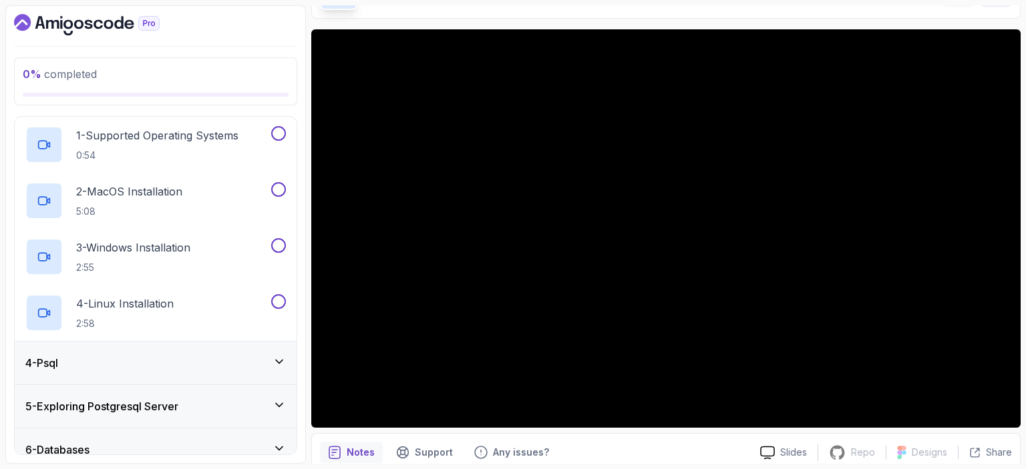
scroll to position [133, 0]
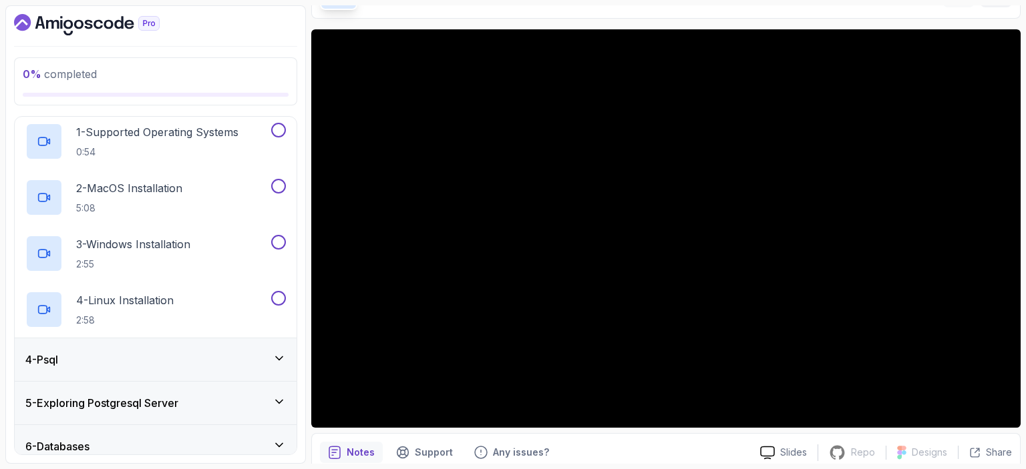
click at [229, 353] on div "4 - Psql" at bounding box center [155, 360] width 260 height 16
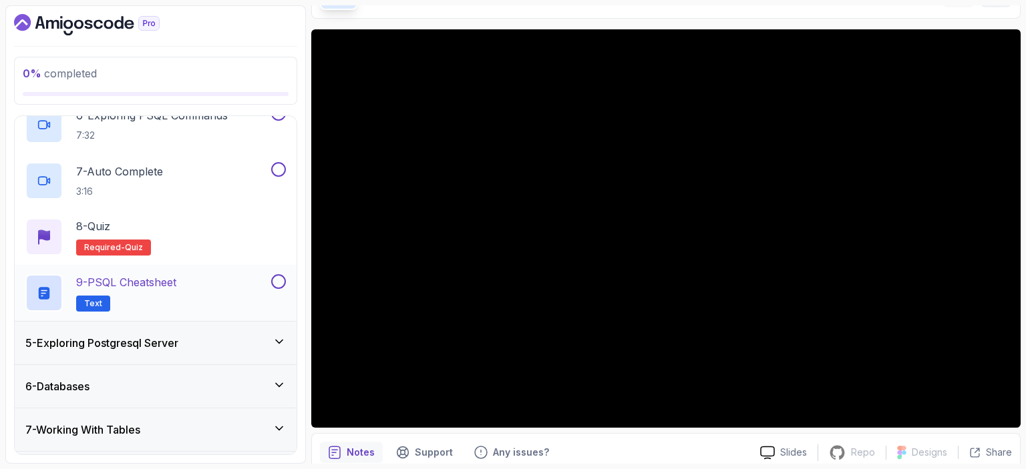
scroll to position [498, 0]
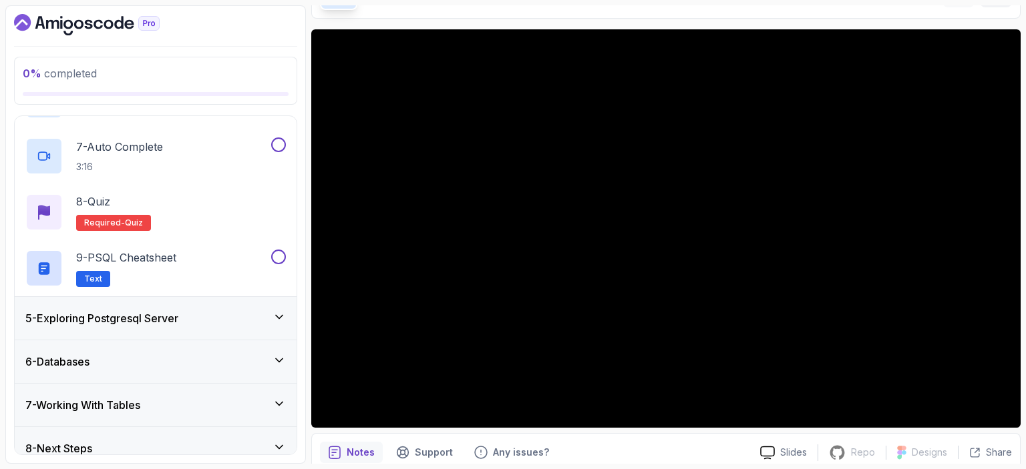
click at [206, 315] on div "5 - Exploring Postgresql Server" at bounding box center [155, 319] width 260 height 16
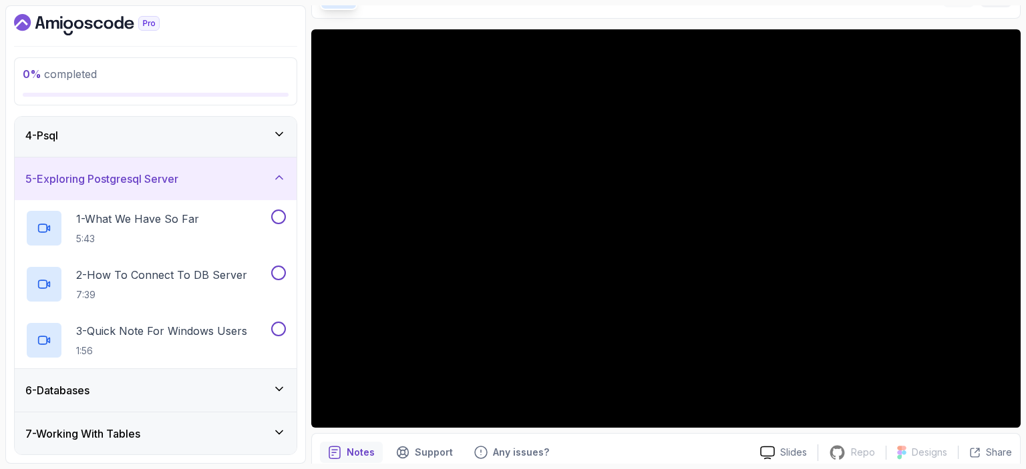
scroll to position [135, 0]
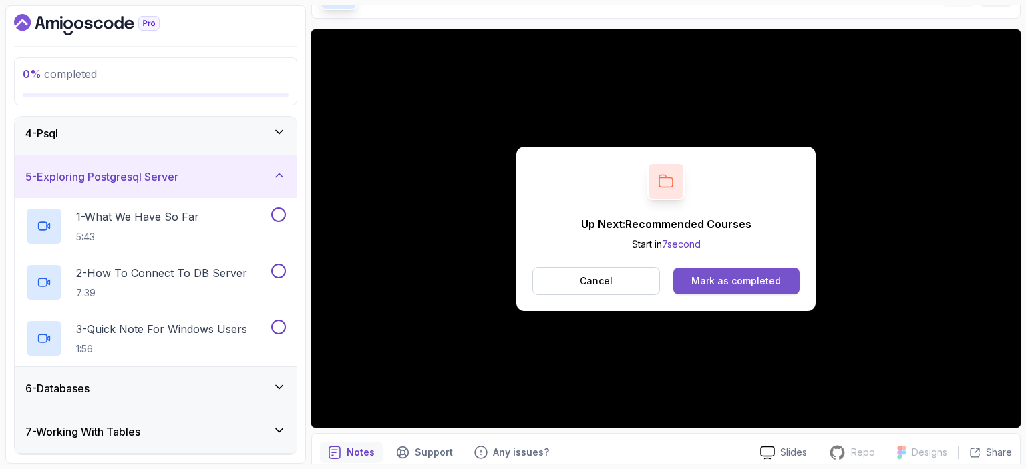
click at [716, 272] on button "Mark as completed" at bounding box center [736, 281] width 126 height 27
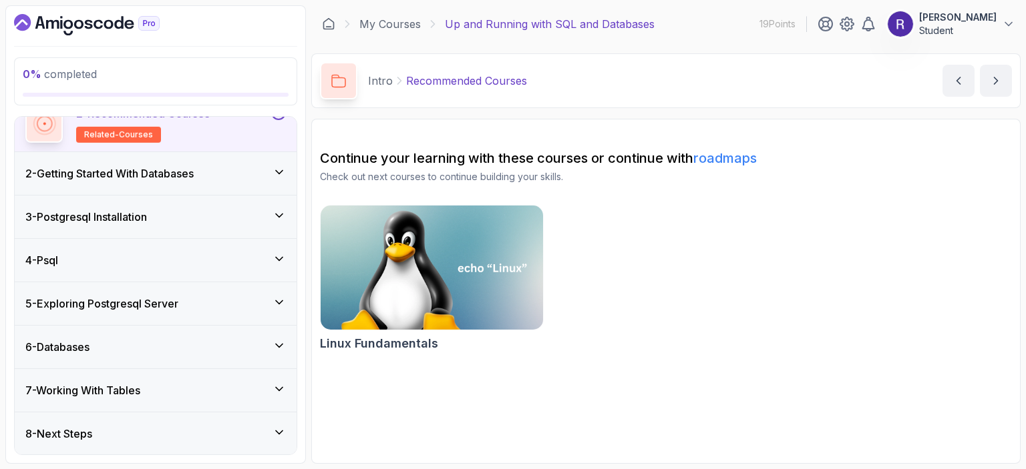
scroll to position [118, 0]
click at [238, 307] on div "5 - Exploring Postgresql Server" at bounding box center [155, 306] width 260 height 16
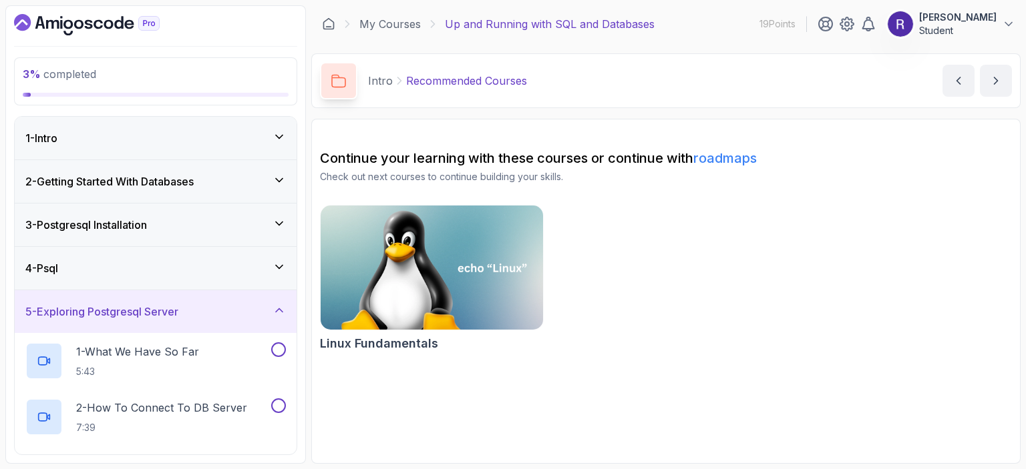
scroll to position [13, 0]
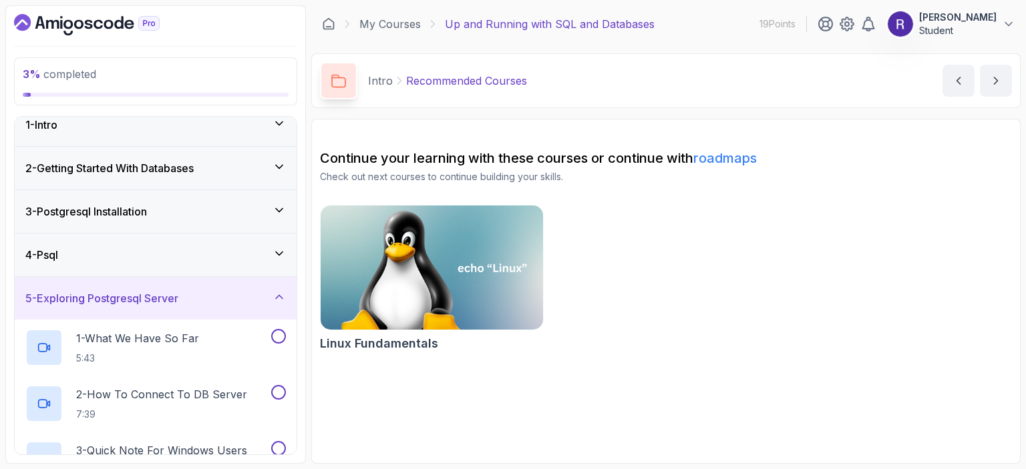
click at [272, 162] on div "2 - Getting Started With Databases" at bounding box center [155, 168] width 260 height 16
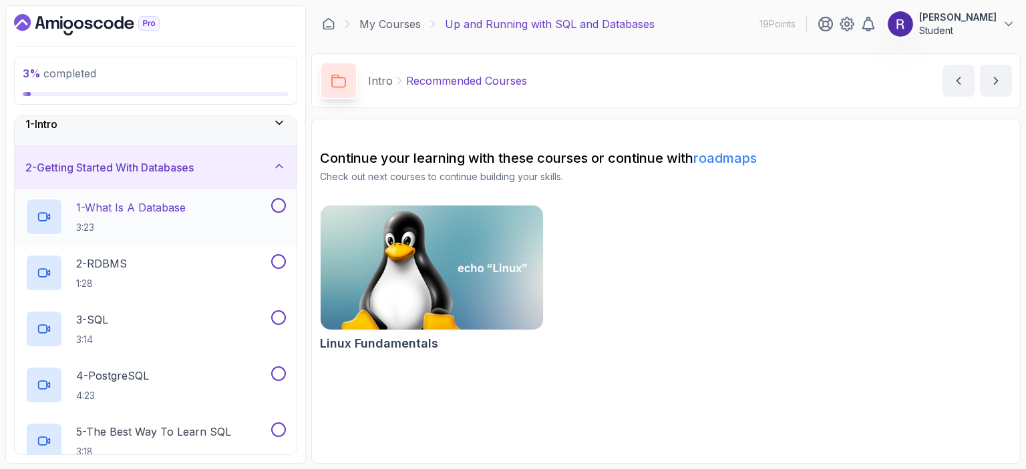
click at [236, 232] on div "1 - What Is A Database 3:23" at bounding box center [146, 216] width 243 height 37
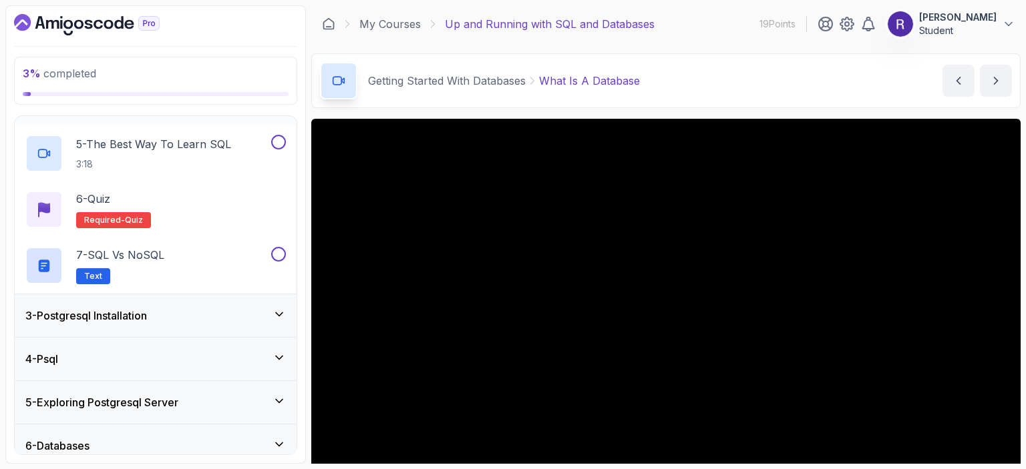
scroll to position [399, 0]
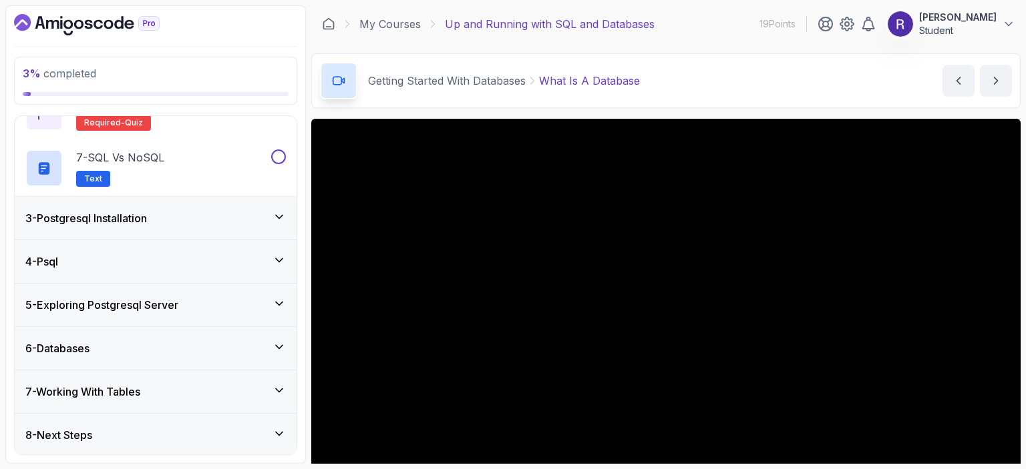
click at [214, 305] on div "5 - Exploring Postgresql Server" at bounding box center [155, 305] width 260 height 16
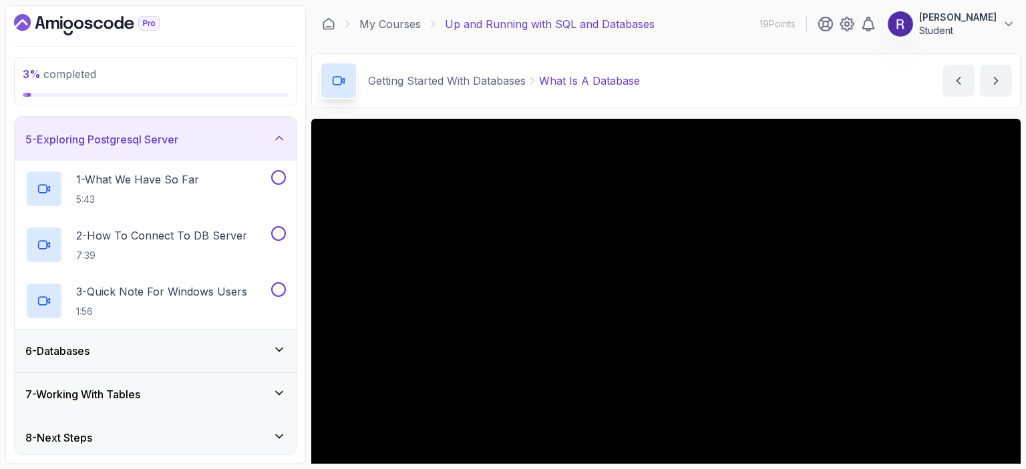
scroll to position [174, 0]
click at [183, 364] on div "6 - Databases" at bounding box center [156, 349] width 282 height 43
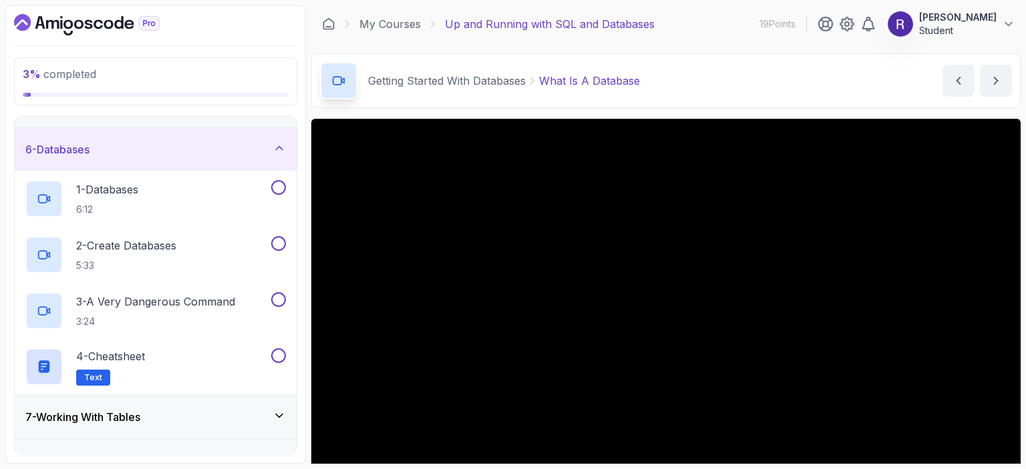
scroll to position [230, 0]
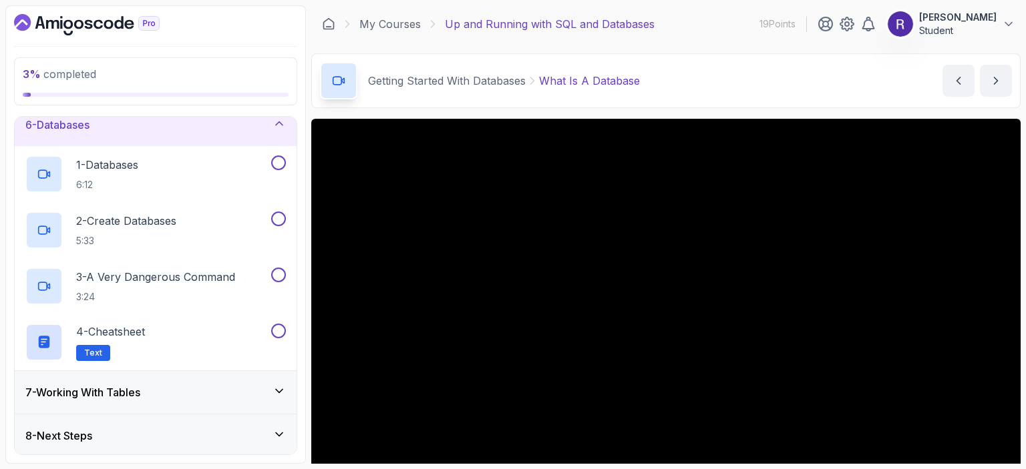
click at [166, 395] on div "7 - Working With Tables" at bounding box center [155, 393] width 260 height 16
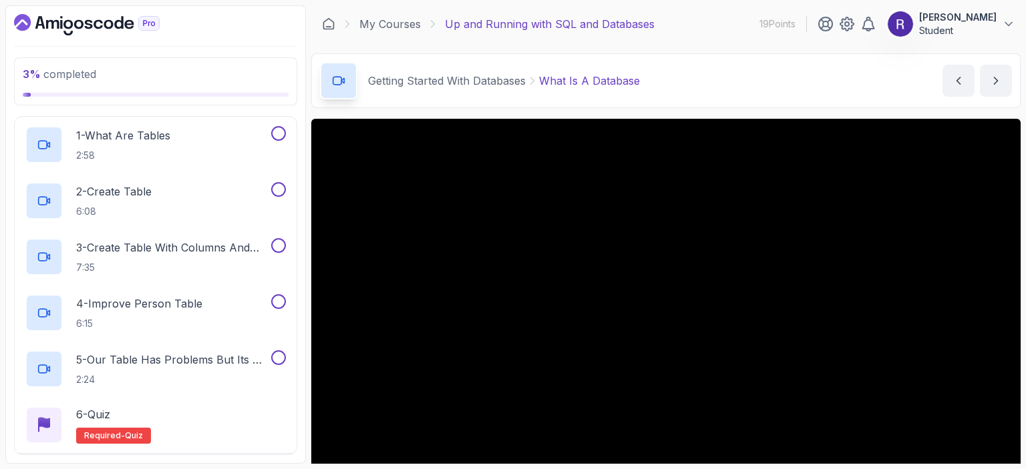
scroll to position [327, 0]
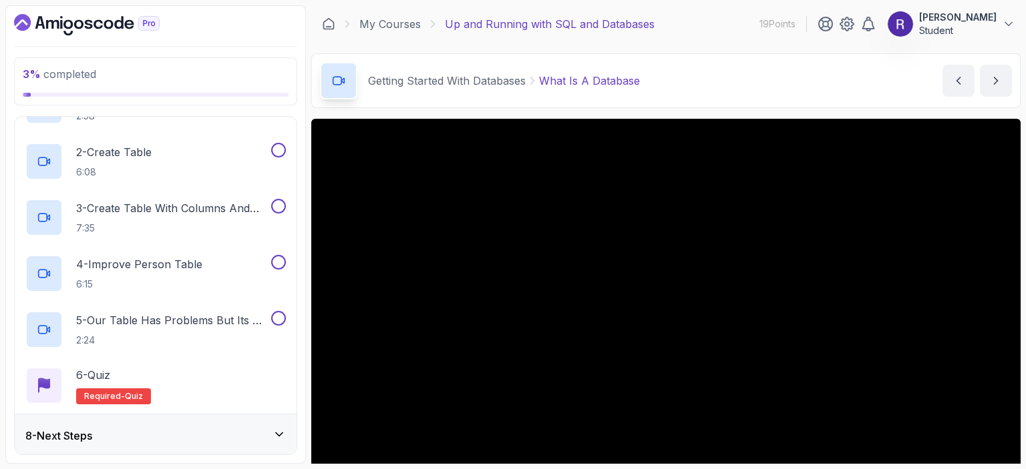
click at [198, 430] on div "8 - Next Steps" at bounding box center [155, 436] width 260 height 16
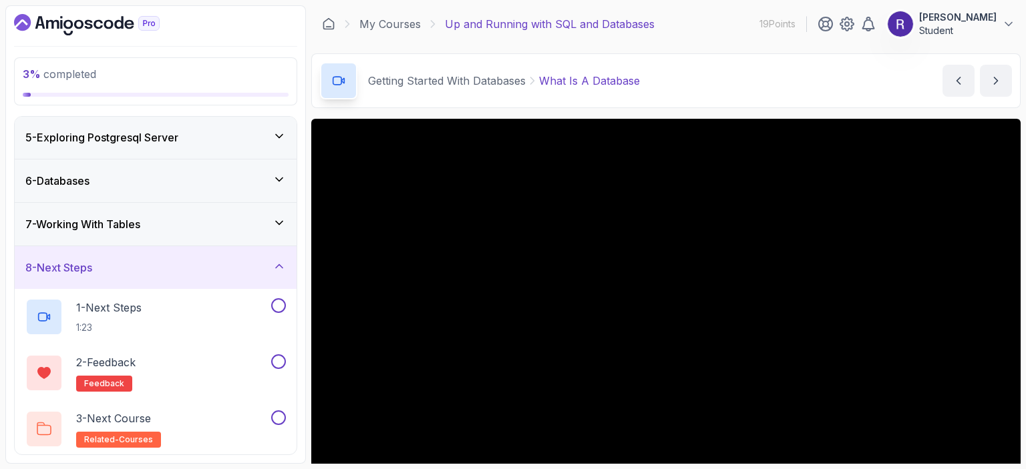
scroll to position [0, 0]
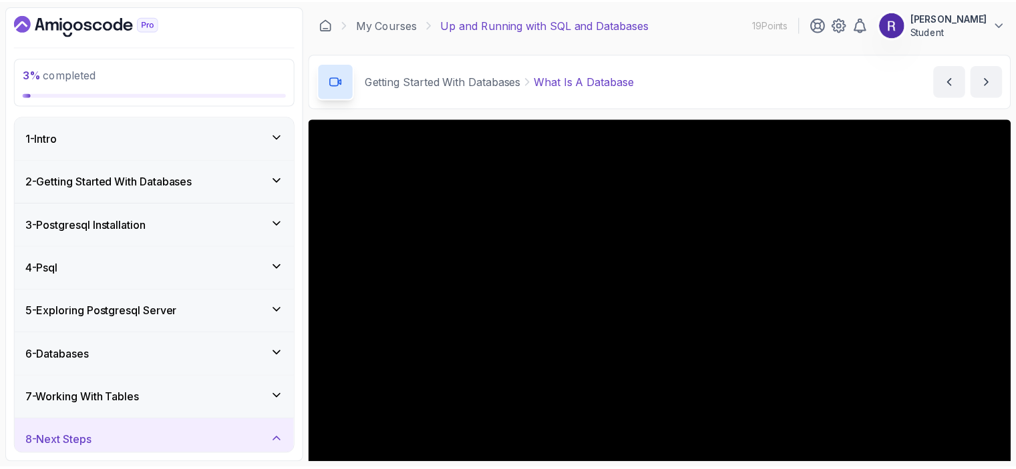
scroll to position [227, 0]
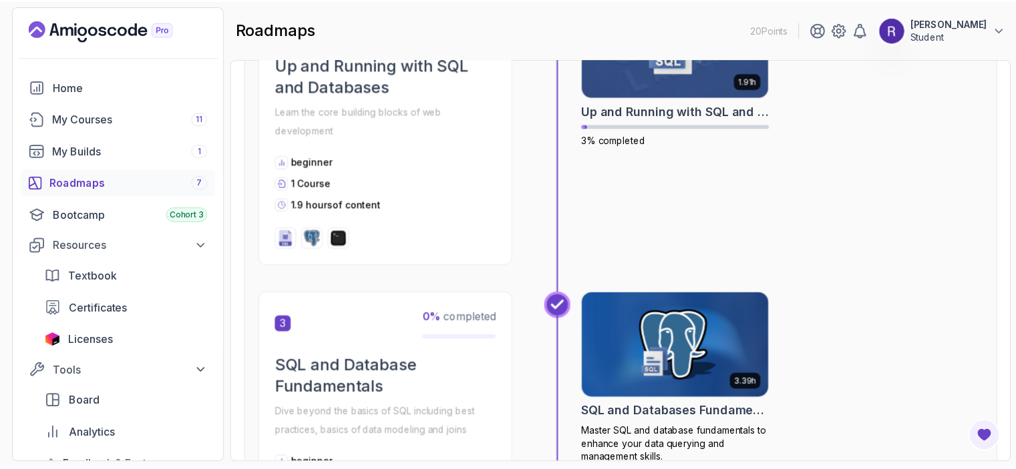
scroll to position [662, 0]
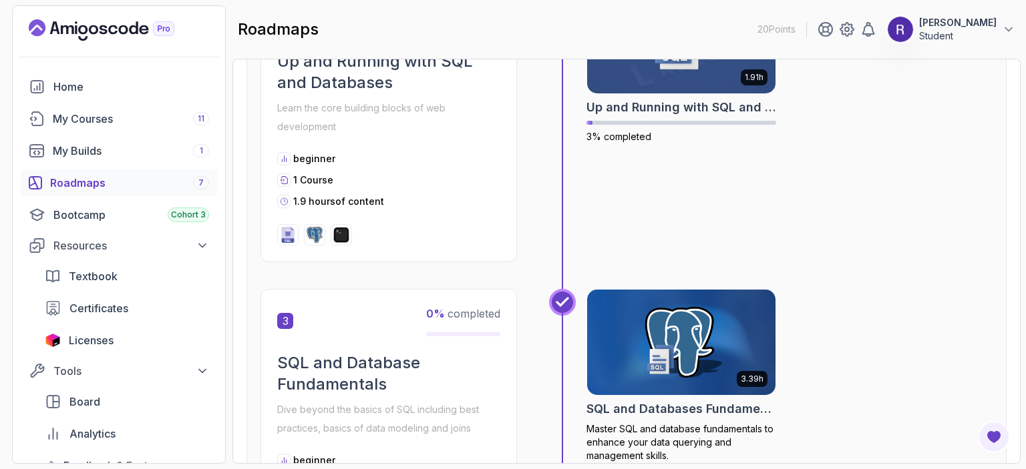
click at [681, 332] on img at bounding box center [681, 342] width 198 height 111
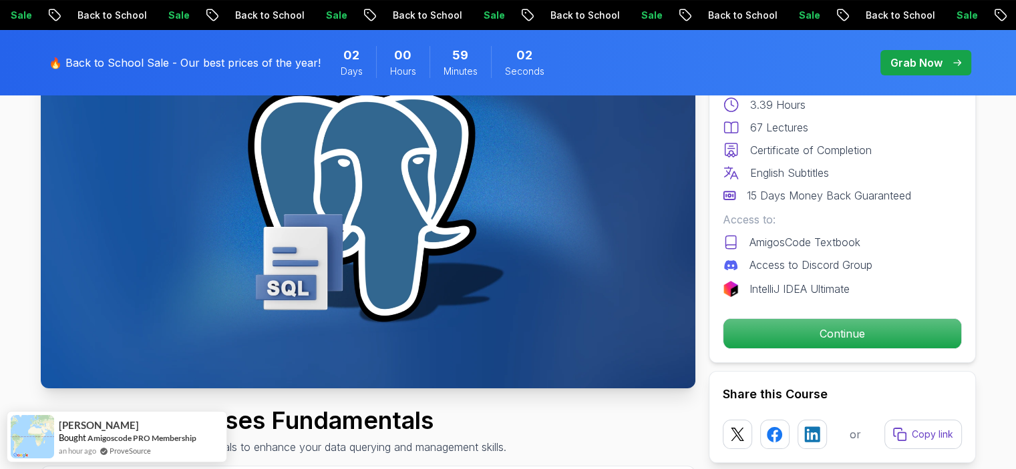
scroll to position [164, 0]
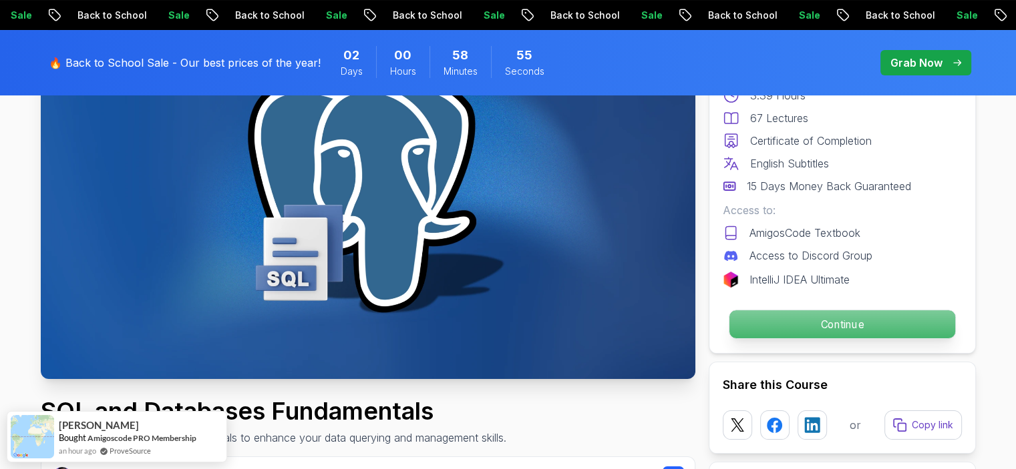
click at [829, 321] on p "Continue" at bounding box center [842, 325] width 226 height 28
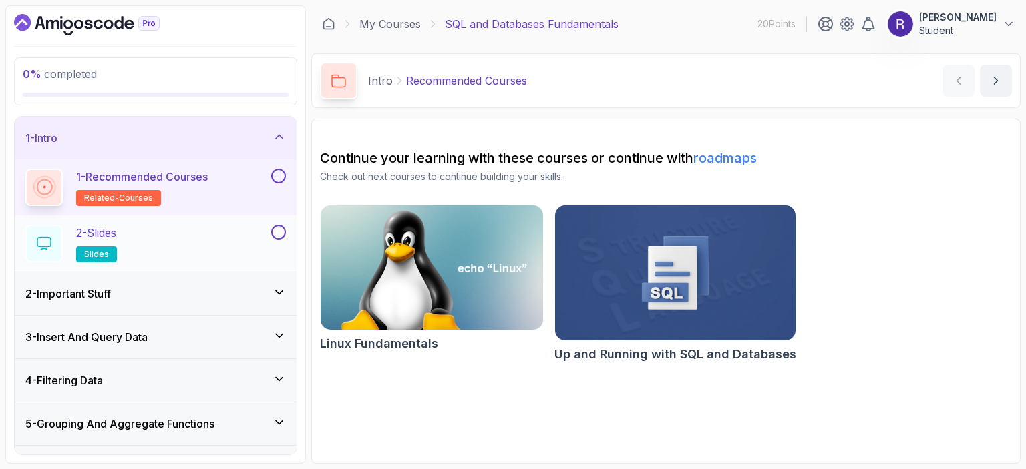
click at [206, 252] on div "2 - Slides slides" at bounding box center [146, 243] width 243 height 37
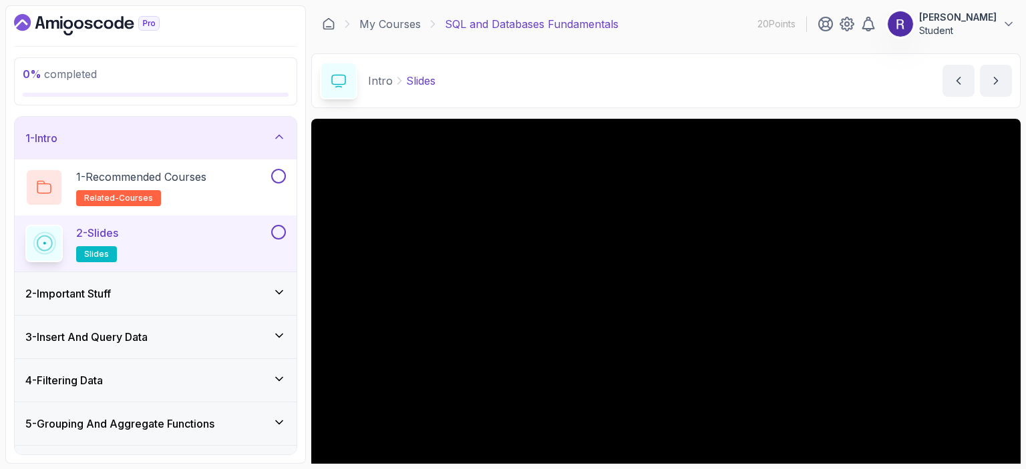
click at [214, 301] on div "2 - Important Stuff" at bounding box center [155, 294] width 260 height 16
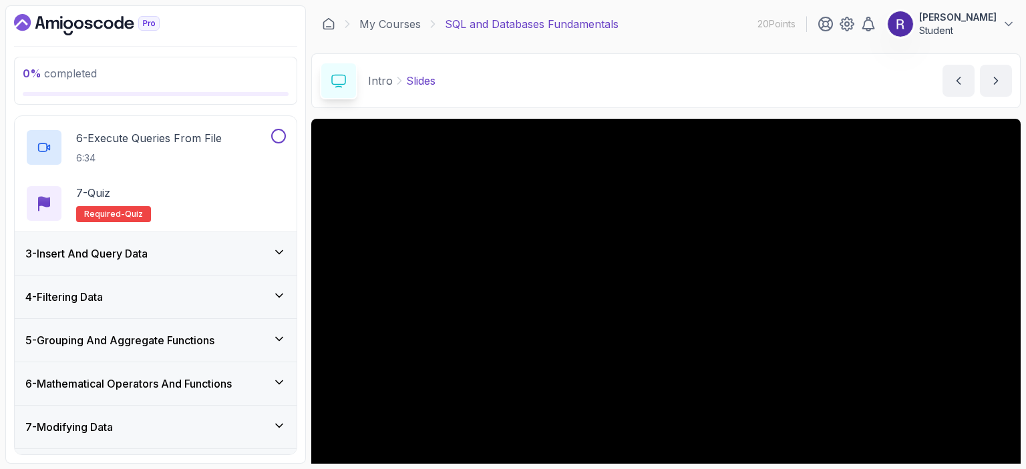
scroll to position [365, 0]
click at [147, 264] on div "3 - Insert And Query Data" at bounding box center [156, 252] width 282 height 43
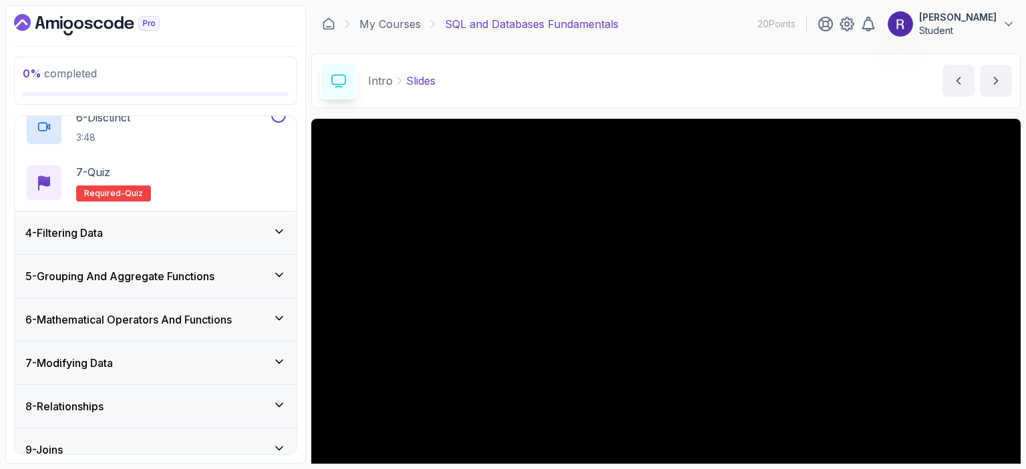
scroll to position [428, 0]
click at [123, 224] on div "4 - Filtering Data" at bounding box center [155, 232] width 260 height 16
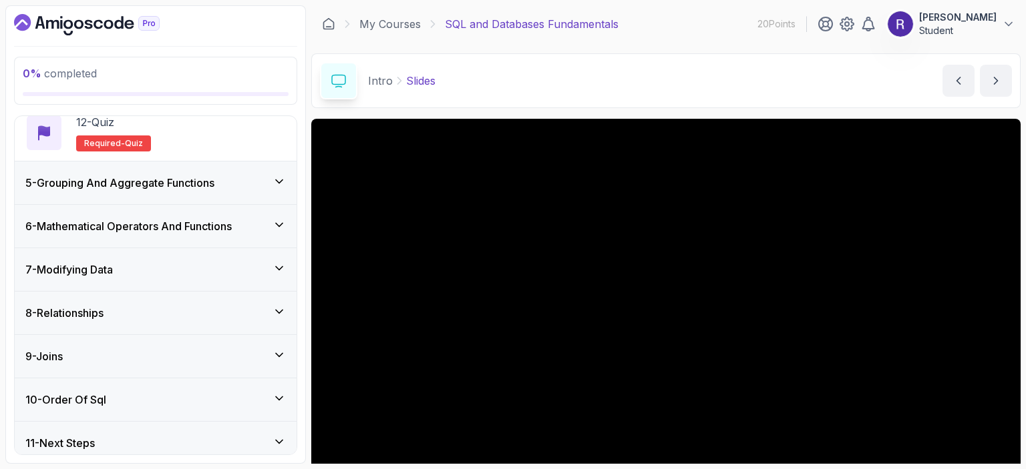
scroll to position [809, 0]
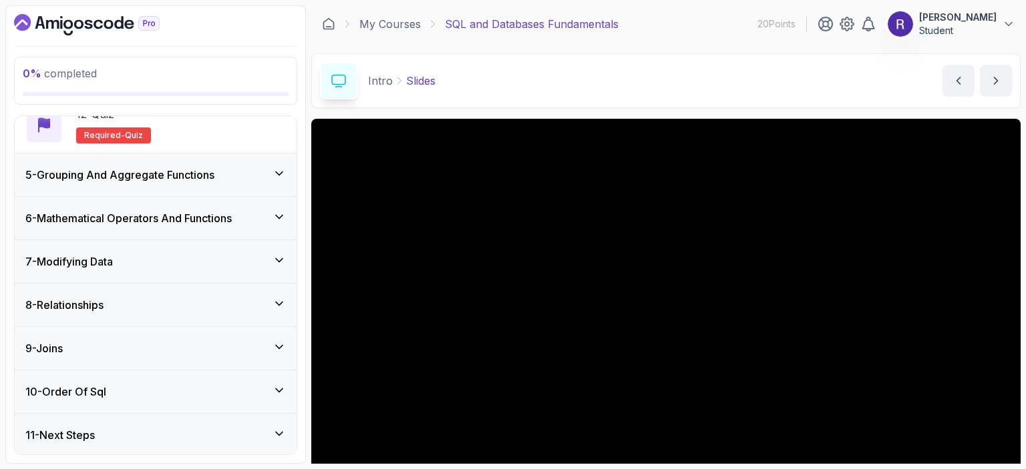
click at [132, 250] on div "7 - Modifying Data" at bounding box center [156, 261] width 282 height 43
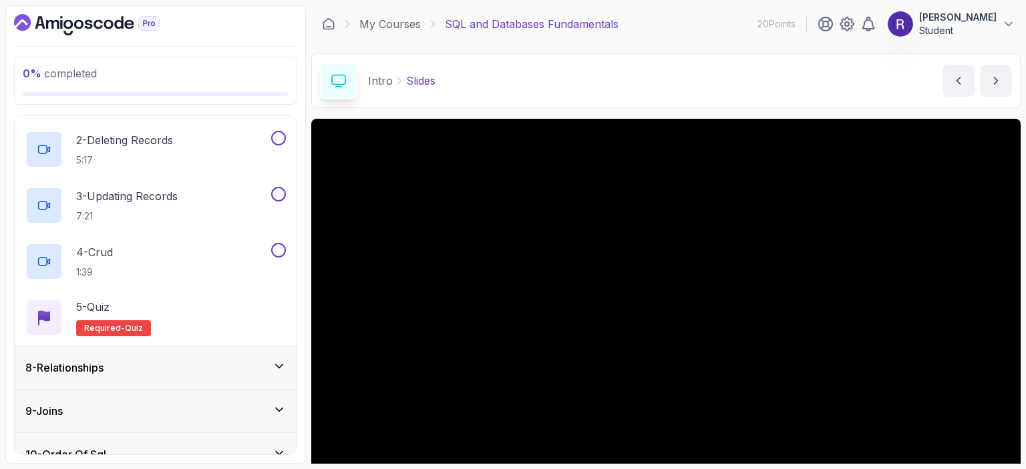
scroll to position [417, 0]
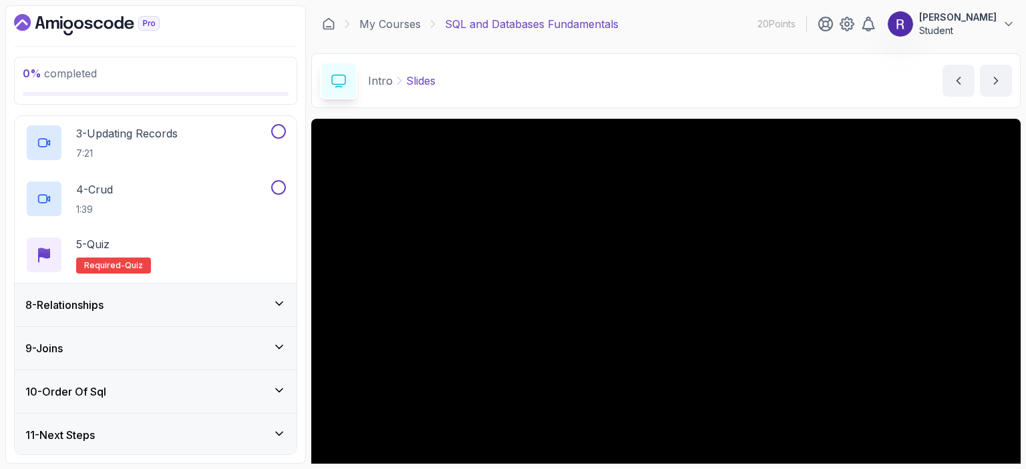
click at [102, 309] on h3 "8 - Relationships" at bounding box center [64, 305] width 78 height 16
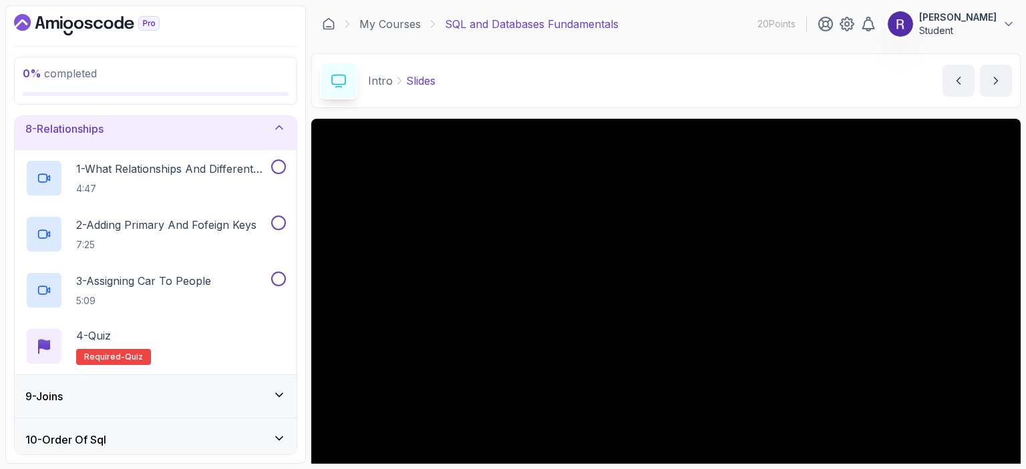
scroll to position [361, 0]
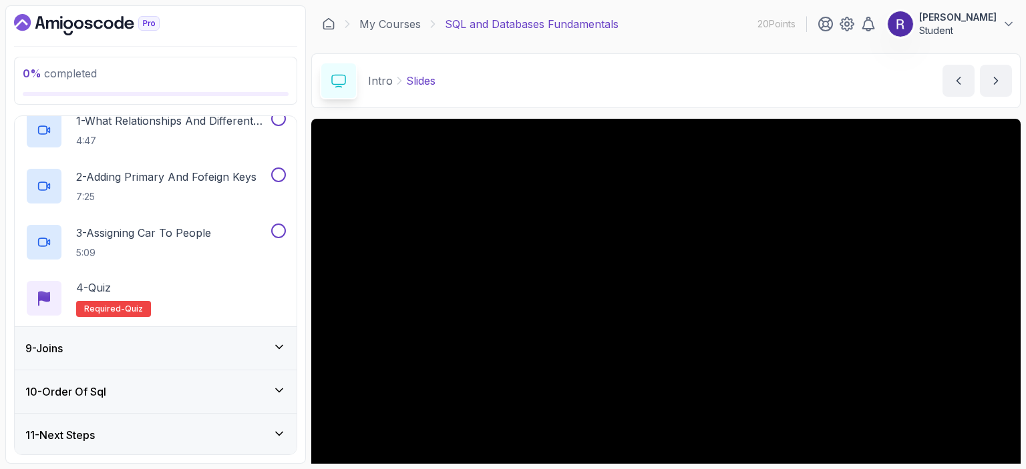
click at [110, 355] on div "9 - Joins" at bounding box center [156, 348] width 282 height 43
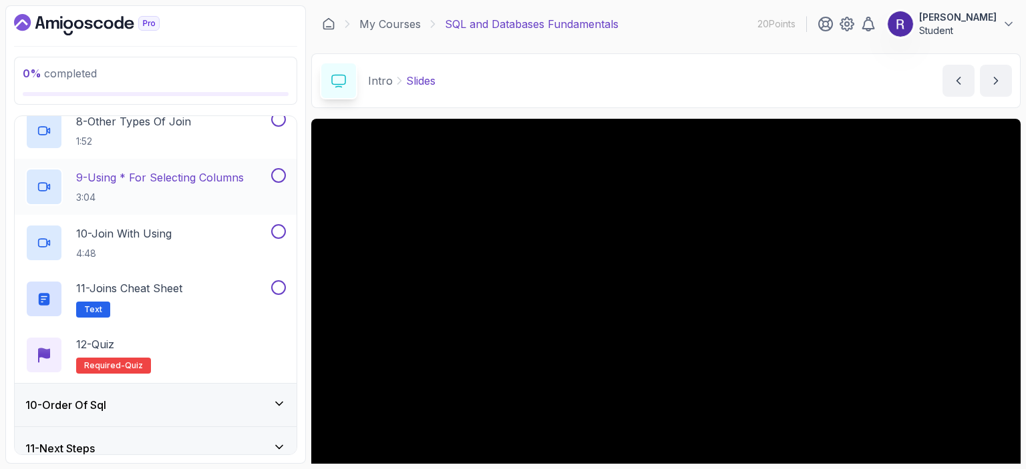
scroll to position [809, 0]
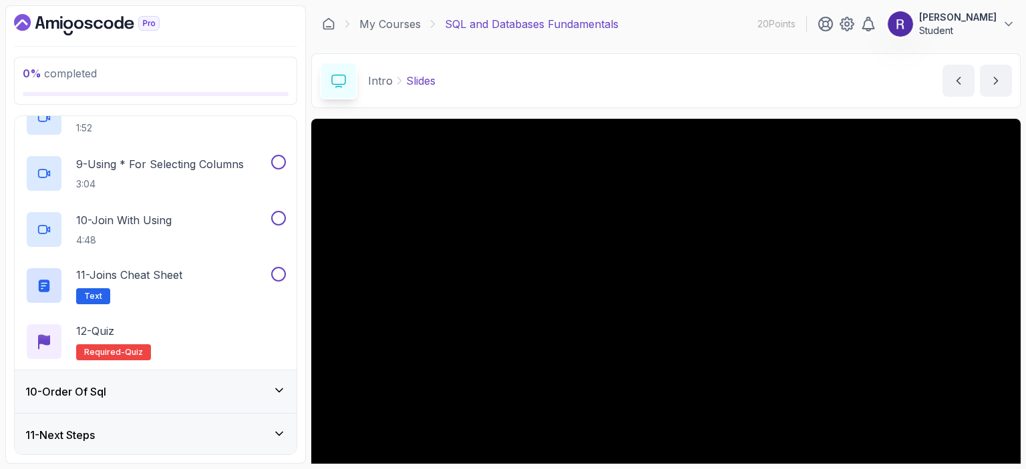
click at [116, 397] on div "10 - Order Of Sql" at bounding box center [155, 392] width 260 height 16
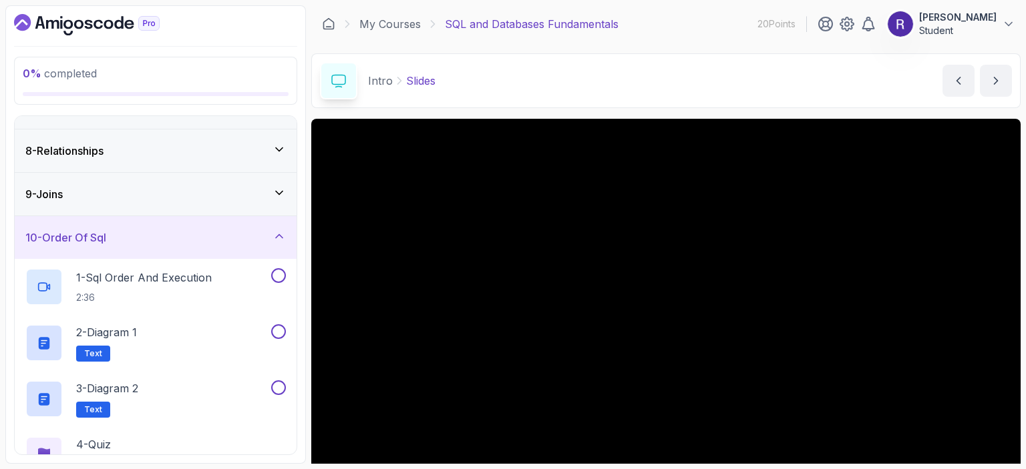
scroll to position [361, 0]
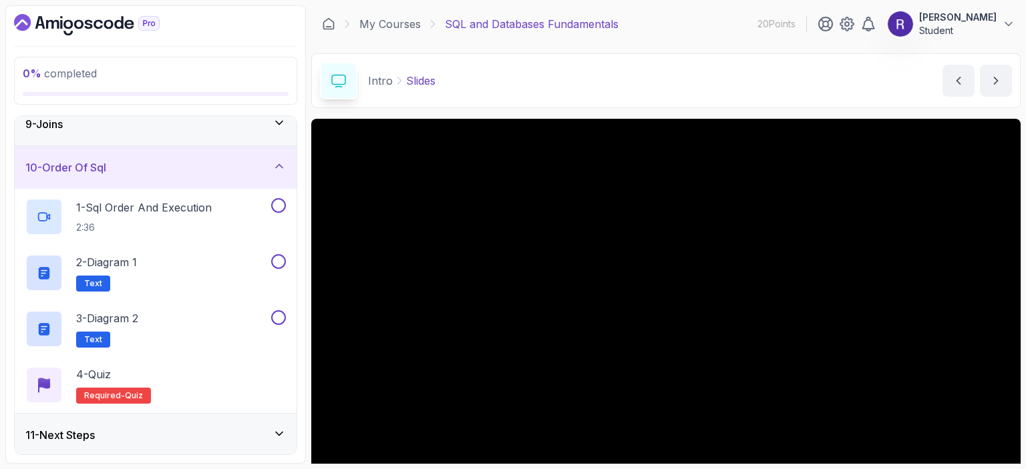
click at [162, 439] on div "11 - Next Steps" at bounding box center [155, 435] width 260 height 16
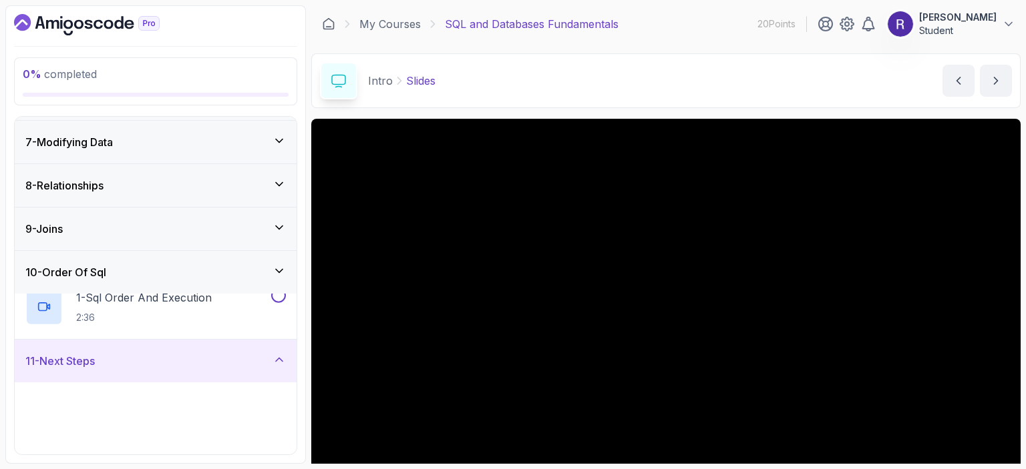
scroll to position [248, 0]
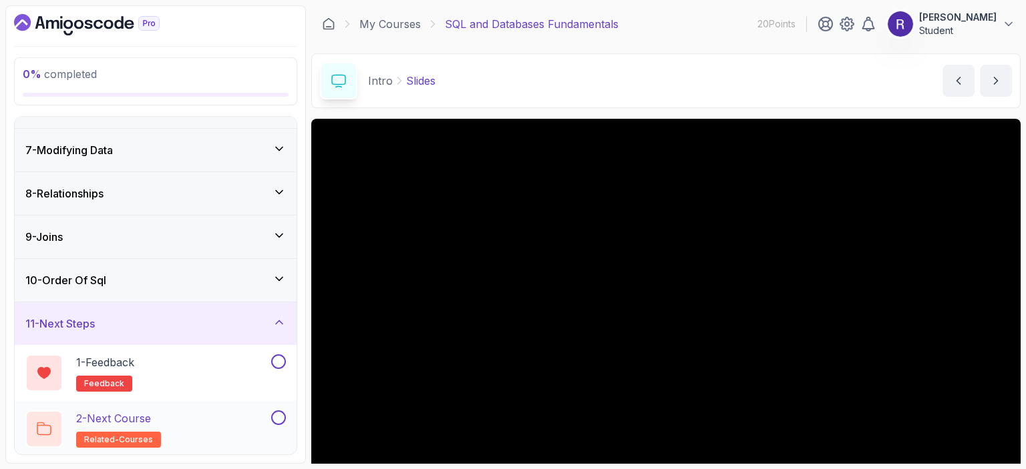
click at [211, 406] on div "2 - Next Course related-courses" at bounding box center [156, 429] width 282 height 56
click at [174, 435] on div "2 - Next Course related-courses" at bounding box center [146, 429] width 243 height 37
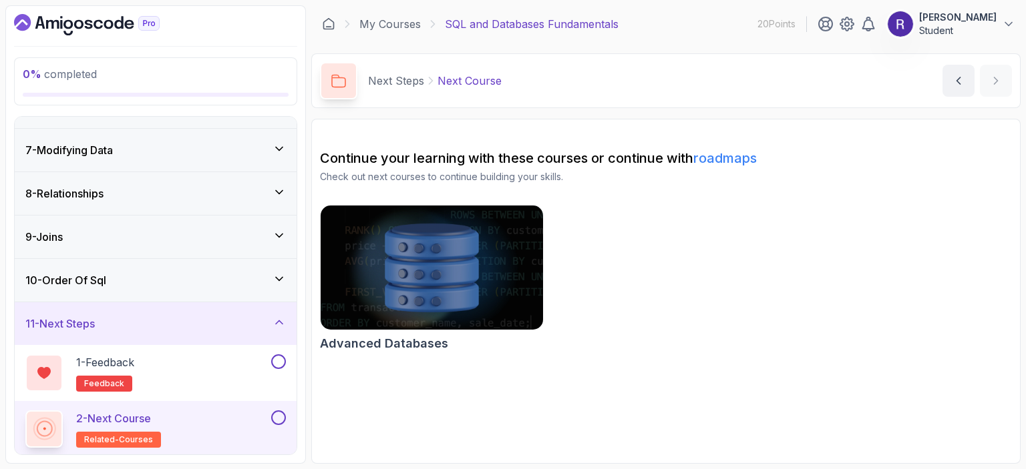
click at [414, 251] on img at bounding box center [431, 267] width 233 height 131
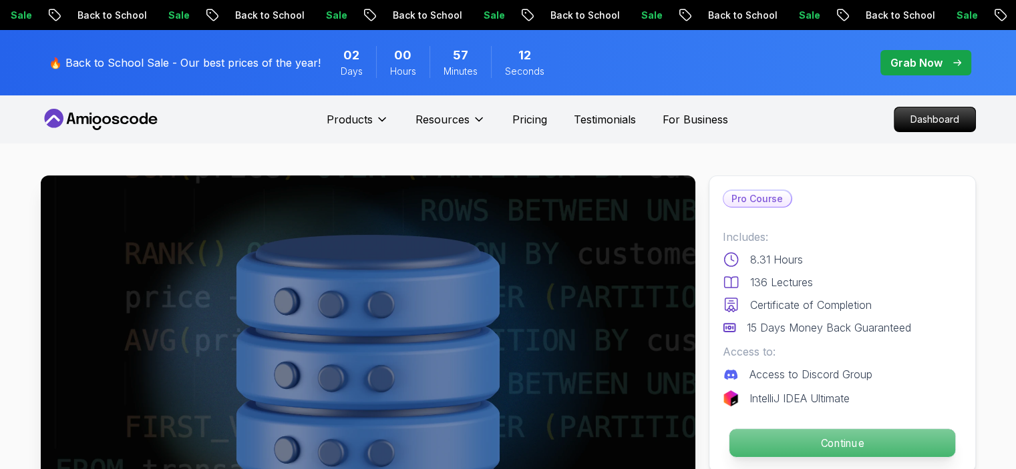
click at [772, 433] on p "Continue" at bounding box center [842, 443] width 226 height 28
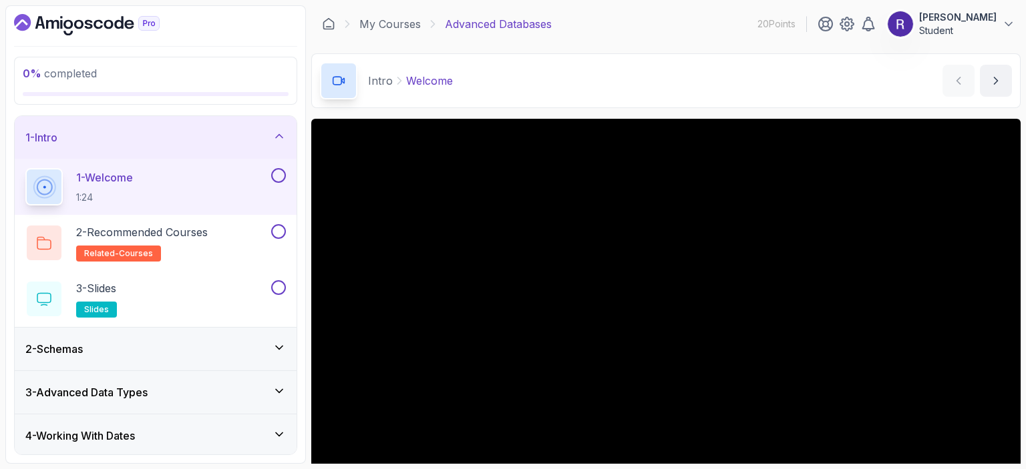
click at [219, 368] on div "2 - Schemas" at bounding box center [156, 349] width 282 height 43
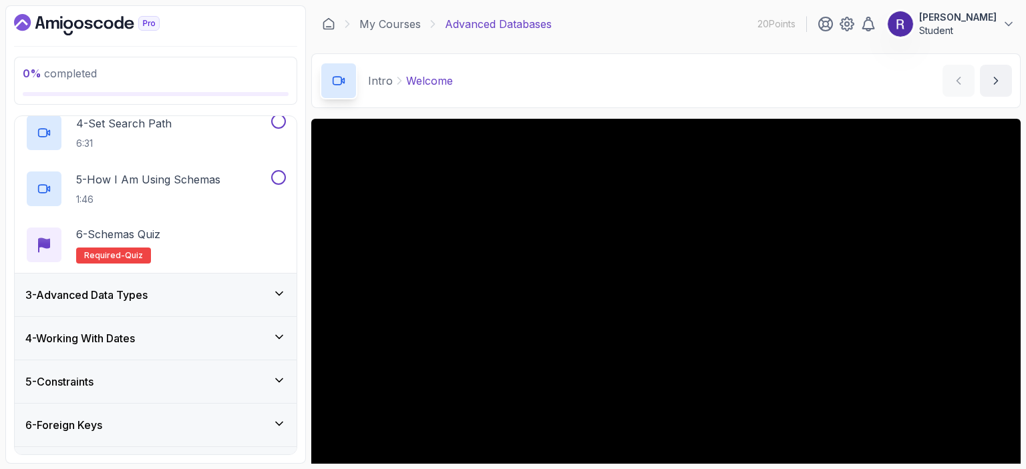
scroll to position [285, 0]
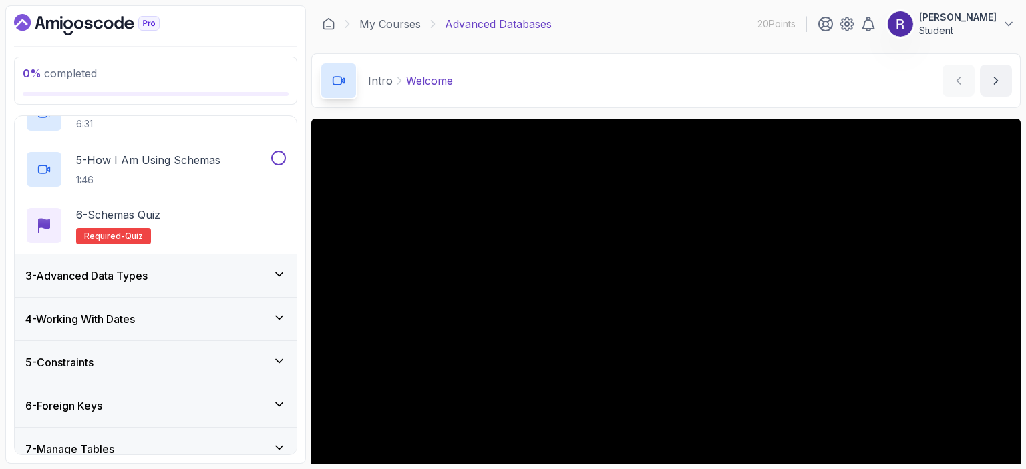
click at [238, 262] on div "3 - Advanced Data Types" at bounding box center [156, 275] width 282 height 43
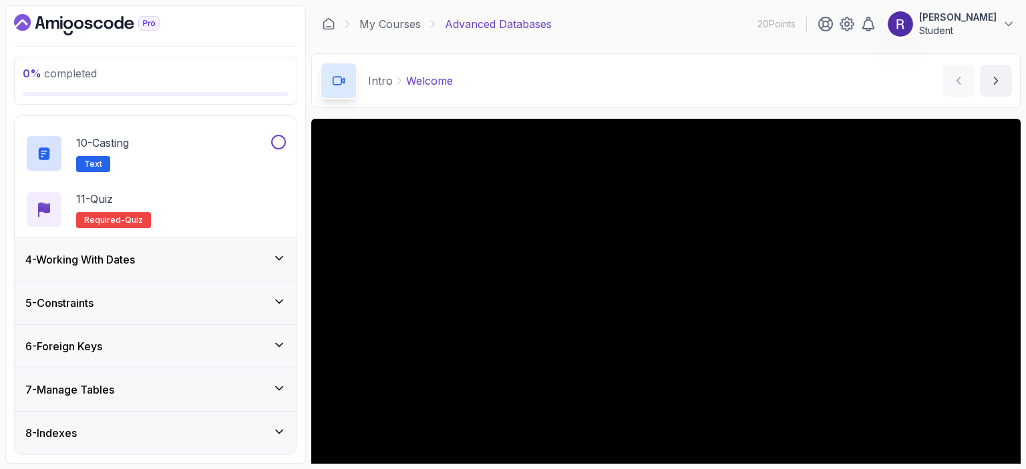
scroll to position [626, 0]
click at [240, 250] on div "4 - Working With Dates" at bounding box center [155, 258] width 260 height 16
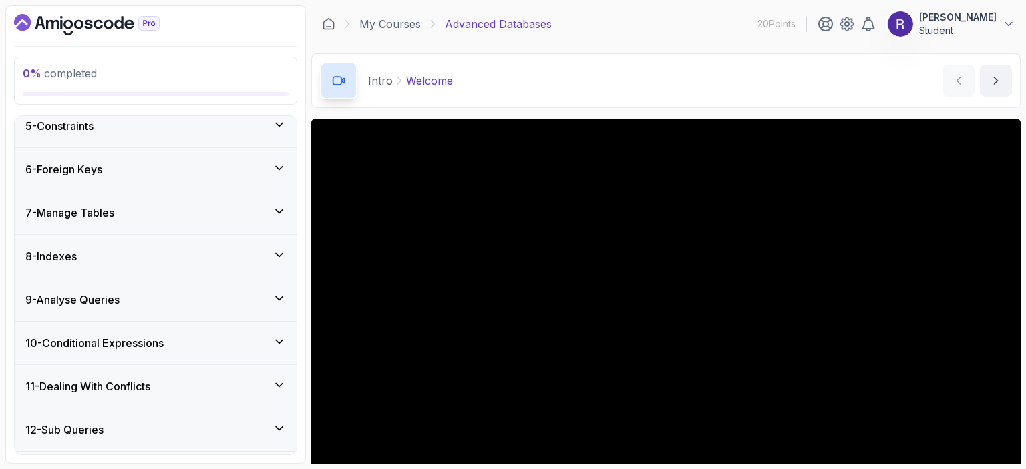
scroll to position [465, 0]
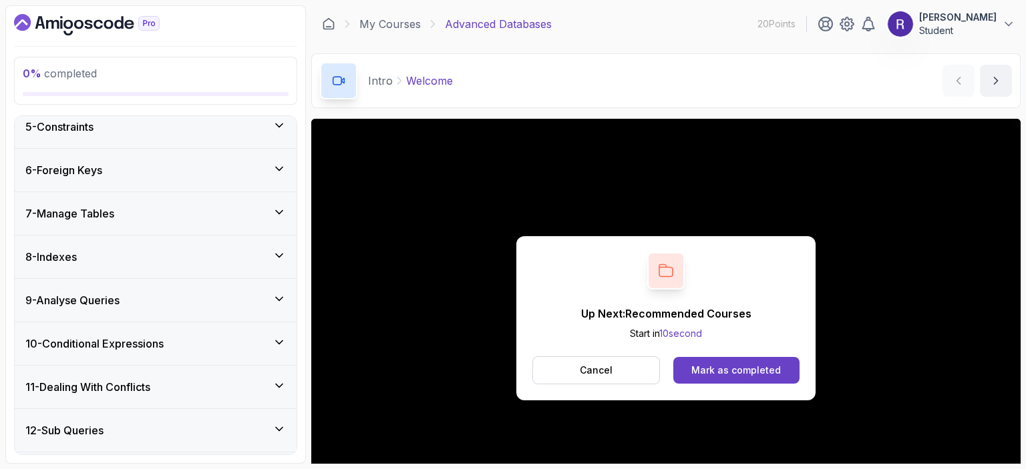
click at [206, 243] on div "8 - Indexes" at bounding box center [156, 257] width 282 height 43
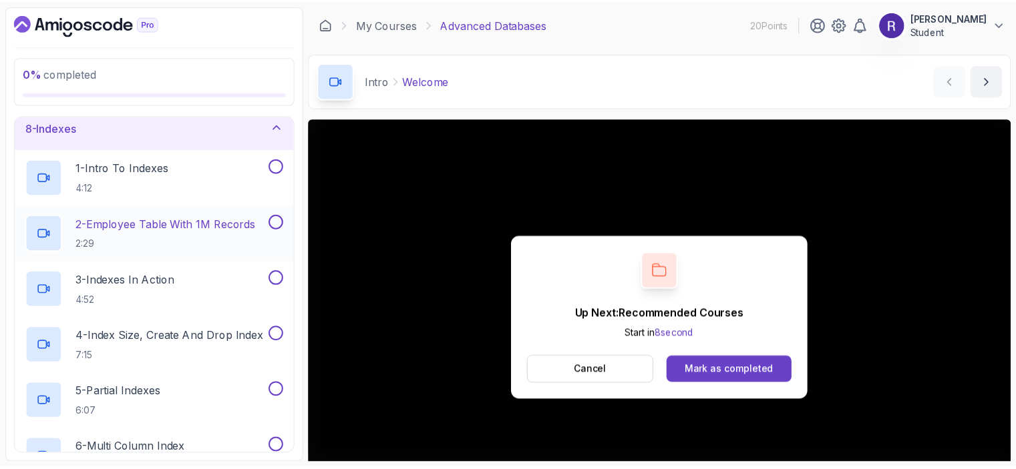
scroll to position [315, 0]
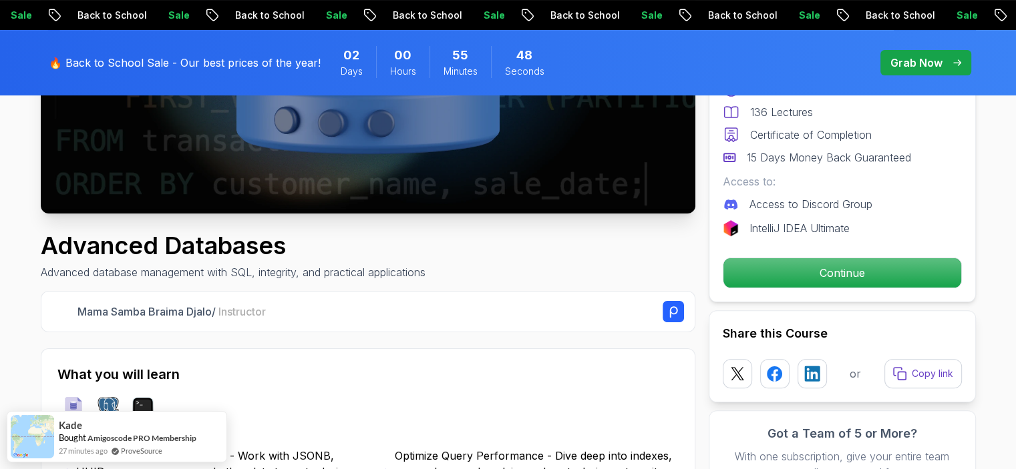
scroll to position [331, 0]
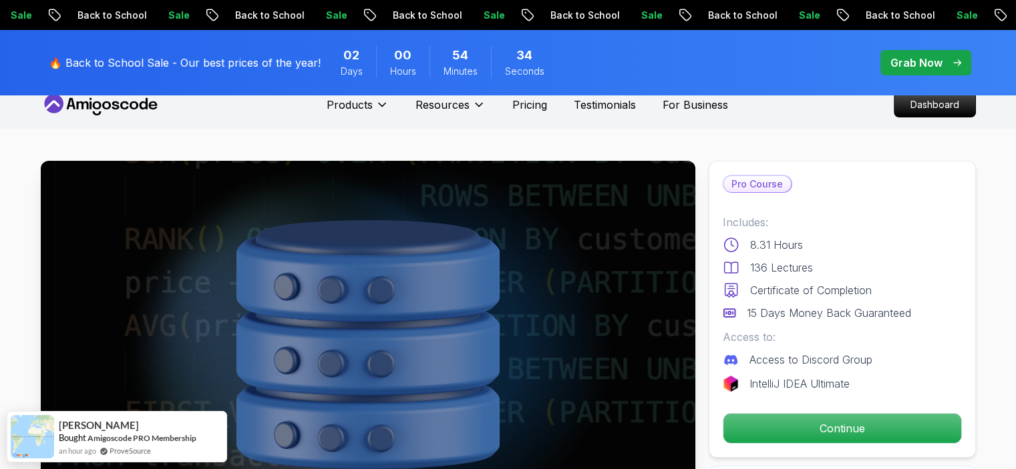
scroll to position [0, 0]
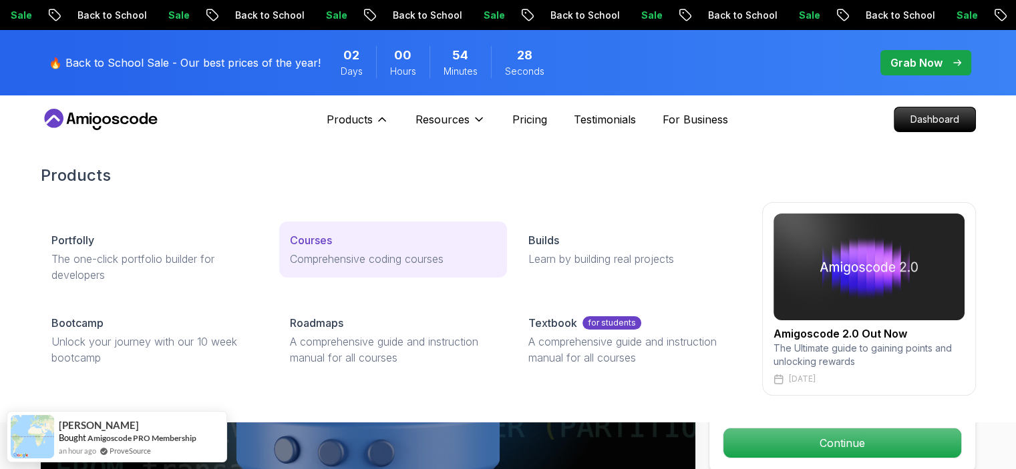
click at [311, 241] on p "Courses" at bounding box center [311, 240] width 42 height 16
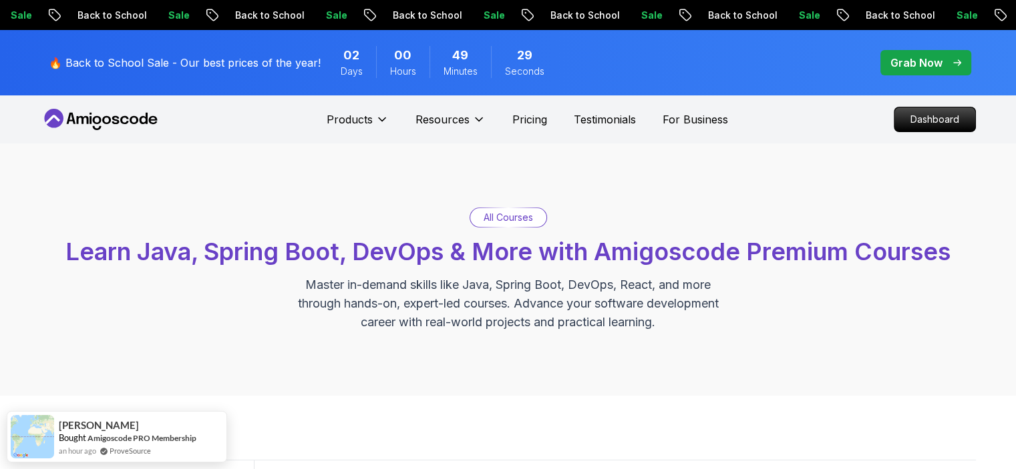
scroll to position [948, 0]
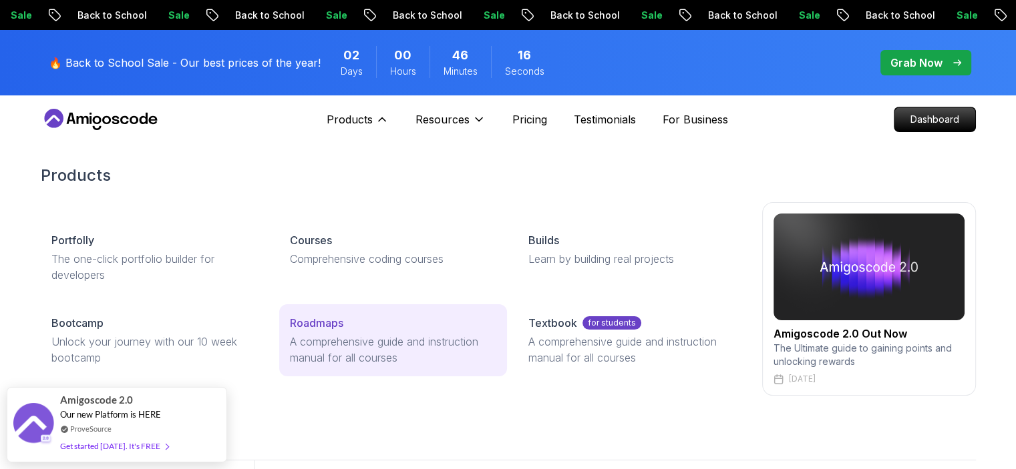
click at [329, 332] on link "Roadmaps A comprehensive guide and instruction manual for all courses" at bounding box center [393, 341] width 228 height 72
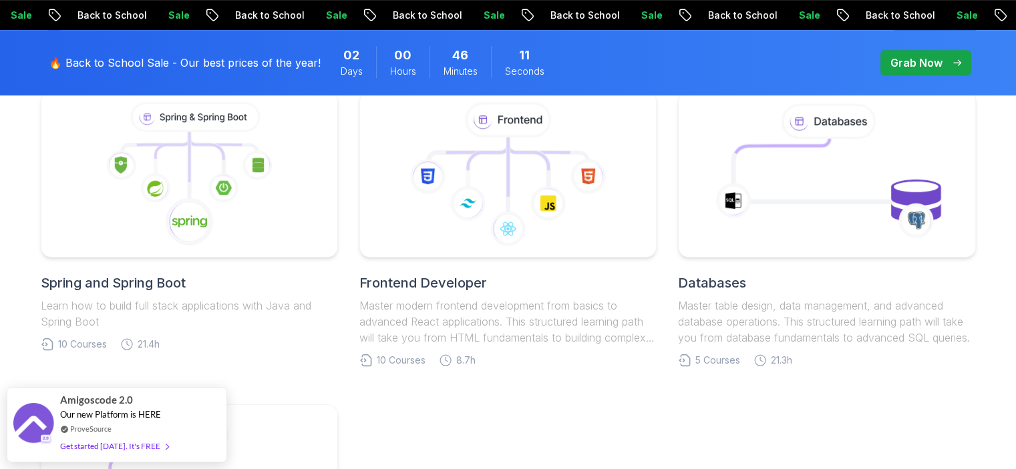
scroll to position [695, 0]
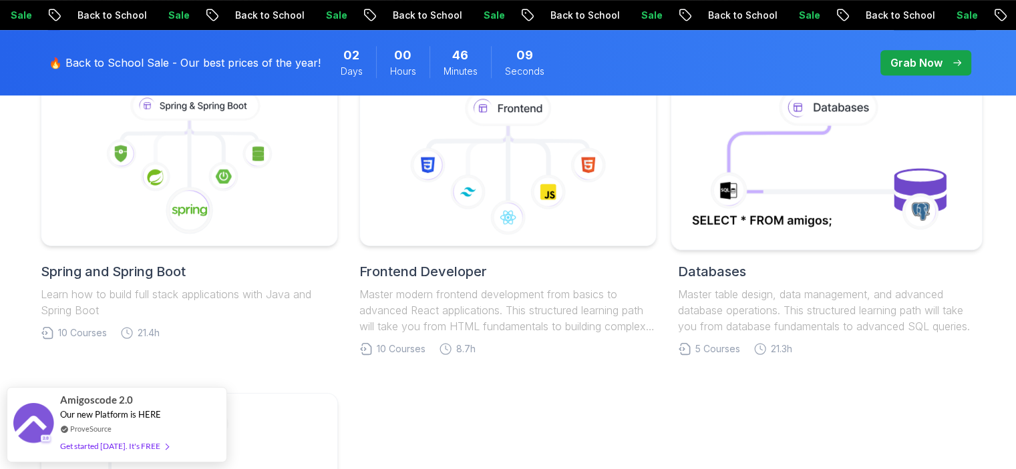
click at [761, 226] on icon at bounding box center [827, 163] width 282 height 152
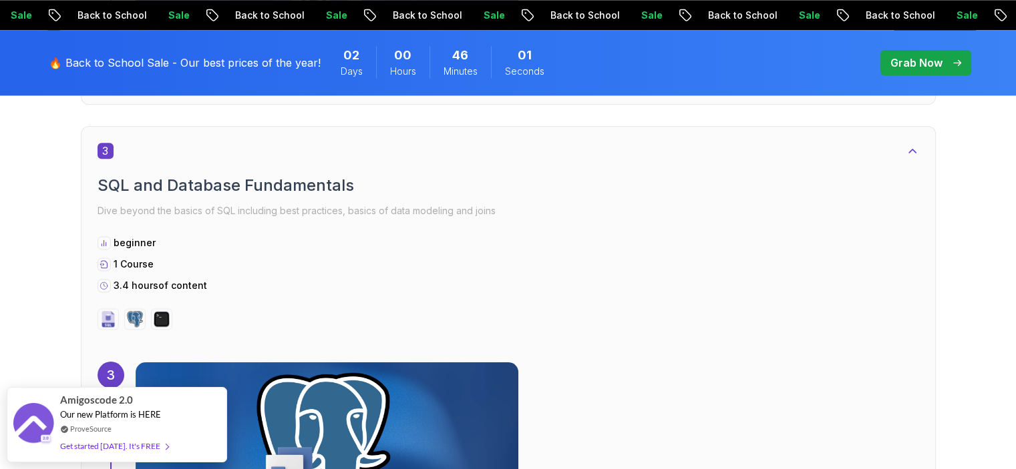
scroll to position [1676, 0]
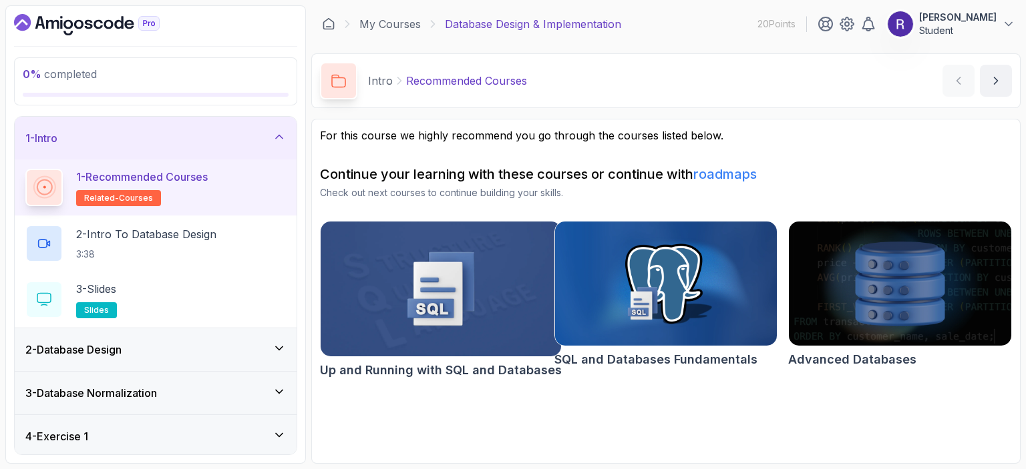
click at [157, 357] on div "2 - Database Design" at bounding box center [156, 350] width 282 height 43
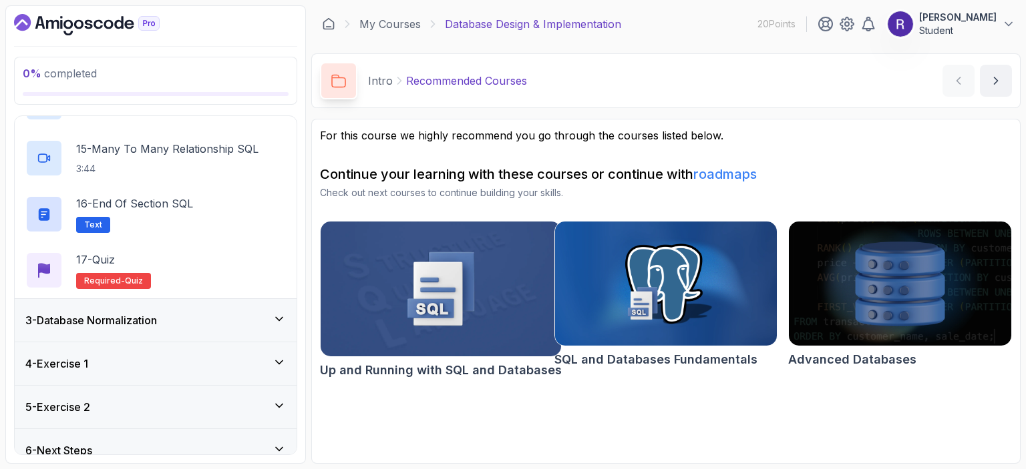
scroll to position [874, 0]
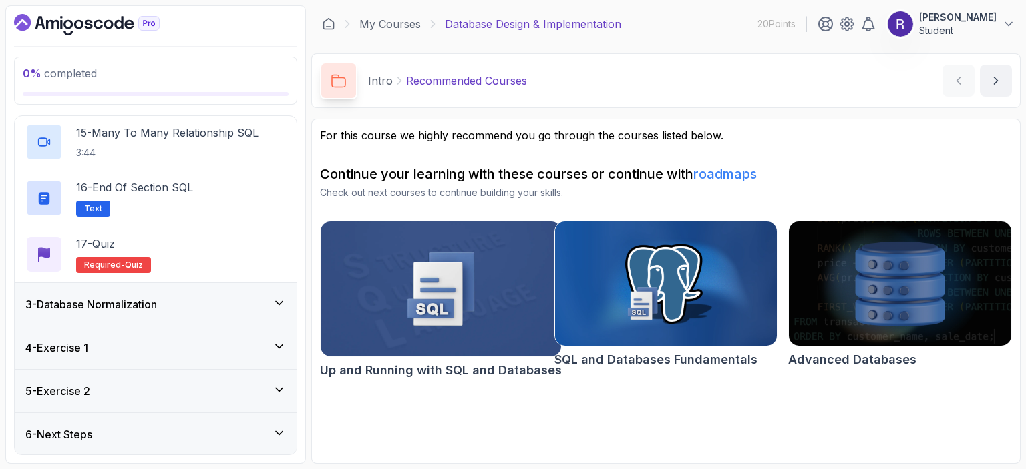
click at [186, 305] on div "3 - Database Normalization" at bounding box center [155, 305] width 260 height 16
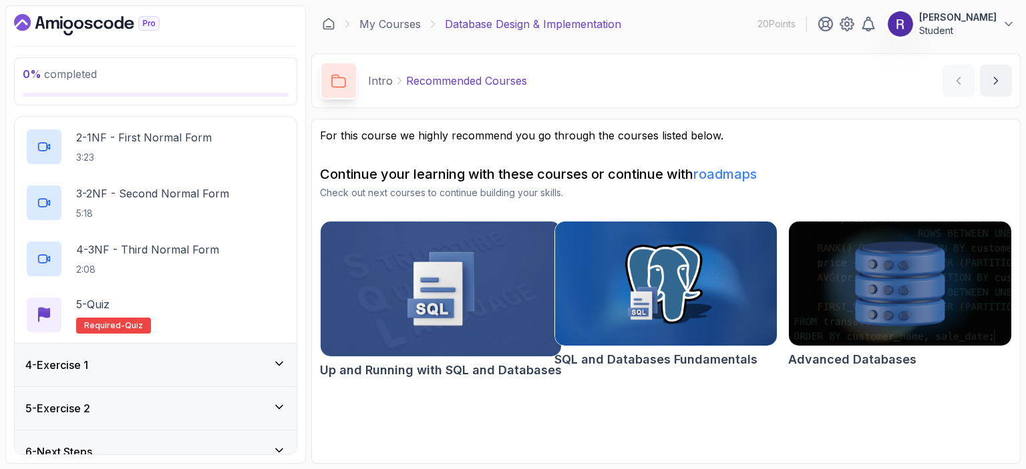
scroll to position [200, 0]
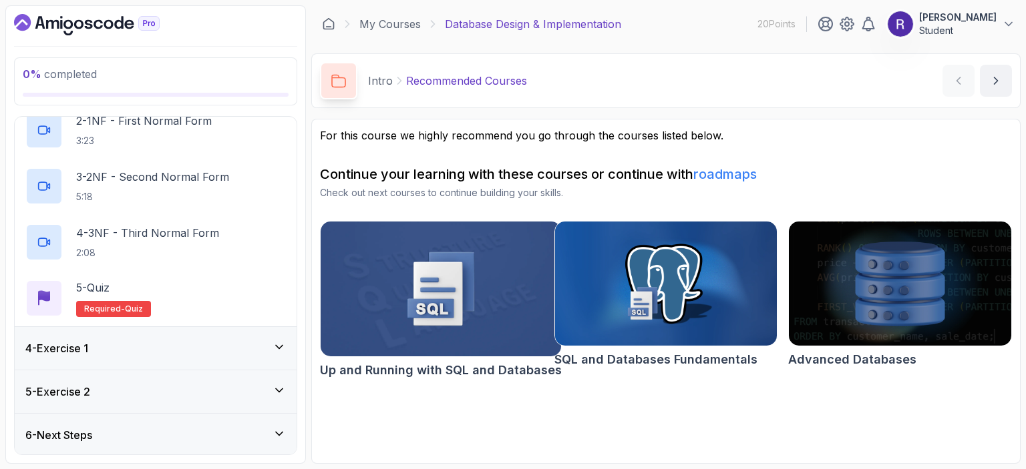
click at [193, 341] on div "4 - Exercise 1" at bounding box center [155, 349] width 260 height 16
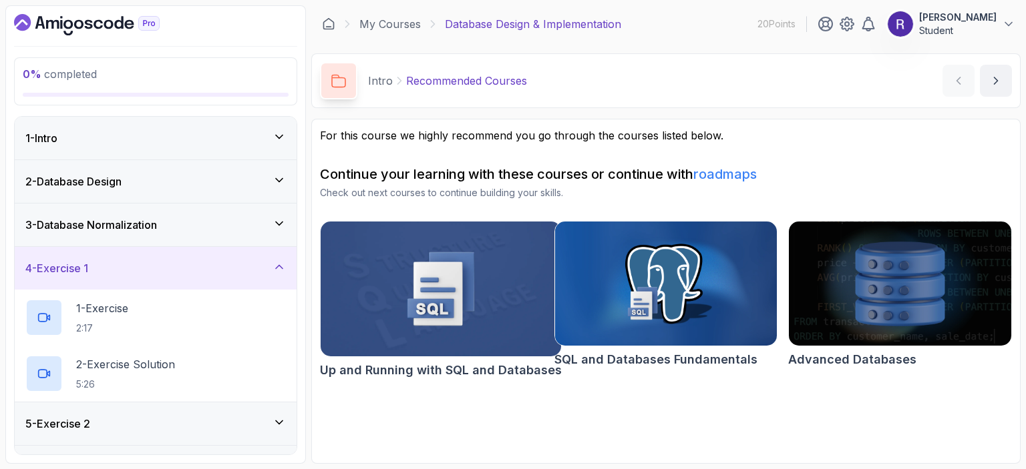
scroll to position [32, 0]
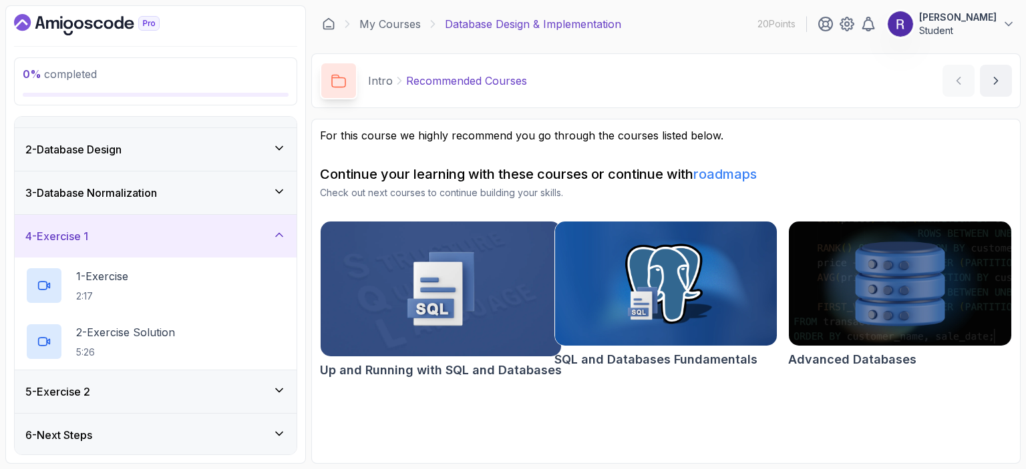
click at [199, 395] on div "5 - Exercise 2" at bounding box center [155, 392] width 260 height 16
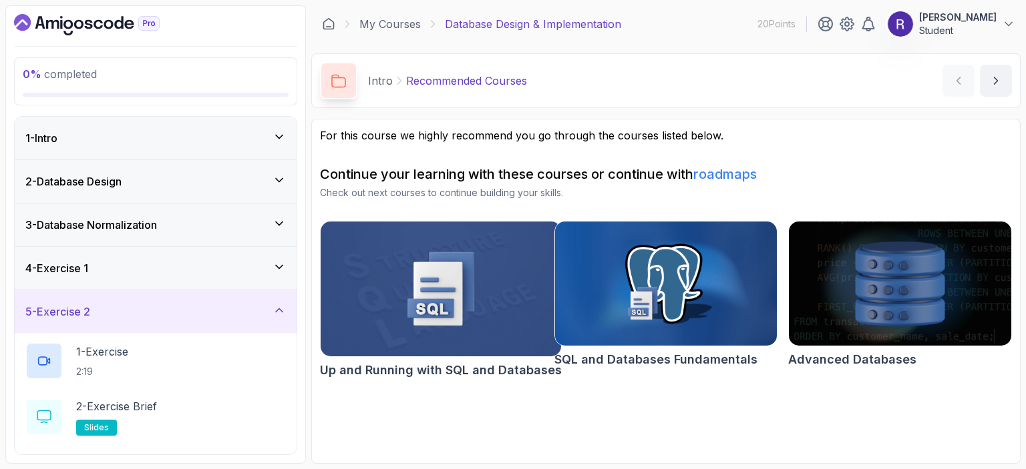
scroll to position [88, 0]
